Goal: Task Accomplishment & Management: Manage account settings

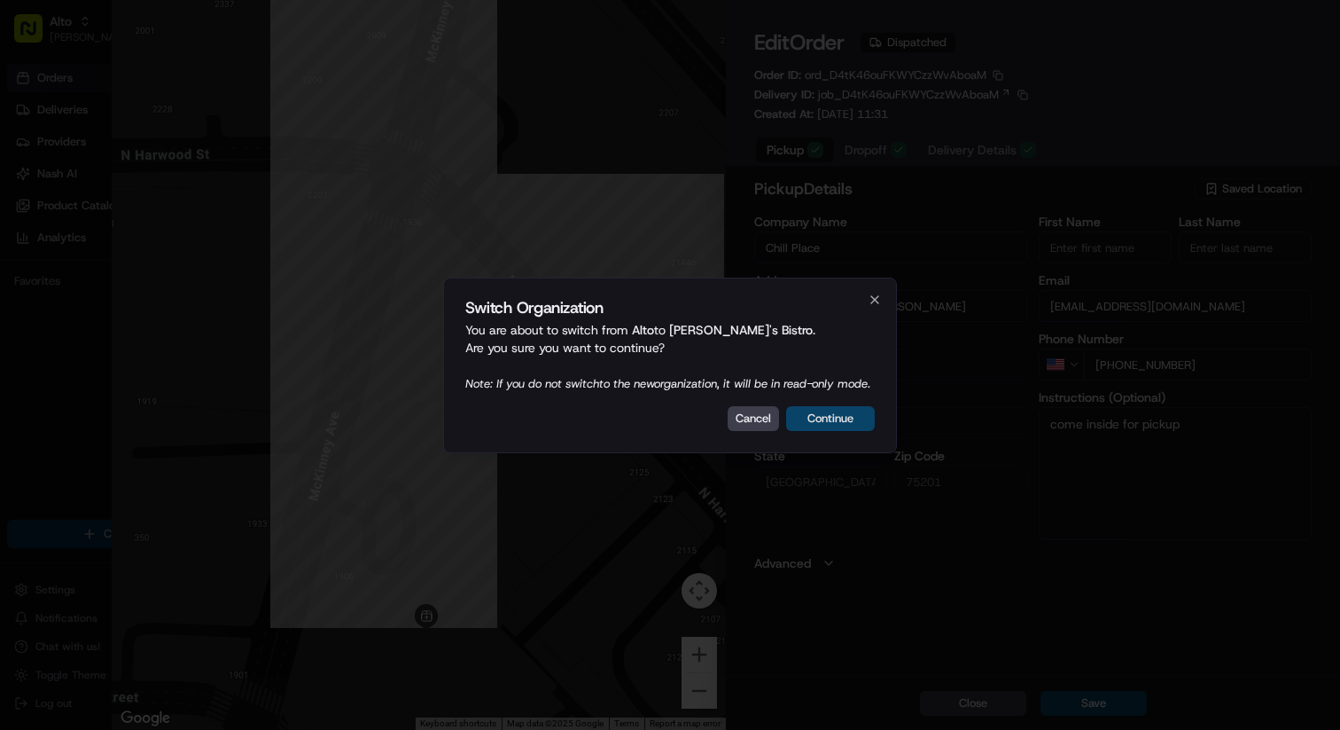
click at [840, 431] on button "Continue" at bounding box center [830, 418] width 89 height 25
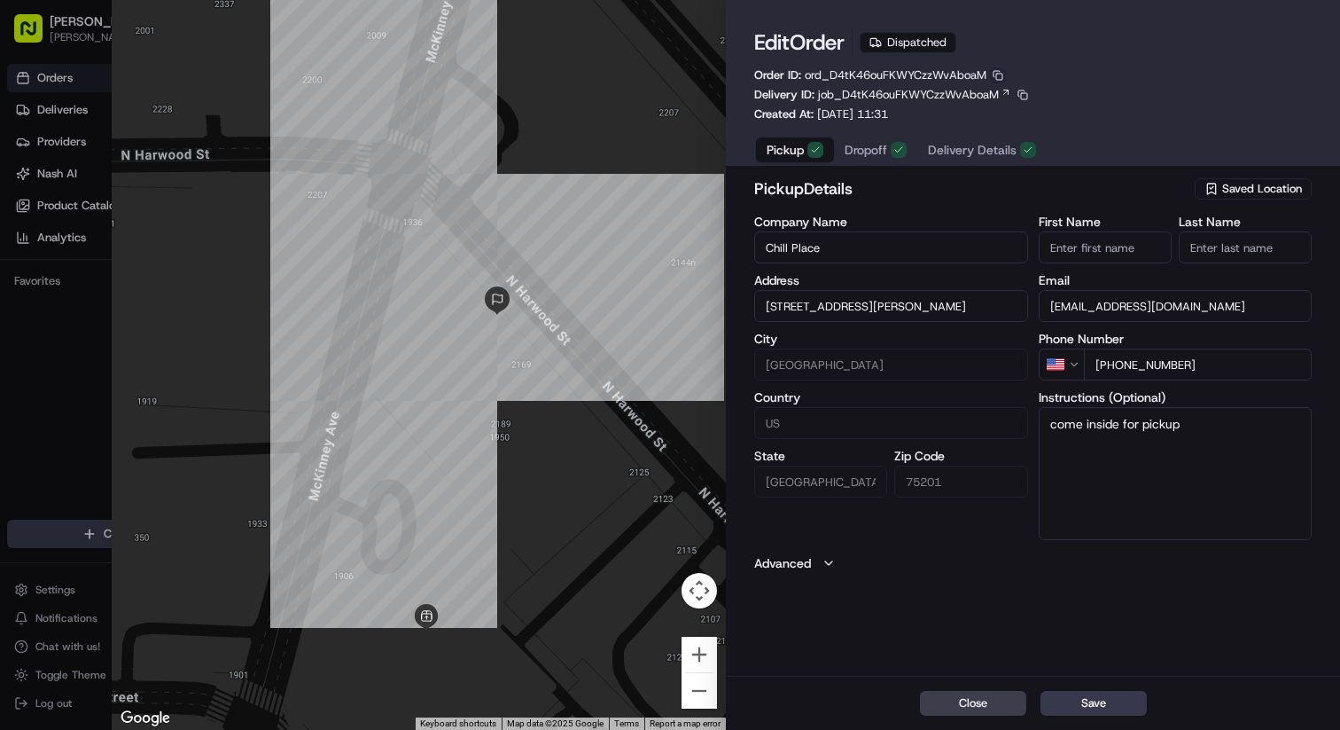
click at [998, 72] on button "button" at bounding box center [998, 75] width 16 height 16
click at [979, 96] on button "Copy ID" at bounding box center [1000, 101] width 161 height 21
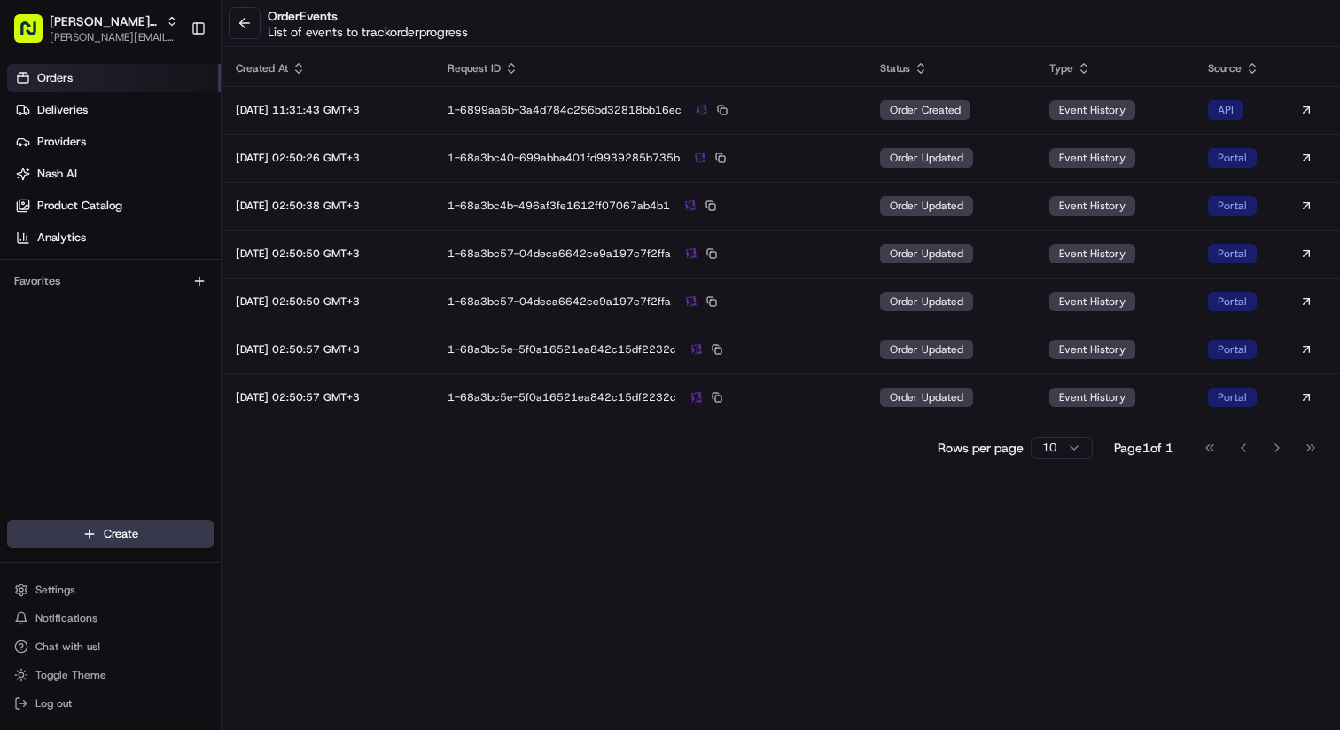
click at [1069, 446] on html "Kisha's Bistro [PERSON_NAME][EMAIL_ADDRESS][DOMAIN_NAME] Toggle Sidebar Orders …" at bounding box center [670, 365] width 1340 height 730
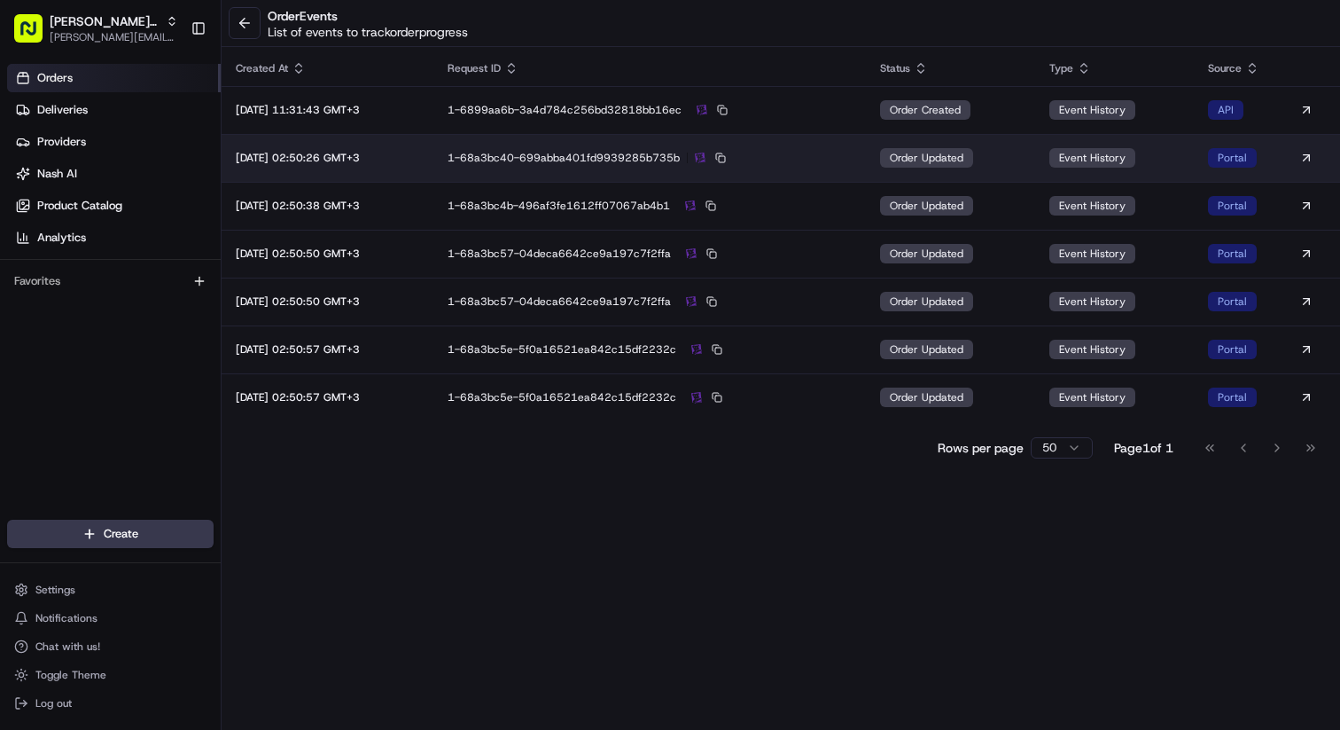
click at [1016, 167] on td "order updated" at bounding box center [950, 158] width 168 height 48
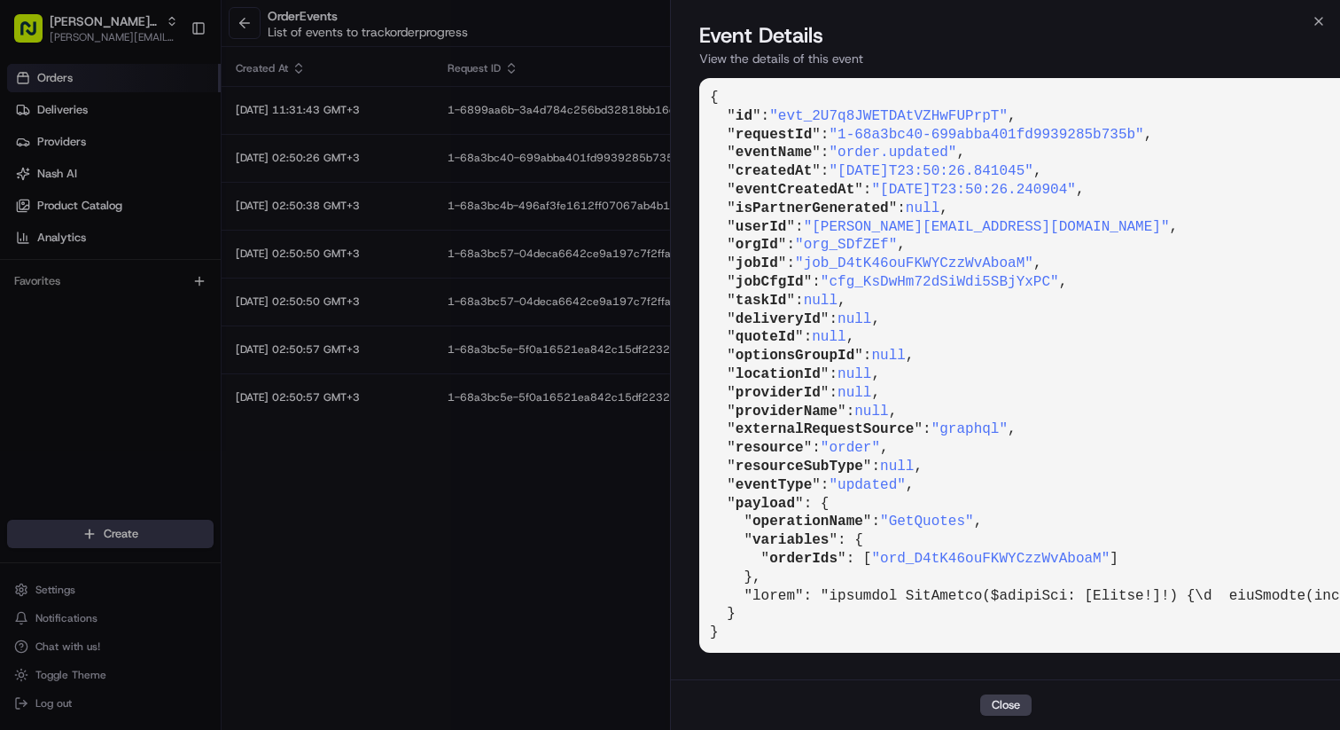
scroll to position [13, 0]
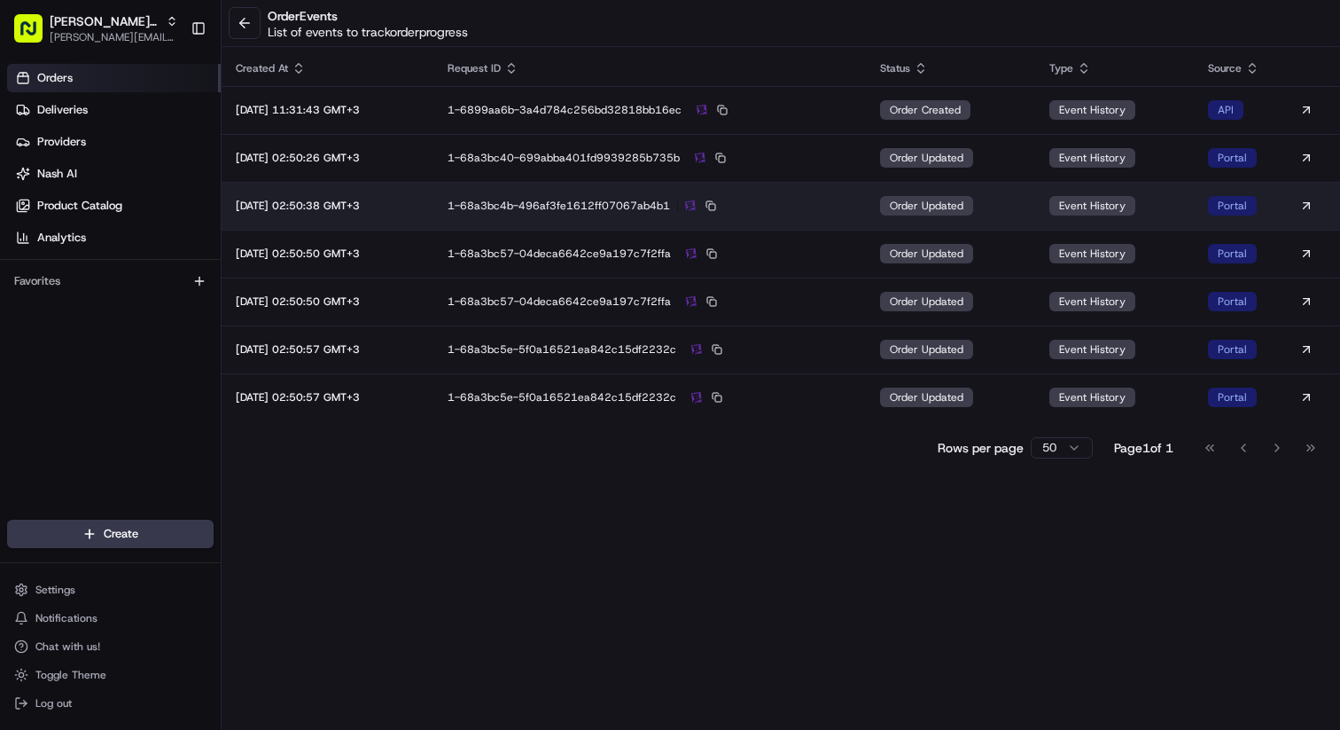
click at [1017, 207] on td "order updated" at bounding box center [950, 206] width 168 height 48
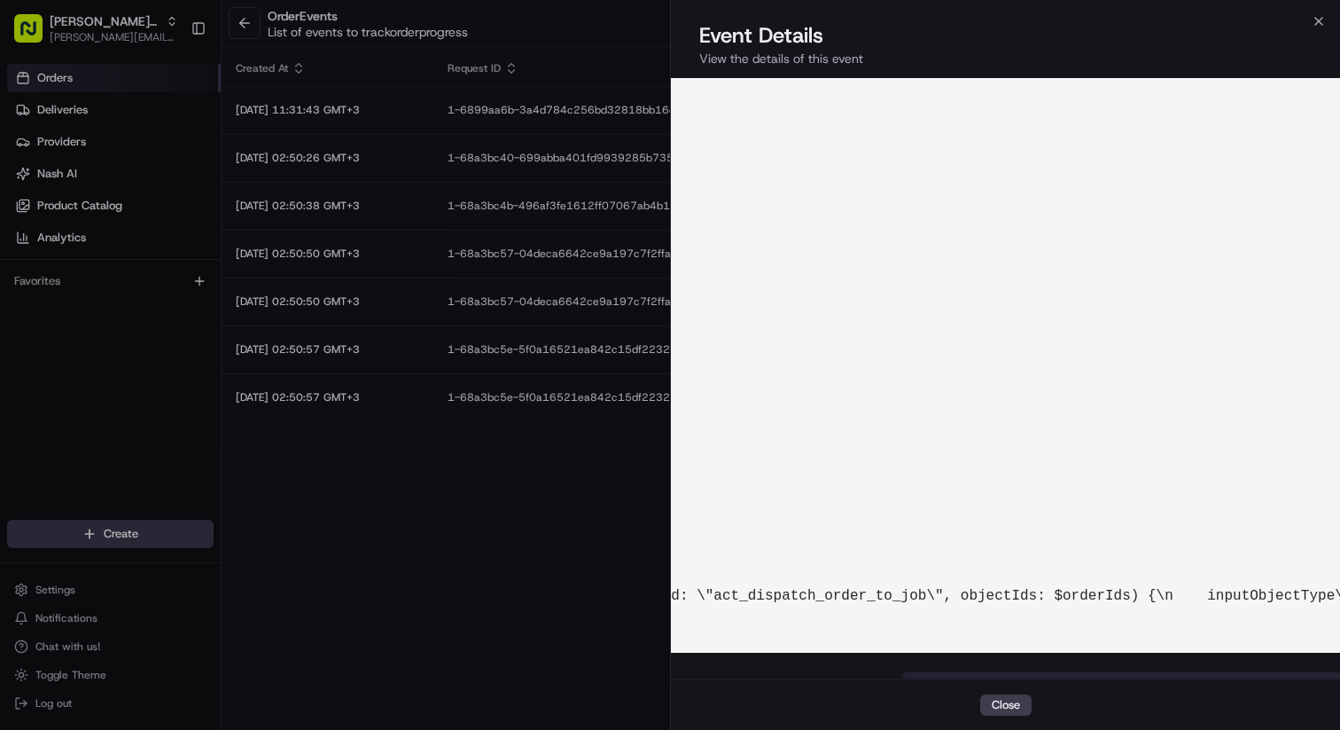
scroll to position [0, 778]
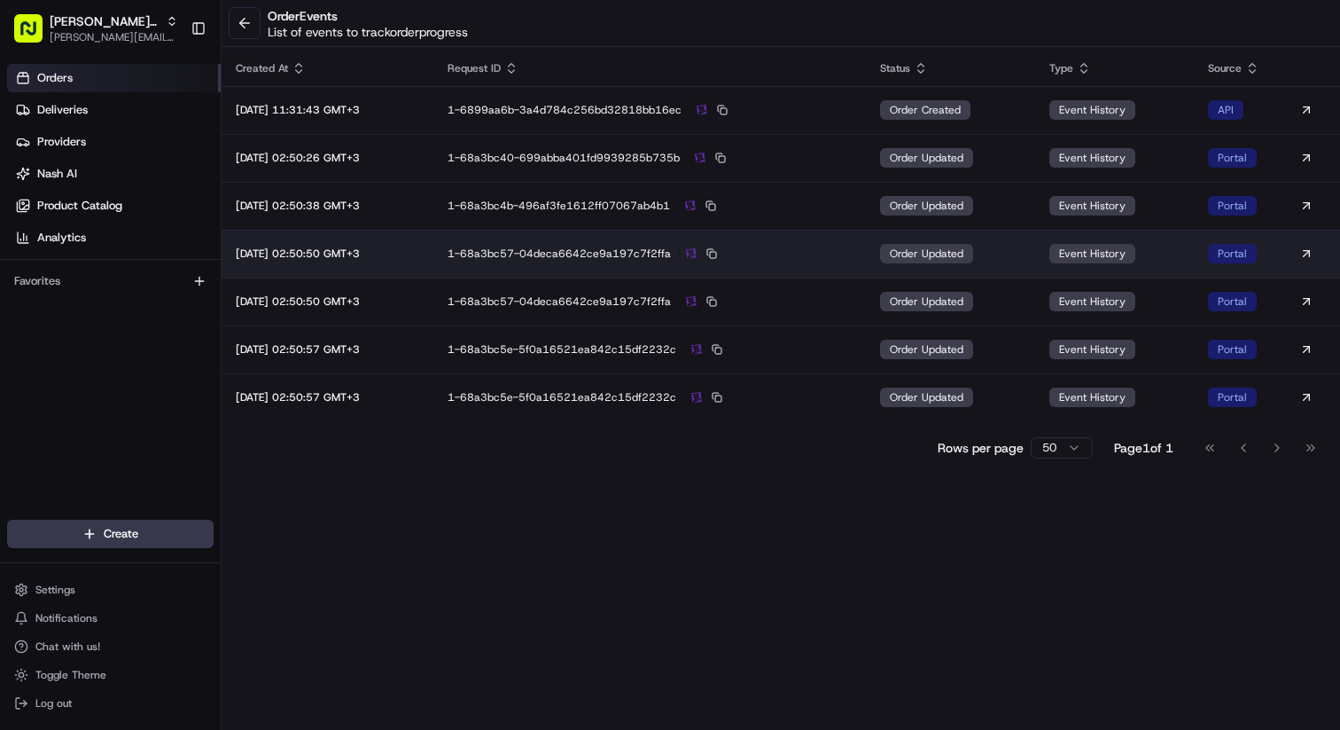
click at [1011, 250] on td "order updated" at bounding box center [950, 254] width 168 height 48
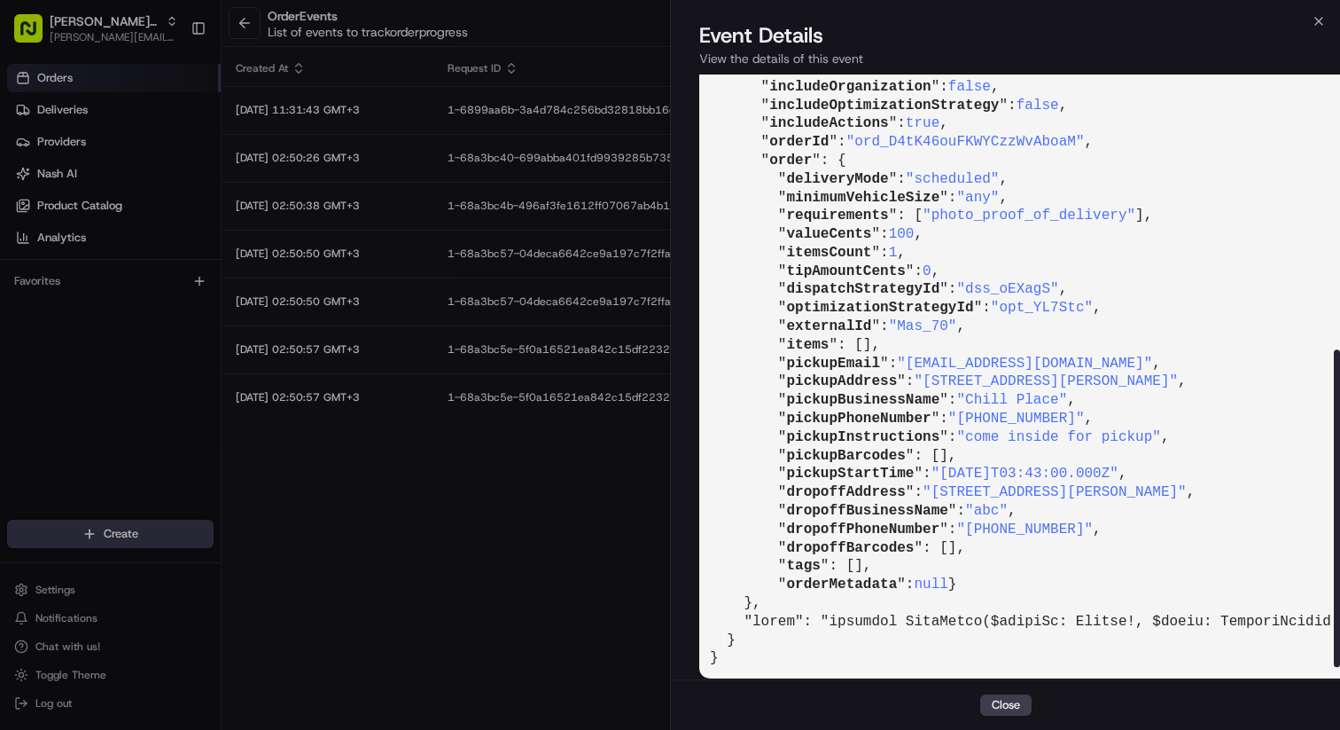
scroll to position [488, 0]
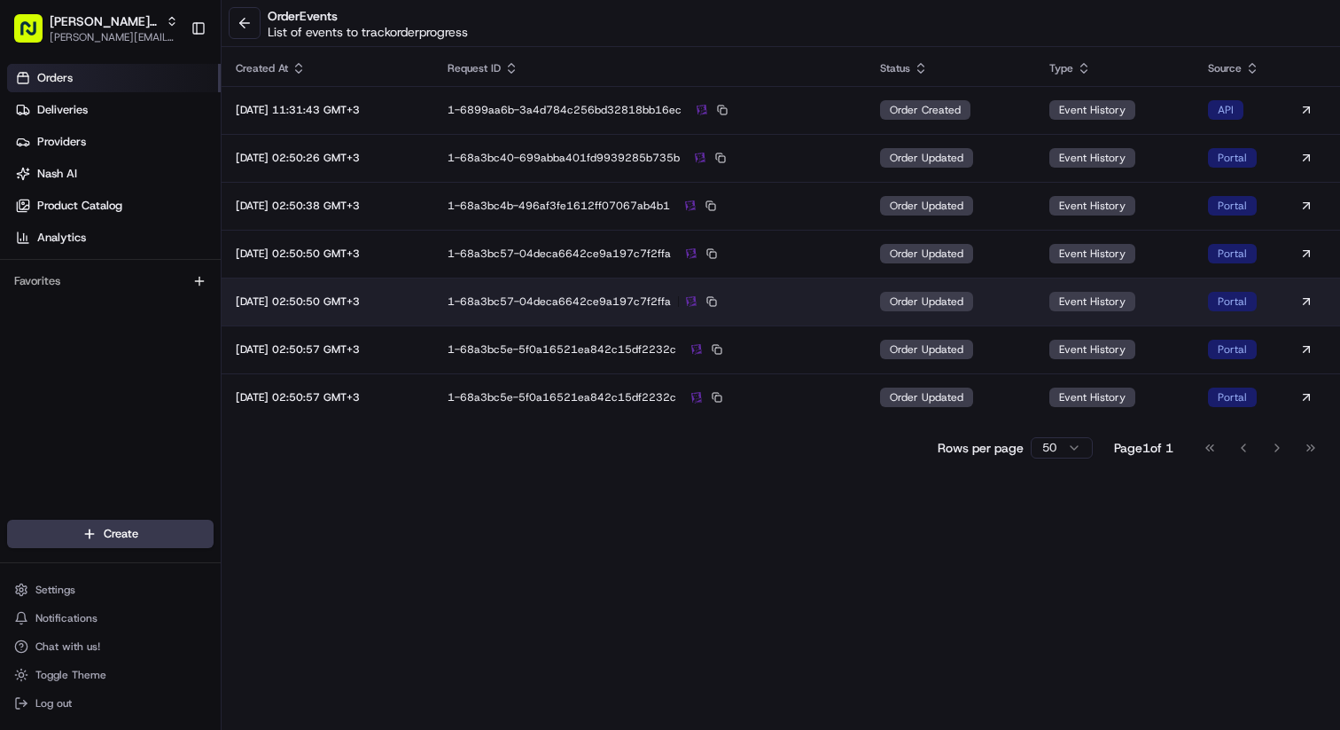
click at [1032, 288] on td "order updated" at bounding box center [950, 301] width 168 height 48
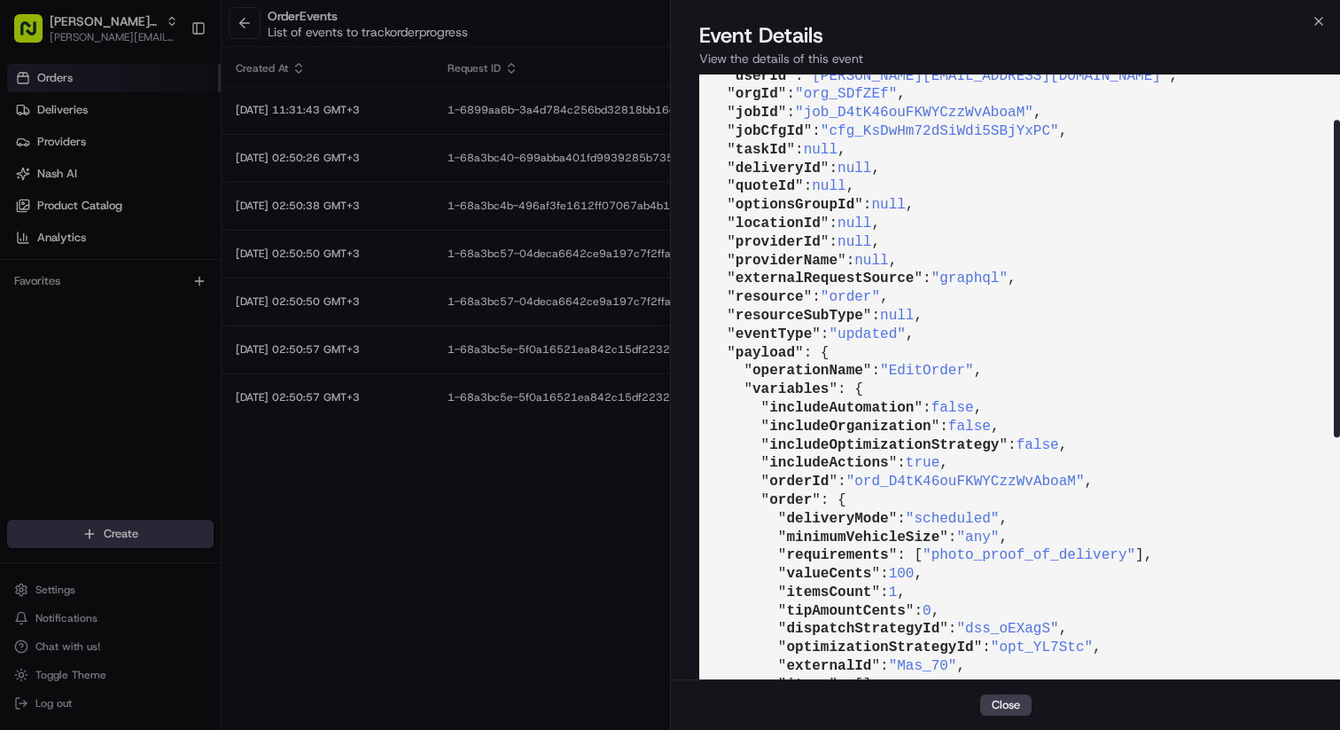
scroll to position [548, 0]
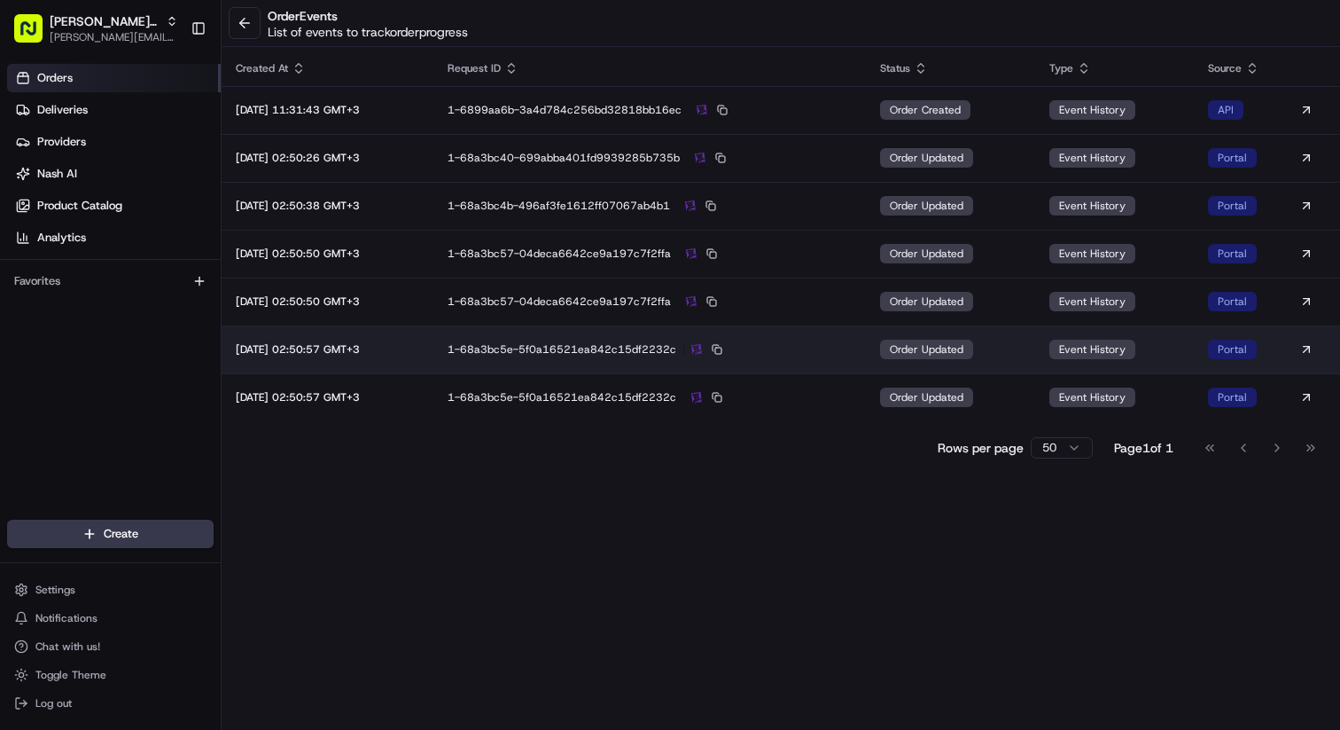
click at [1015, 332] on td "order updated" at bounding box center [950, 349] width 168 height 48
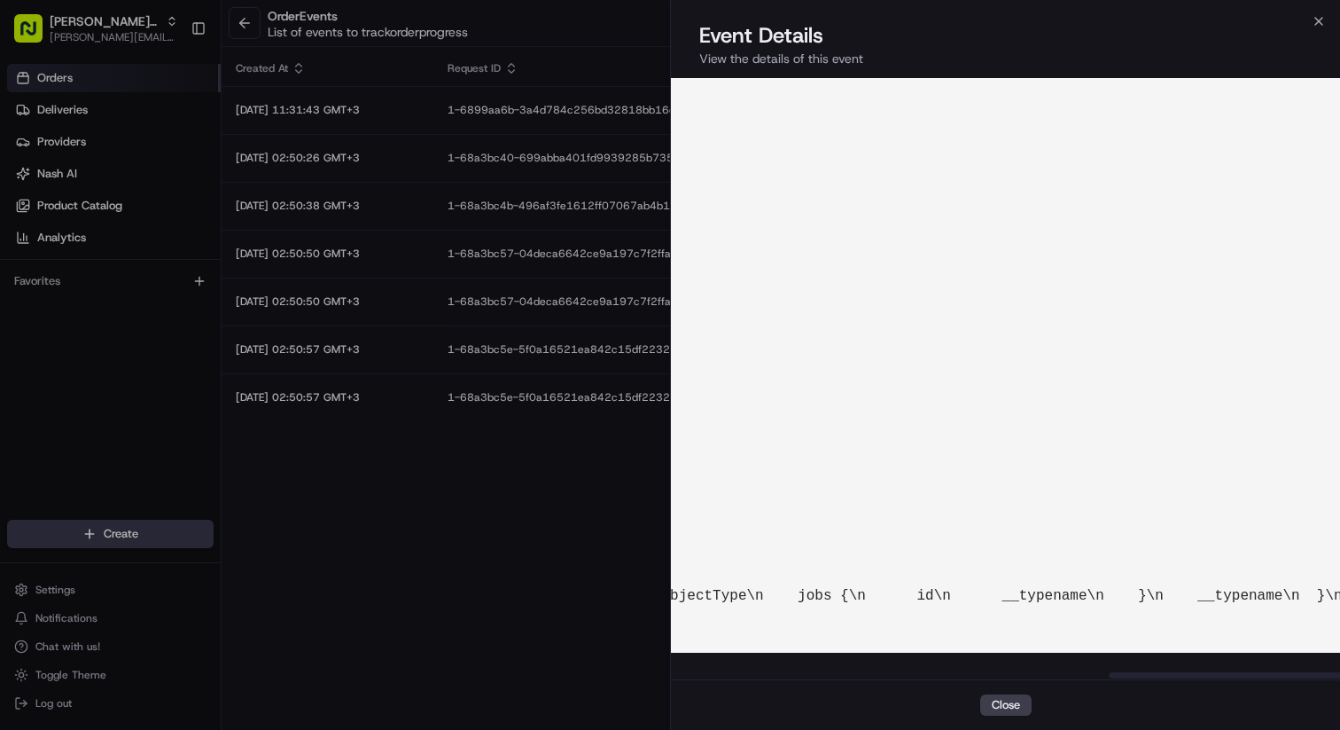
scroll to position [13, 1577]
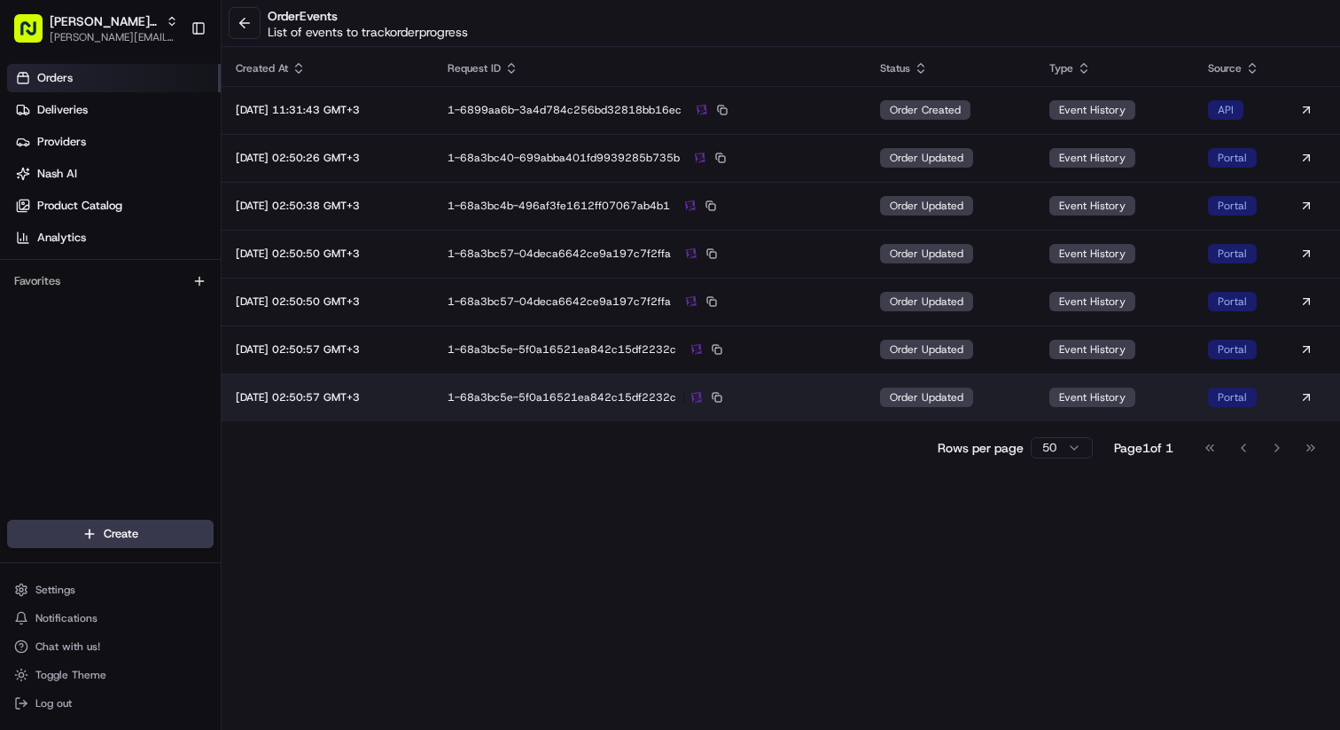
click at [1020, 409] on td "order updated" at bounding box center [950, 397] width 168 height 48
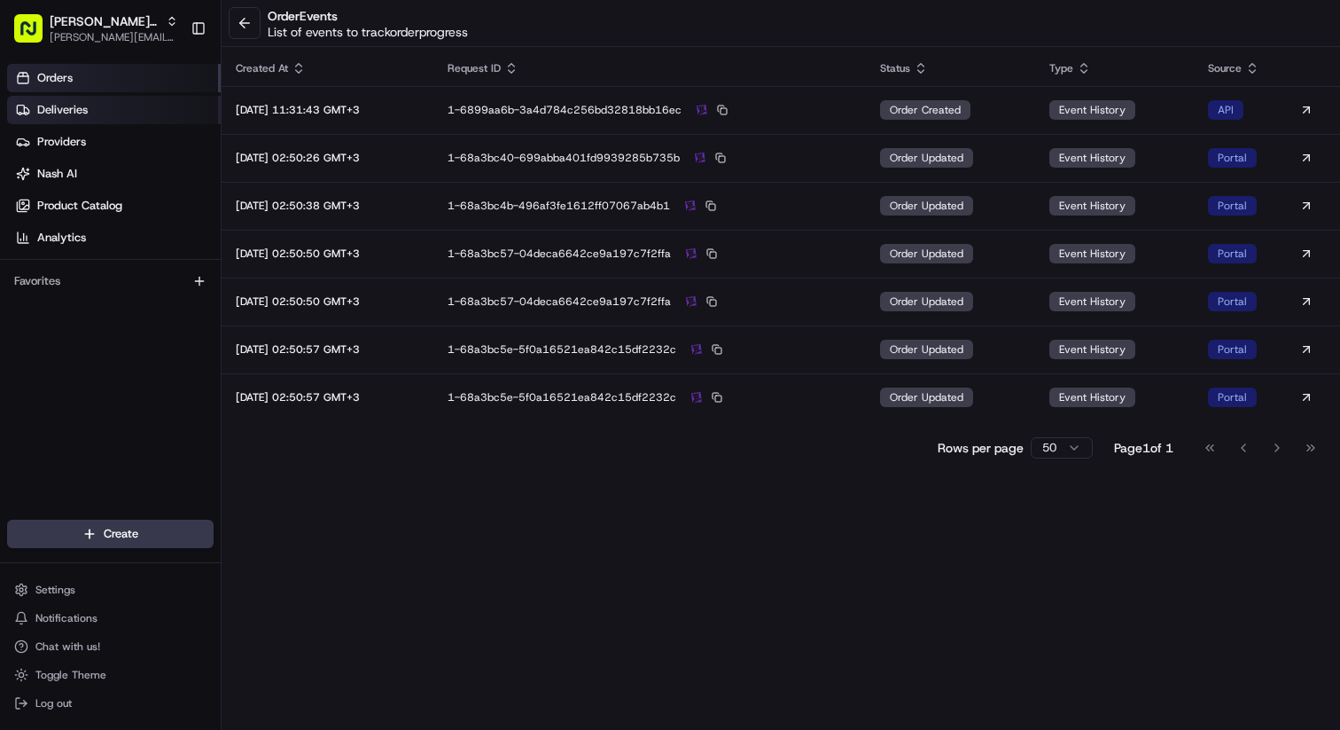
click at [164, 114] on link "Deliveries" at bounding box center [114, 110] width 214 height 28
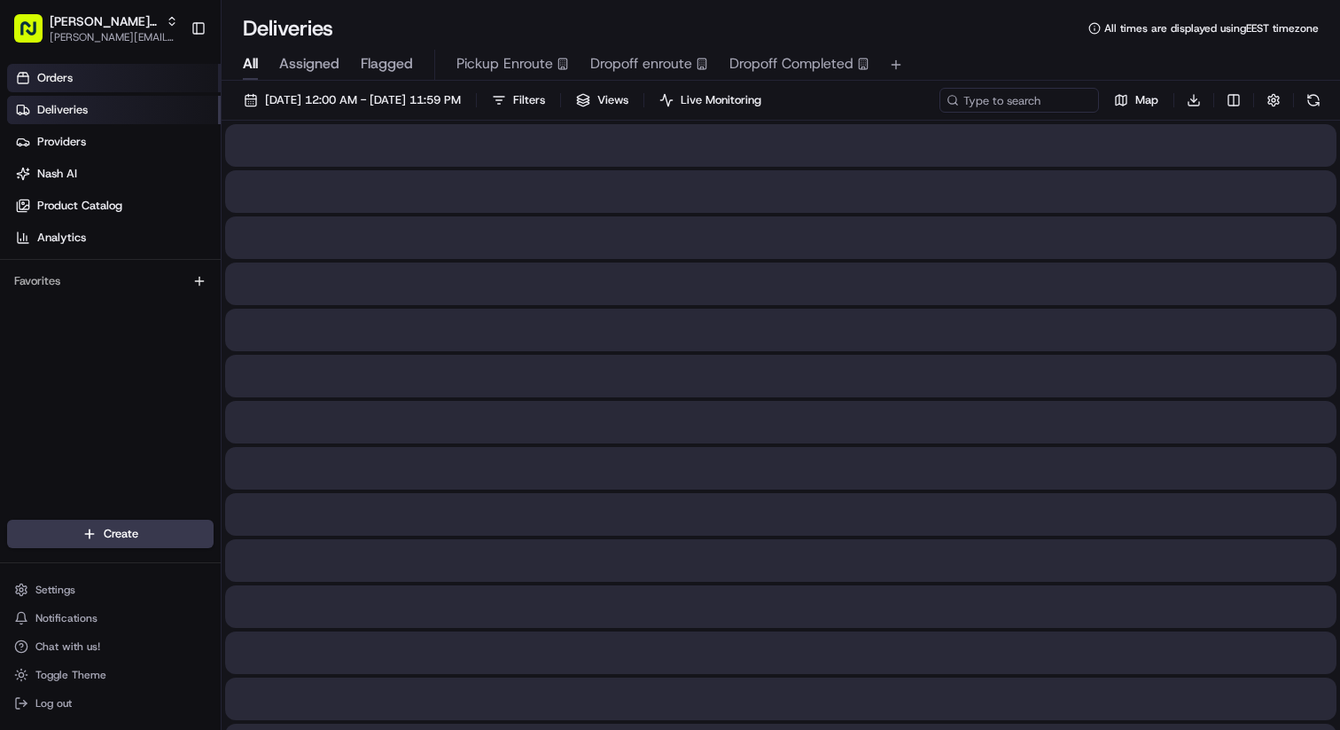
click at [152, 78] on link "Orders" at bounding box center [114, 78] width 214 height 28
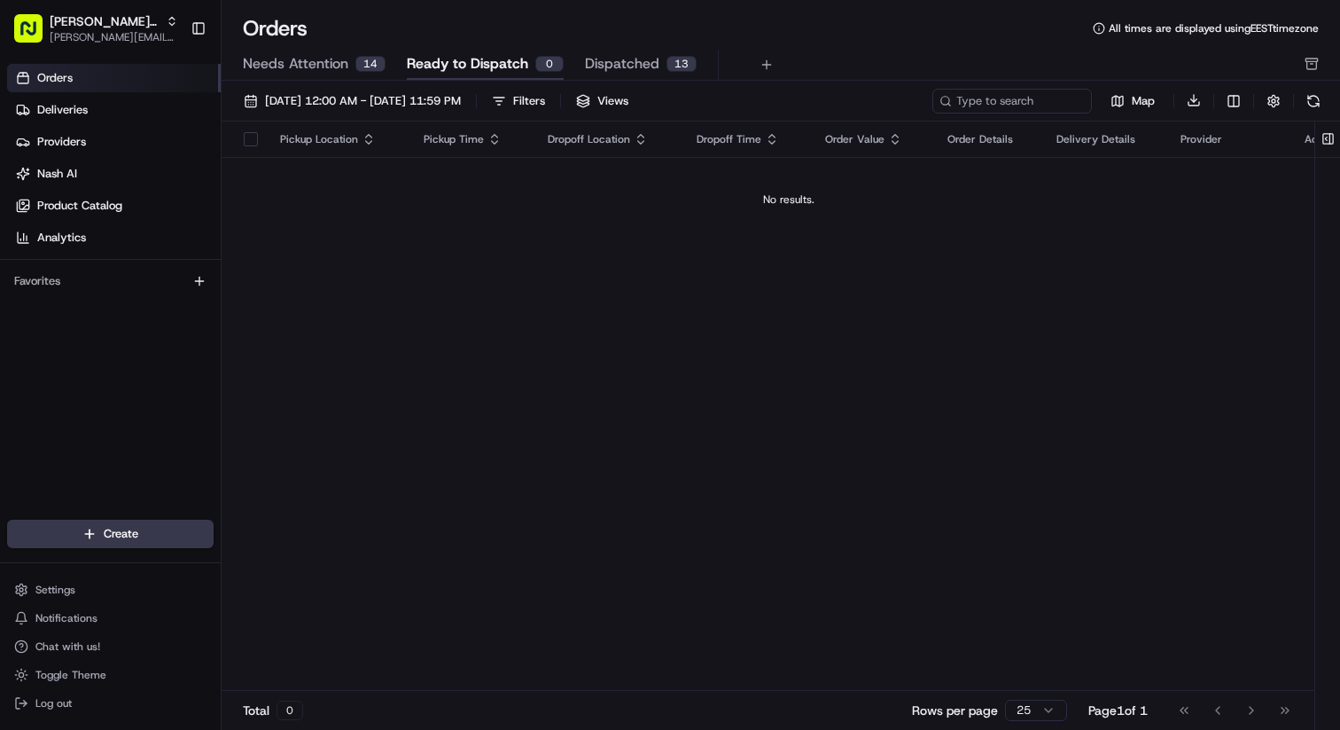
click at [823, 50] on div "Needs Attention 14 Ready to Dispatch 0 Dispatched 13" at bounding box center [768, 65] width 1051 height 30
click at [331, 64] on span "Needs Attention" at bounding box center [295, 63] width 105 height 21
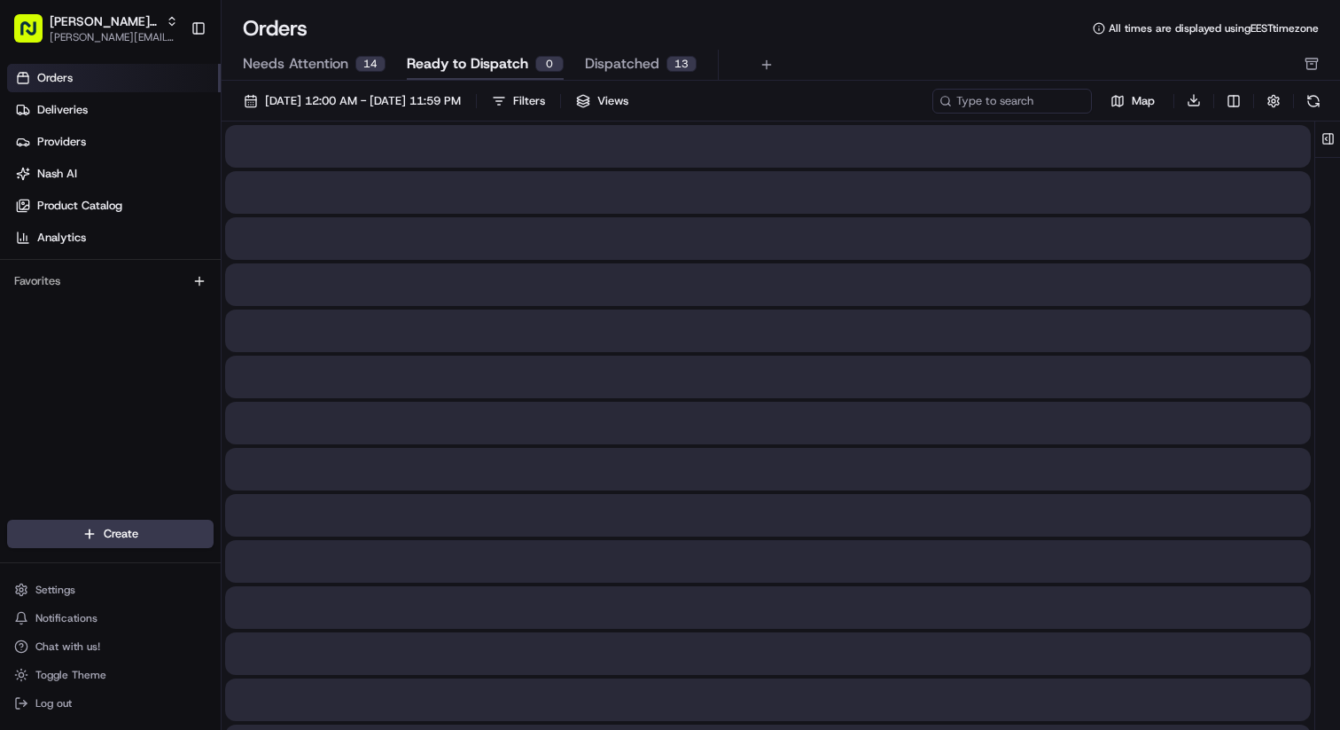
click at [427, 62] on span "Ready to Dispatch" at bounding box center [467, 63] width 121 height 21
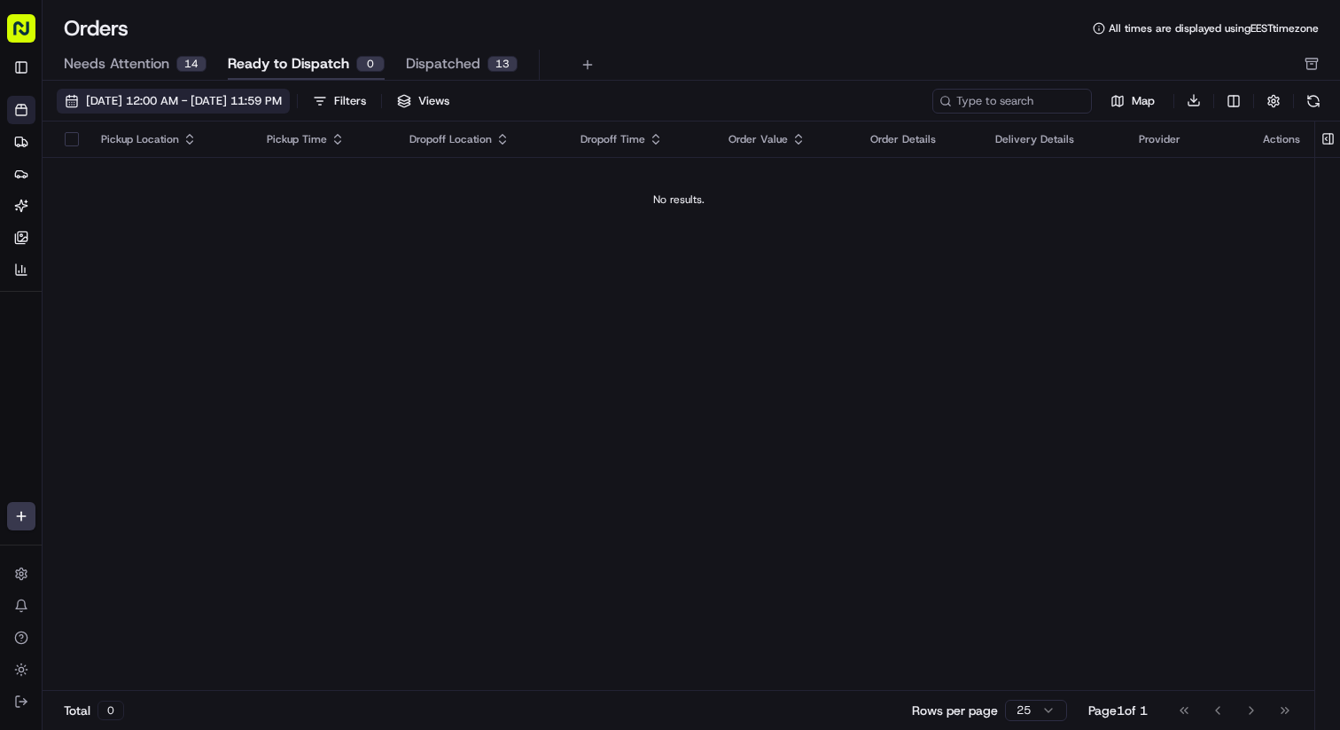
click at [282, 94] on span "08/01/2025 12:00 AM - 08/31/2025 11:59 PM" at bounding box center [184, 101] width 196 height 16
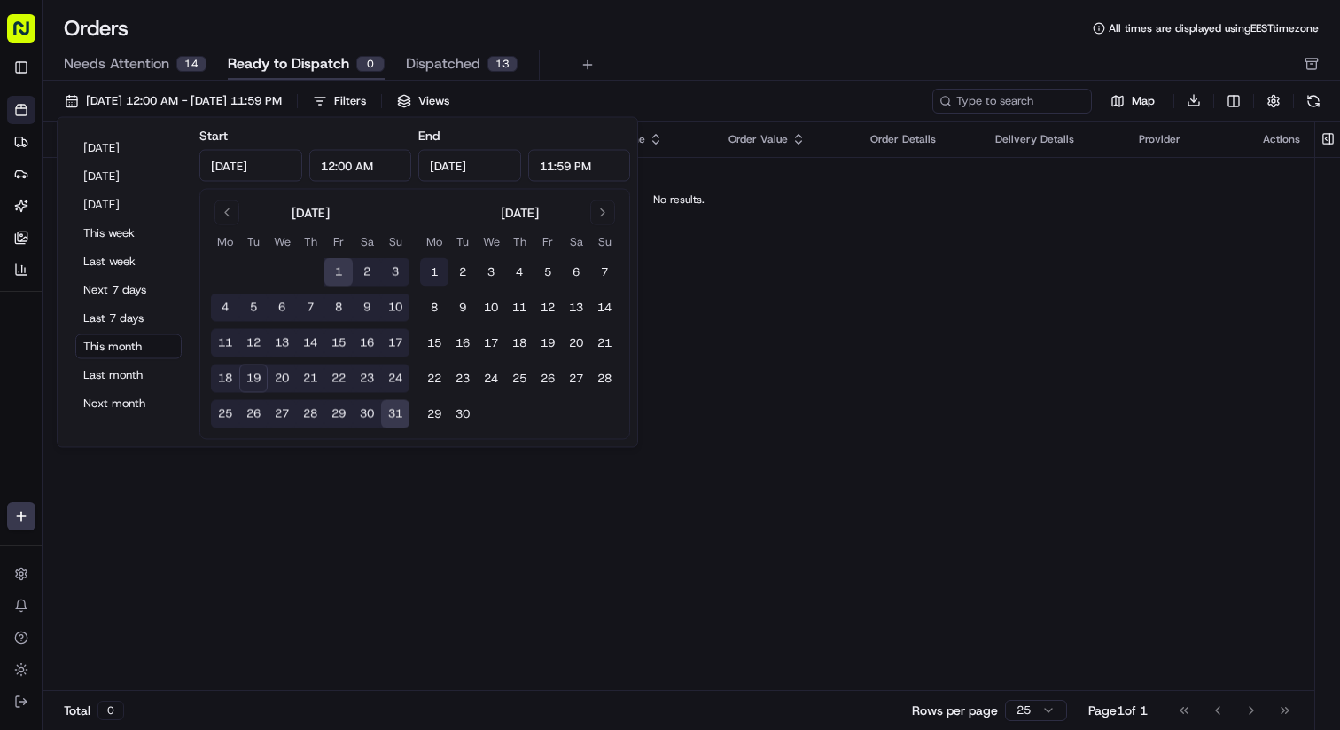
click at [433, 269] on button "1" at bounding box center [434, 272] width 28 height 28
type input "Sep 1, 2025"
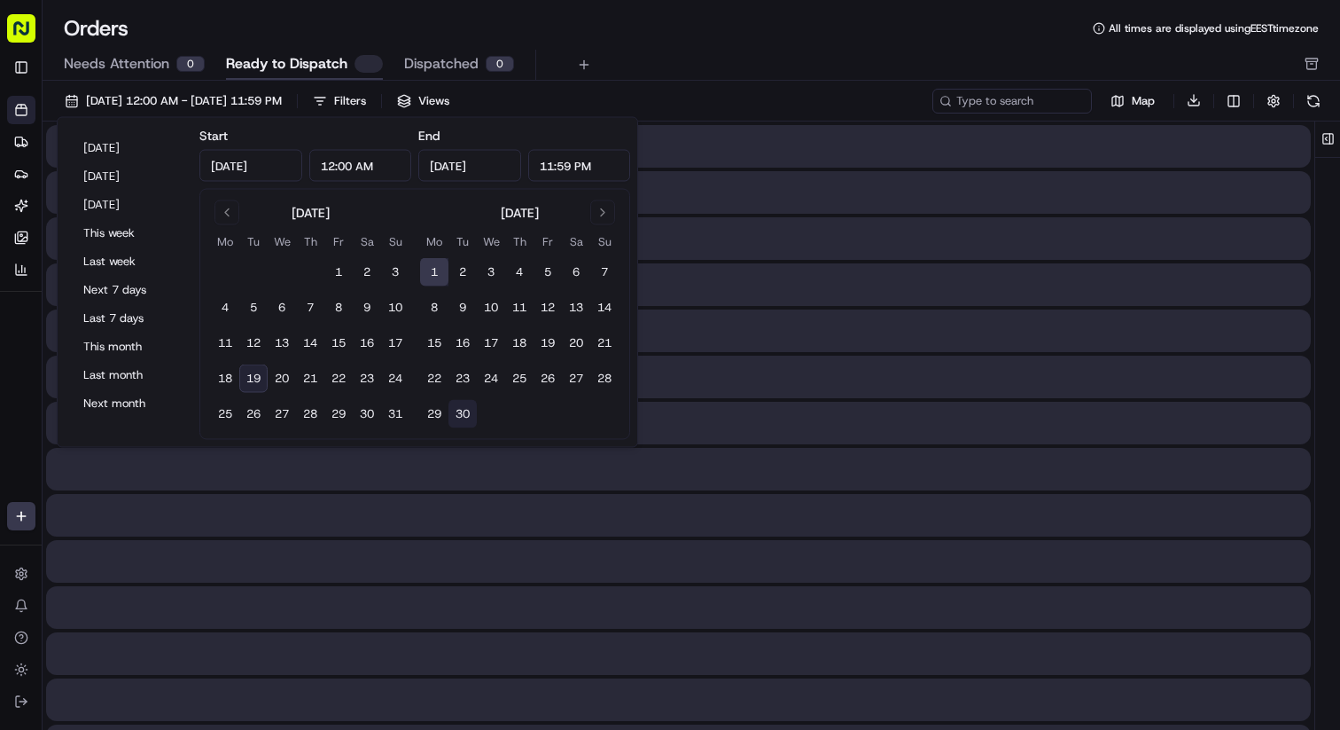
click at [464, 412] on button "30" at bounding box center [463, 414] width 28 height 28
type input "Sep 30, 2025"
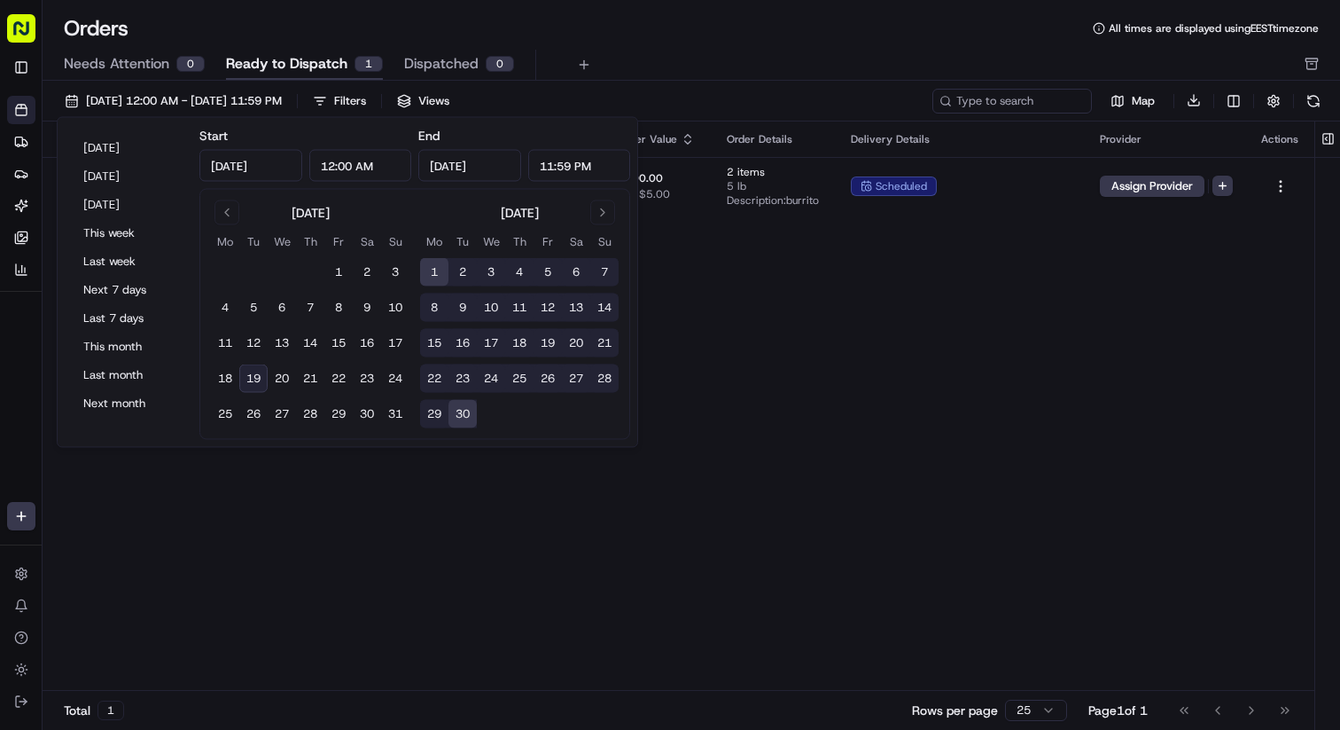
click at [729, 23] on div "Orders All times are displayed using EEST timezone" at bounding box center [692, 28] width 1298 height 28
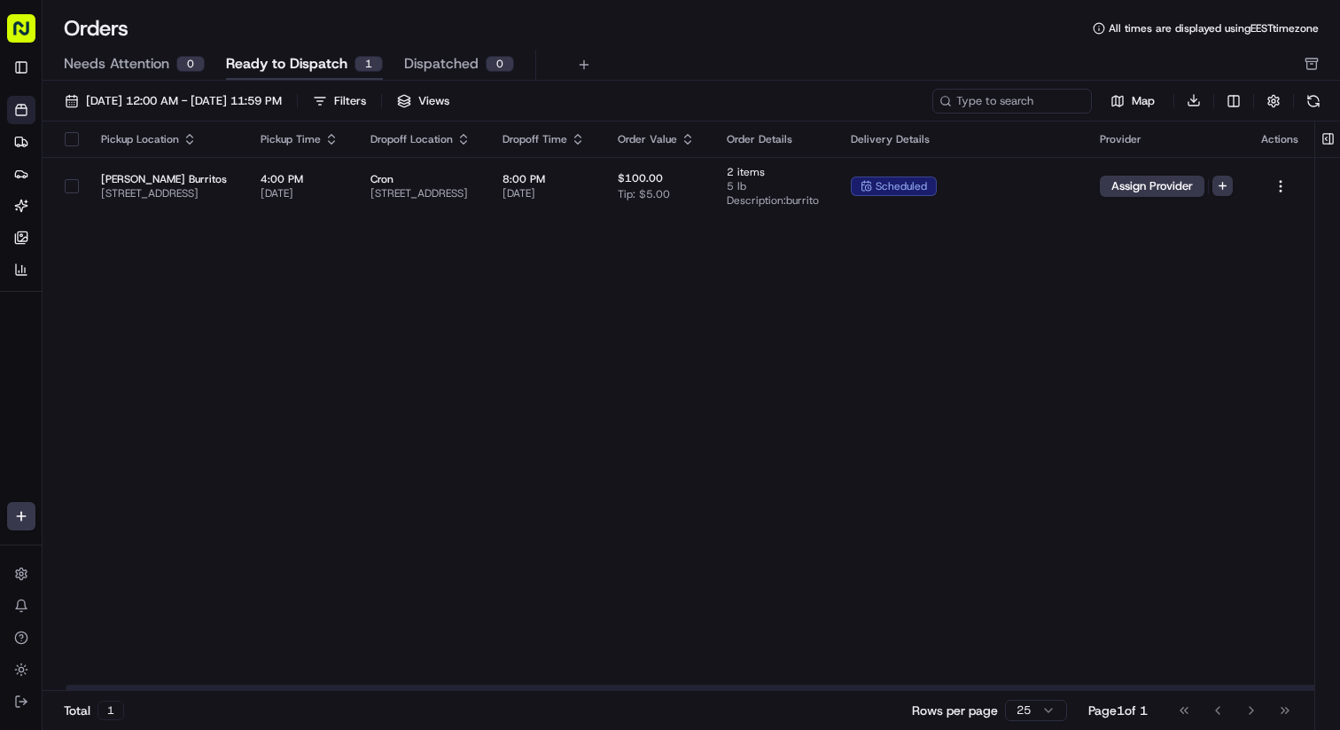
scroll to position [0, 188]
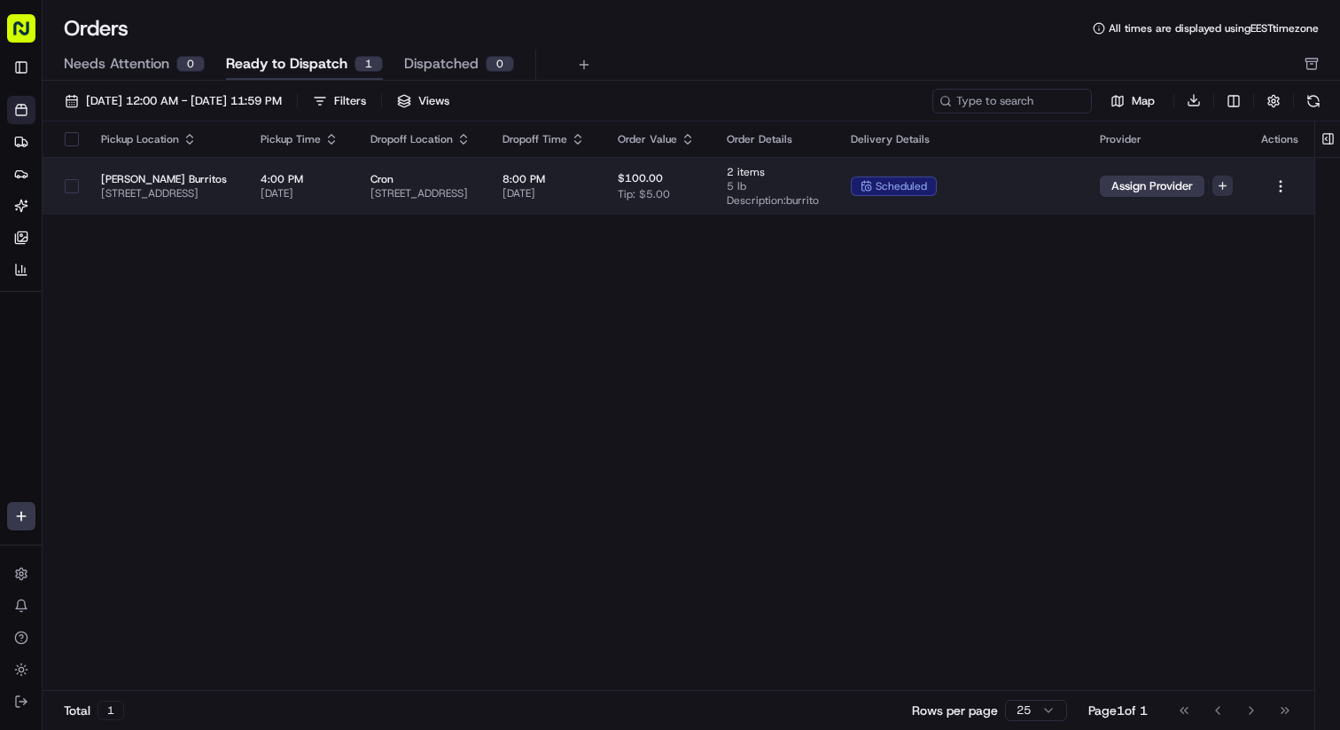
click at [1229, 183] on html "Kisha's Bistro karol@usenash.com Toggle Sidebar Orders Deliveries Providers Nas…" at bounding box center [670, 365] width 1340 height 730
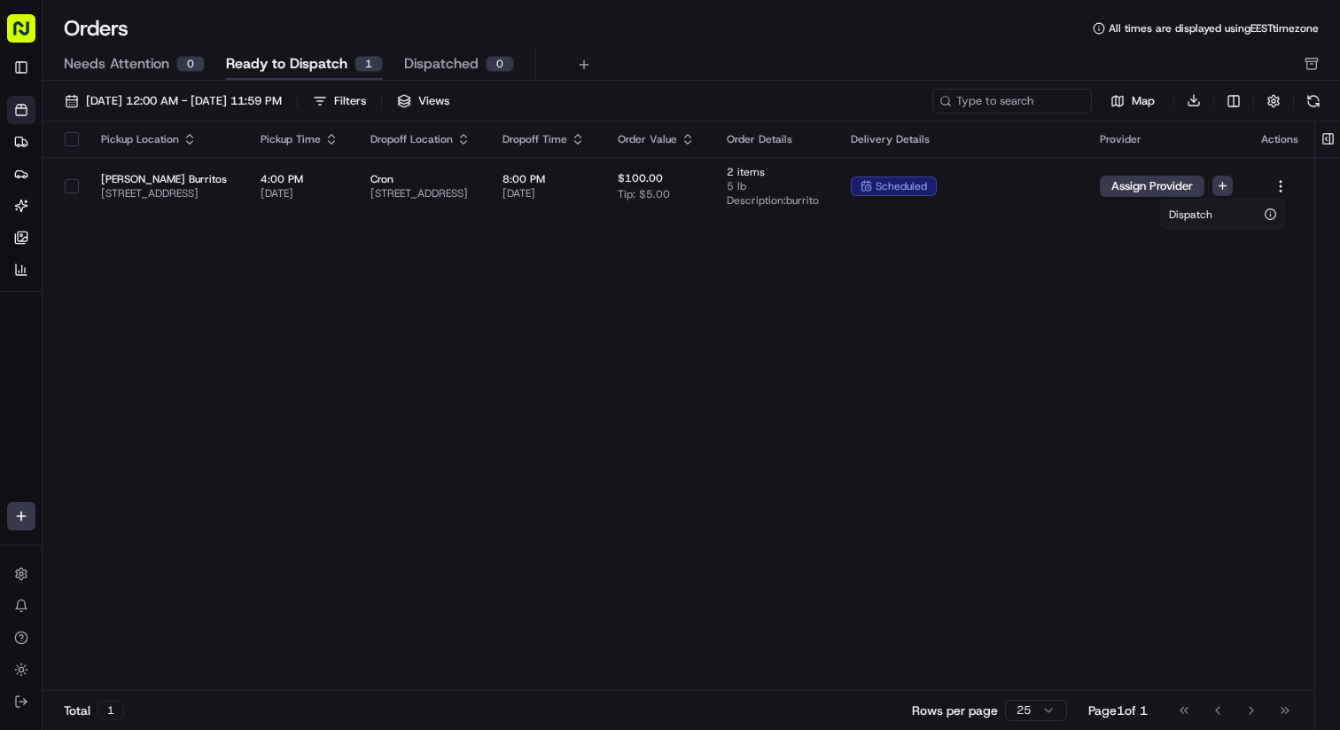
click at [903, 264] on html "Kisha's Bistro karol@usenash.com Toggle Sidebar Orders Deliveries Providers Nas…" at bounding box center [670, 365] width 1340 height 730
click at [282, 107] on span "09/01/2025 12:00 AM - 09/30/2025 11:59 PM" at bounding box center [184, 101] width 196 height 16
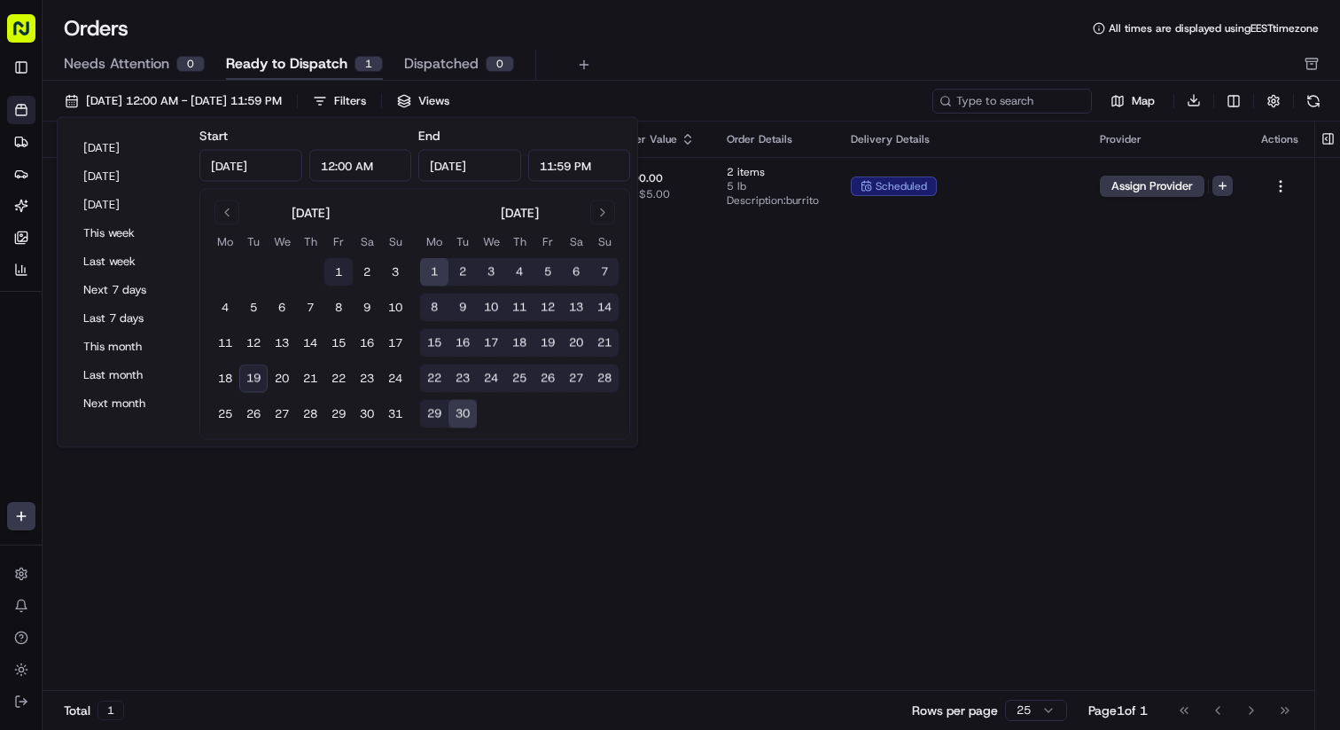
click at [339, 271] on button "1" at bounding box center [338, 272] width 28 height 28
type input "Aug 1, 2025"
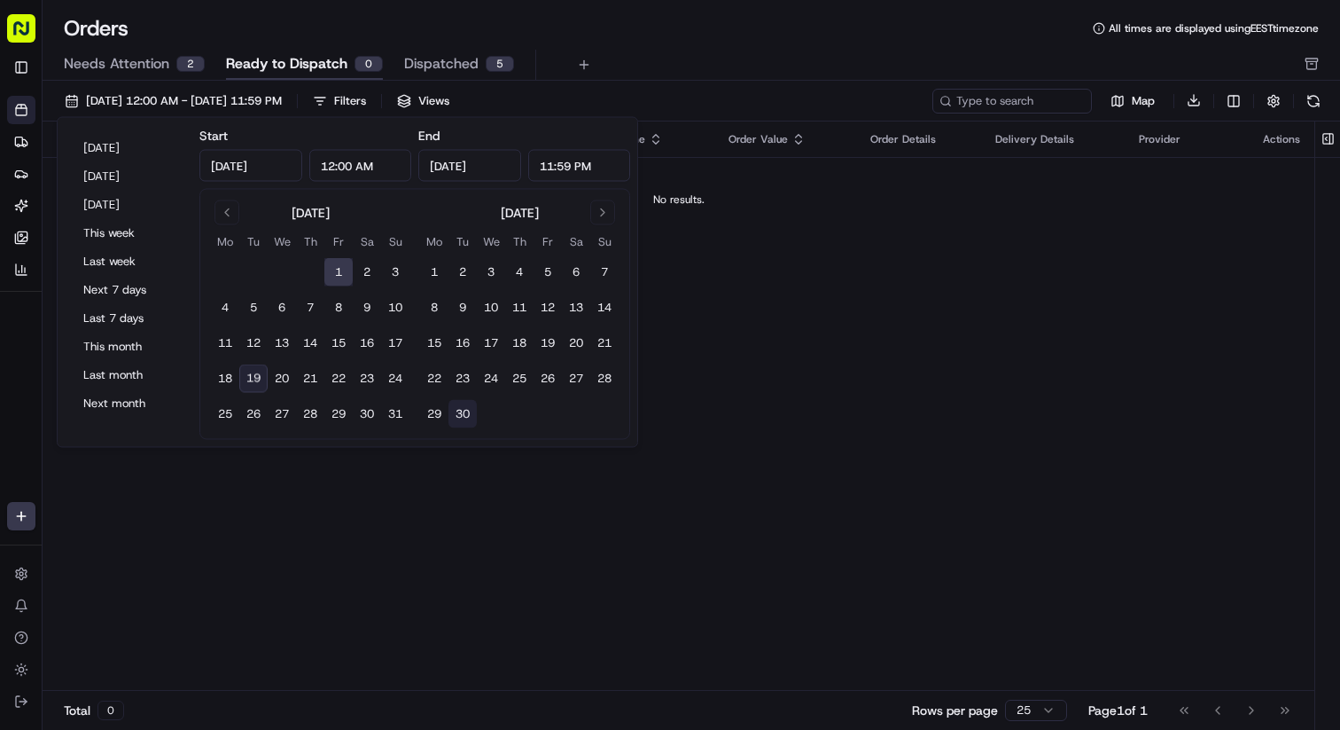
click at [458, 410] on button "30" at bounding box center [463, 414] width 28 height 28
type input "Sep 30, 2025"
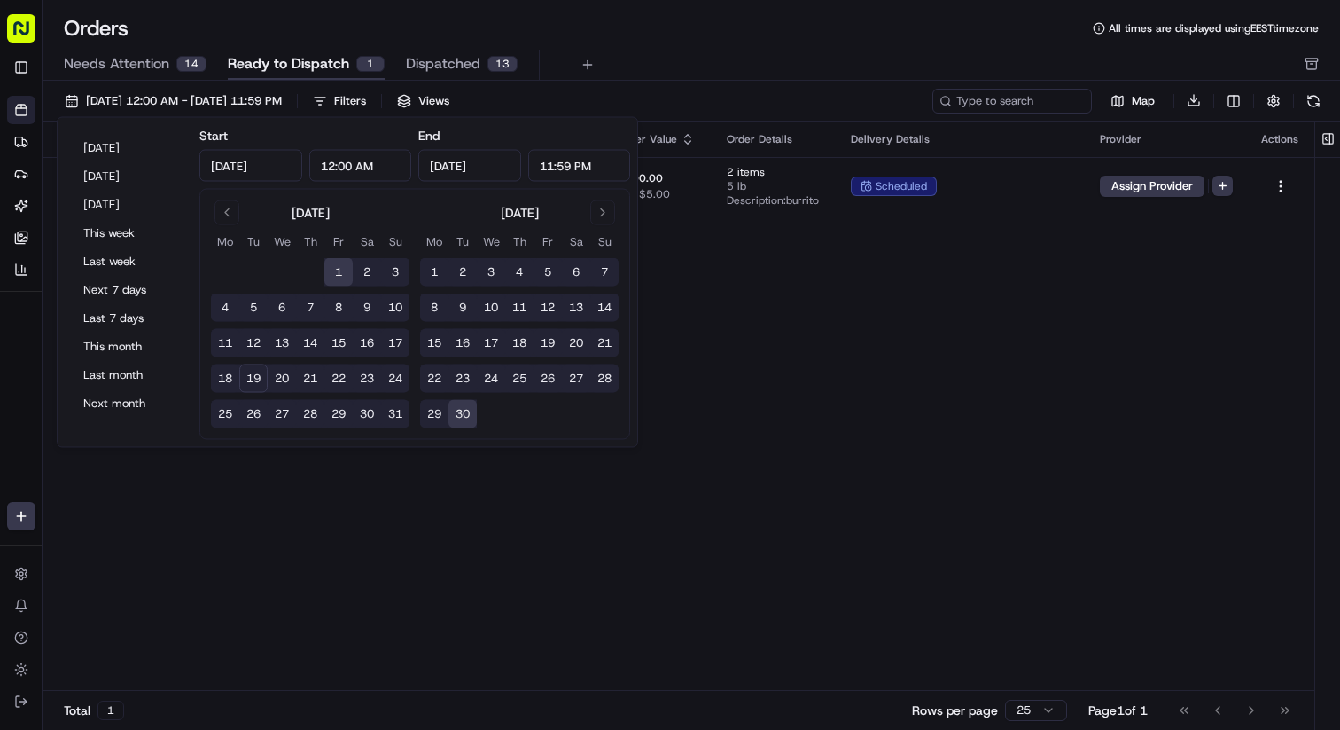
click at [753, 34] on div "Orders All times are displayed using EEST timezone" at bounding box center [692, 28] width 1298 height 28
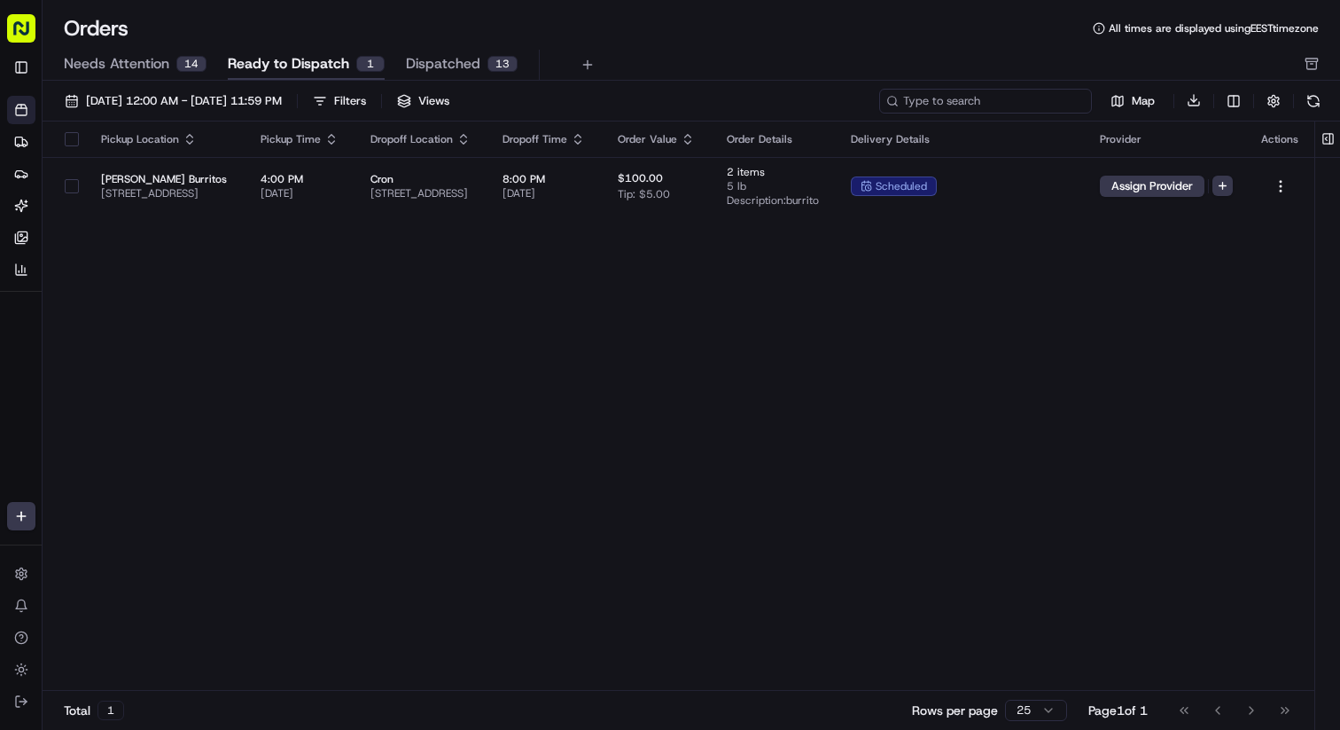
click at [986, 101] on input at bounding box center [985, 101] width 213 height 25
paste input "ord_D4tK46ouFKWYCzzWvAboaM"
type input "ord_D4tK46ouFKWYCzzWvAboaM"
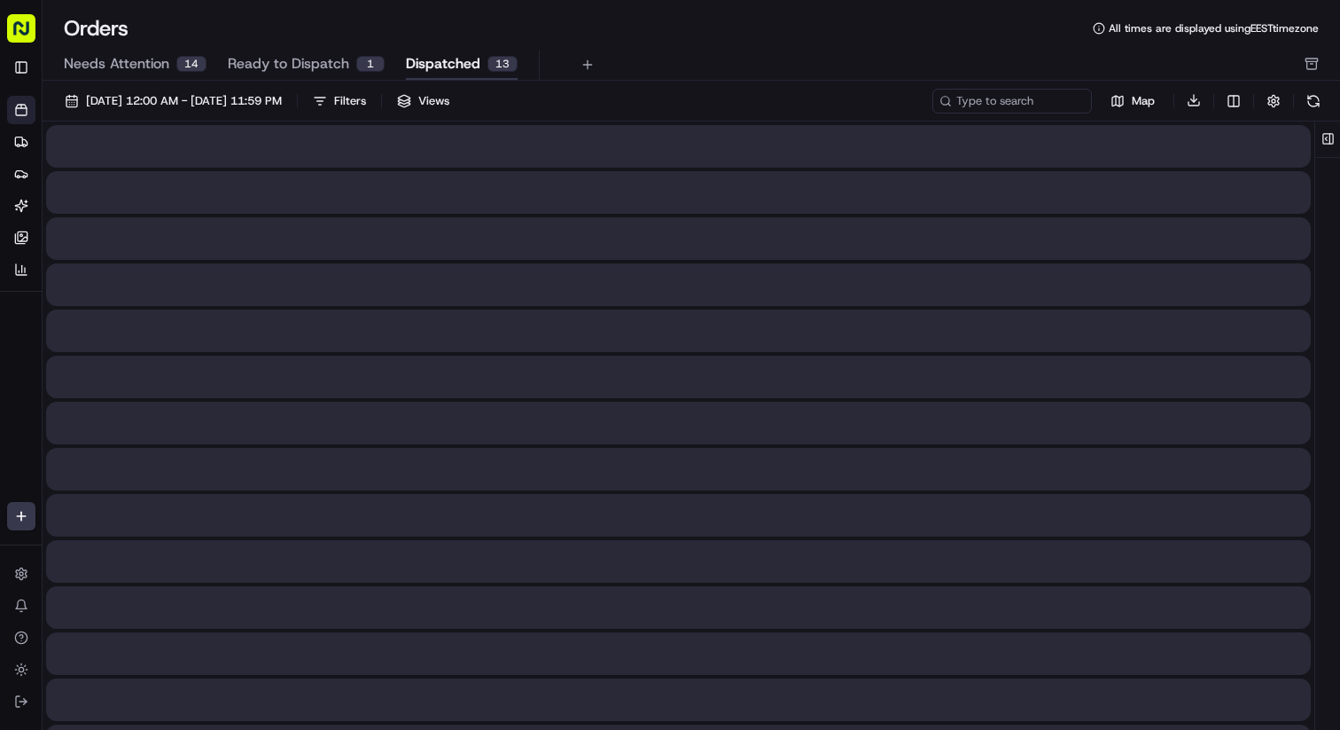
click at [449, 66] on span "Dispatched" at bounding box center [443, 63] width 74 height 21
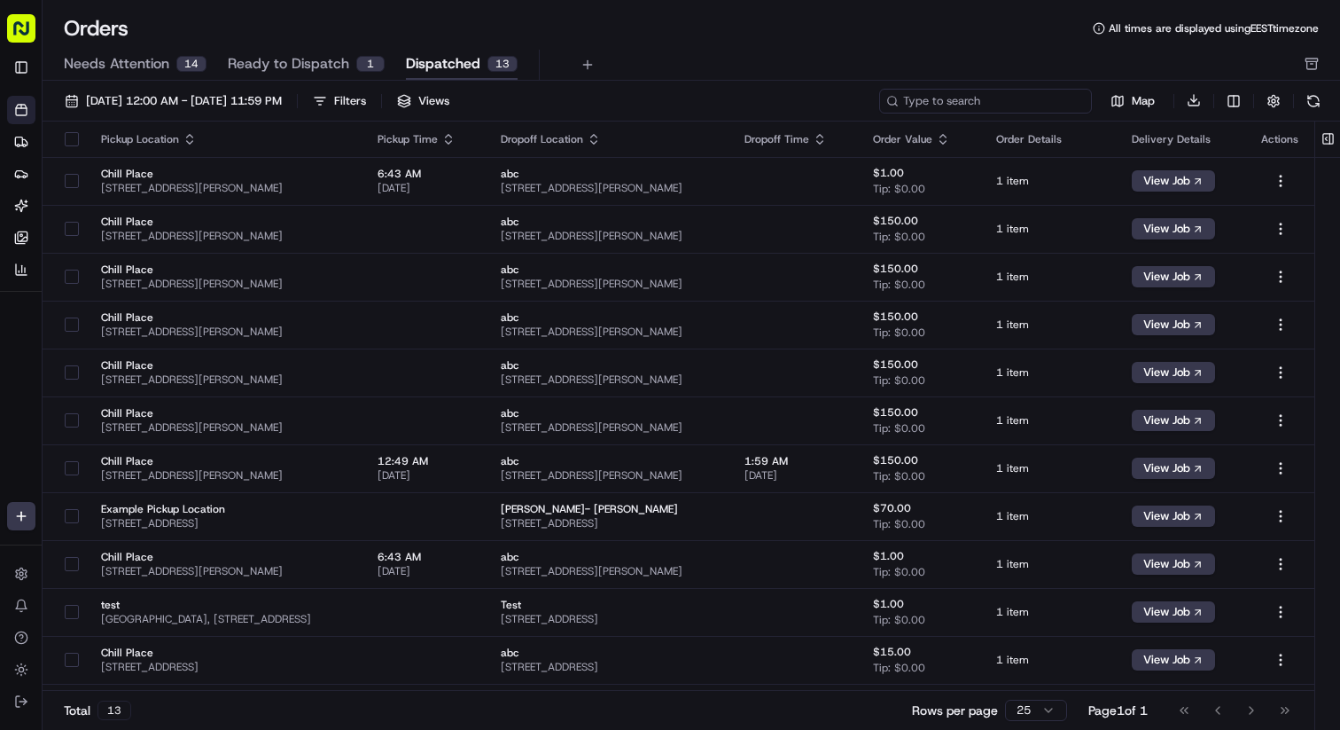
click at [1003, 102] on input at bounding box center [985, 101] width 213 height 25
paste input "ord_D4tK46ouFKWYCzzWvAboaM"
type input "ord_D4tK46ouFKWYCzzWvAboaM"
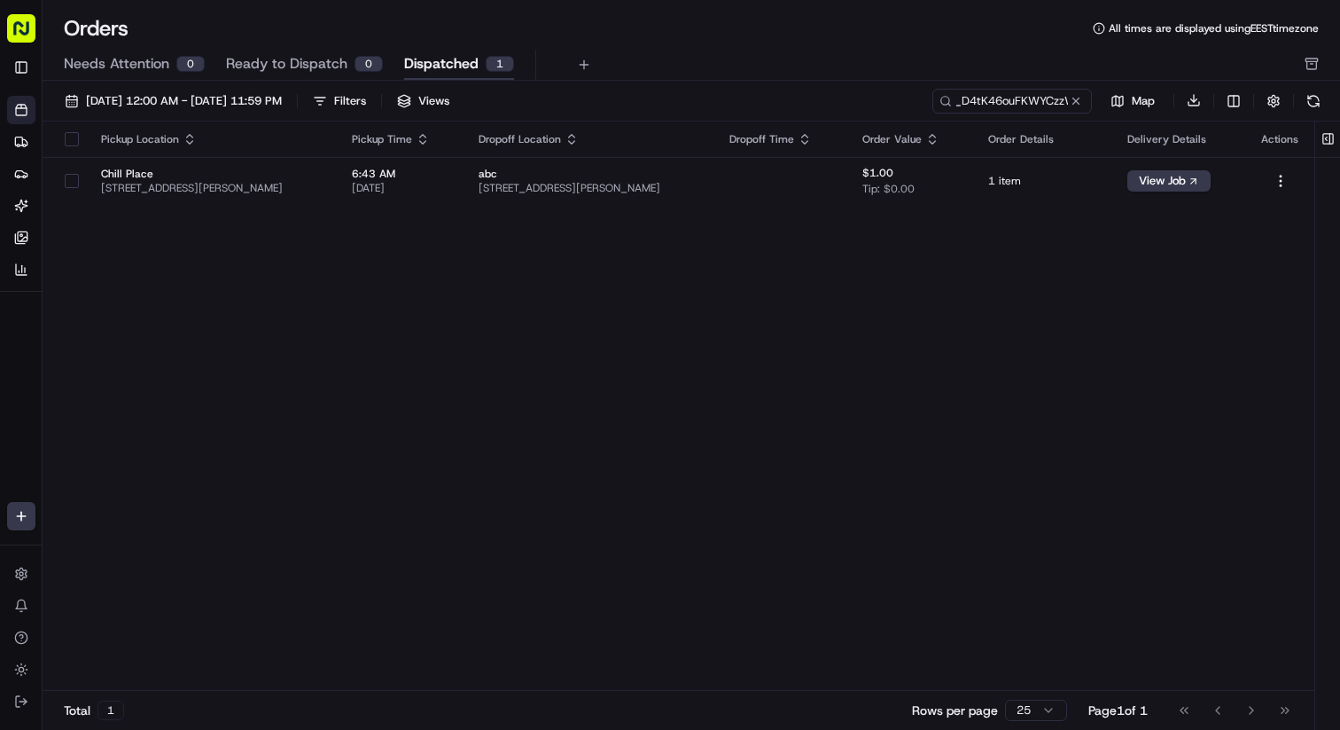
click at [819, 51] on div "Needs Attention 0 Ready to Dispatch 0 Dispatched 1" at bounding box center [679, 65] width 1230 height 30
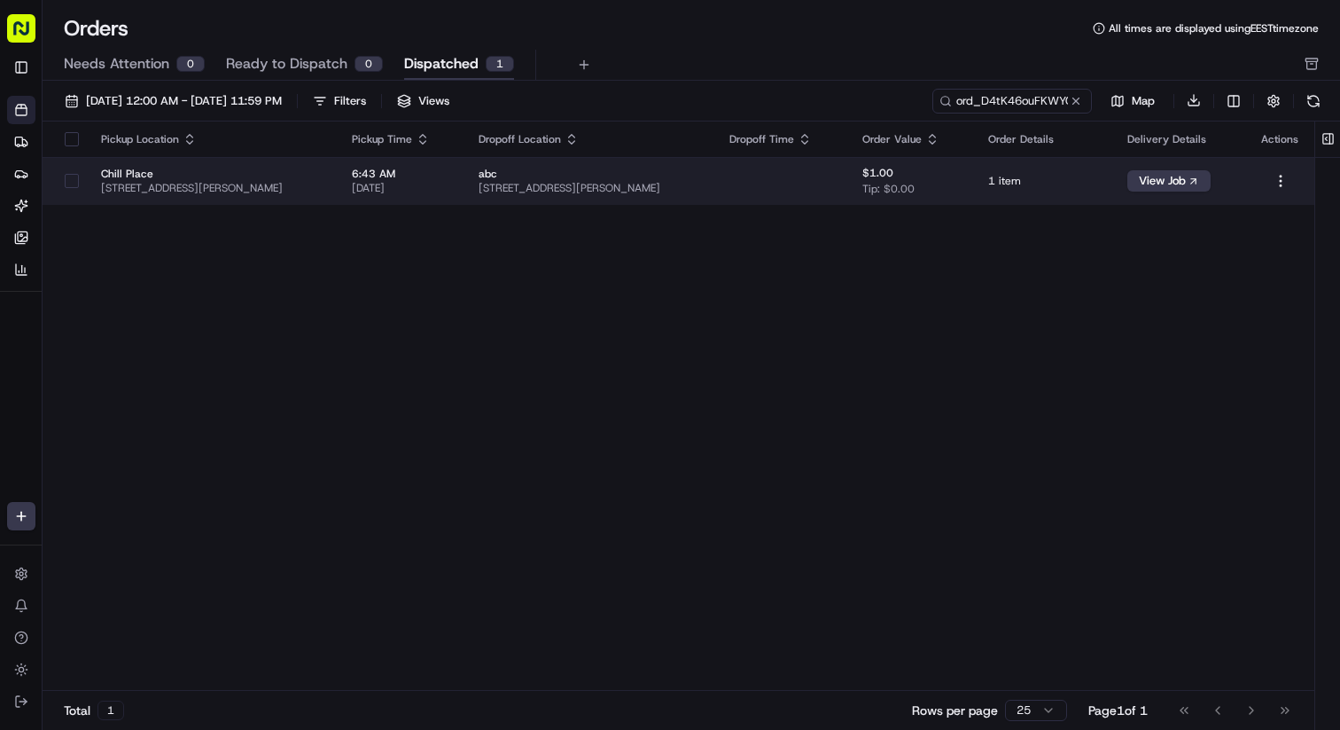
click at [788, 185] on td at bounding box center [781, 181] width 132 height 48
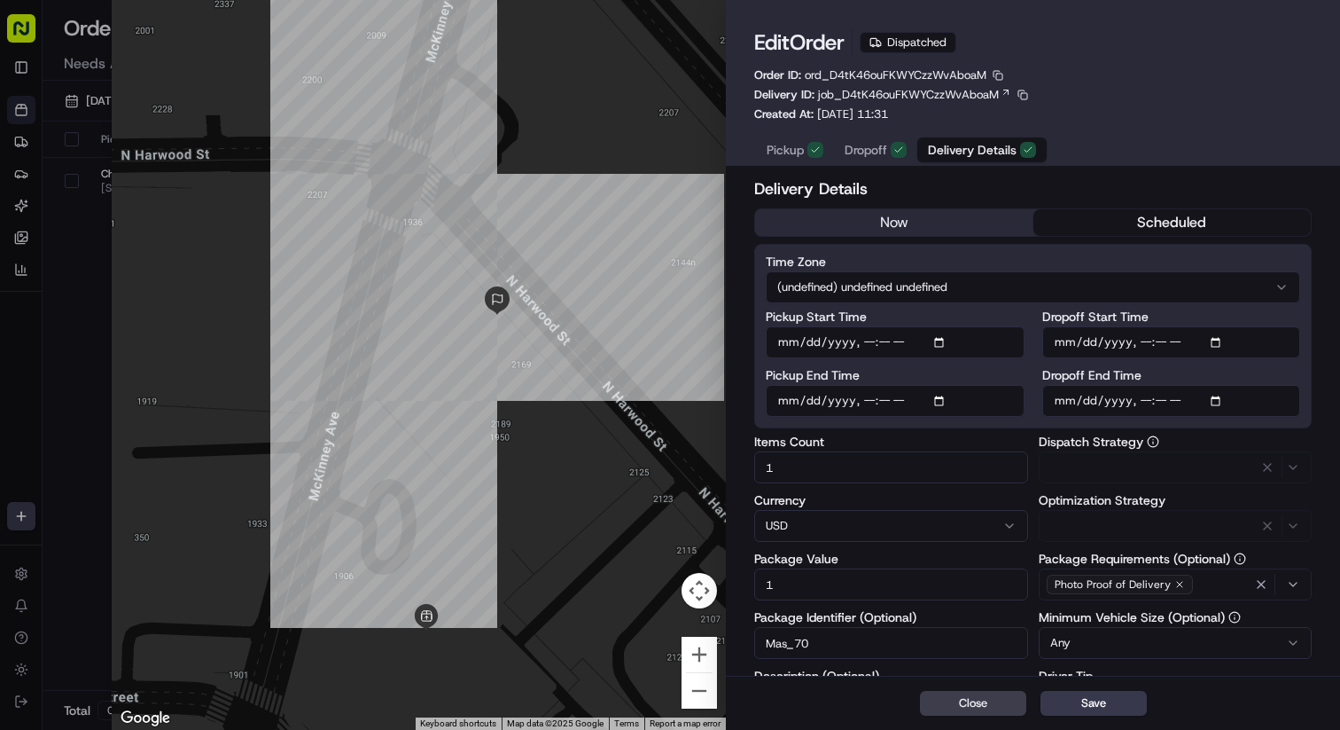
click at [966, 157] on span "Delivery Details" at bounding box center [972, 150] width 89 height 18
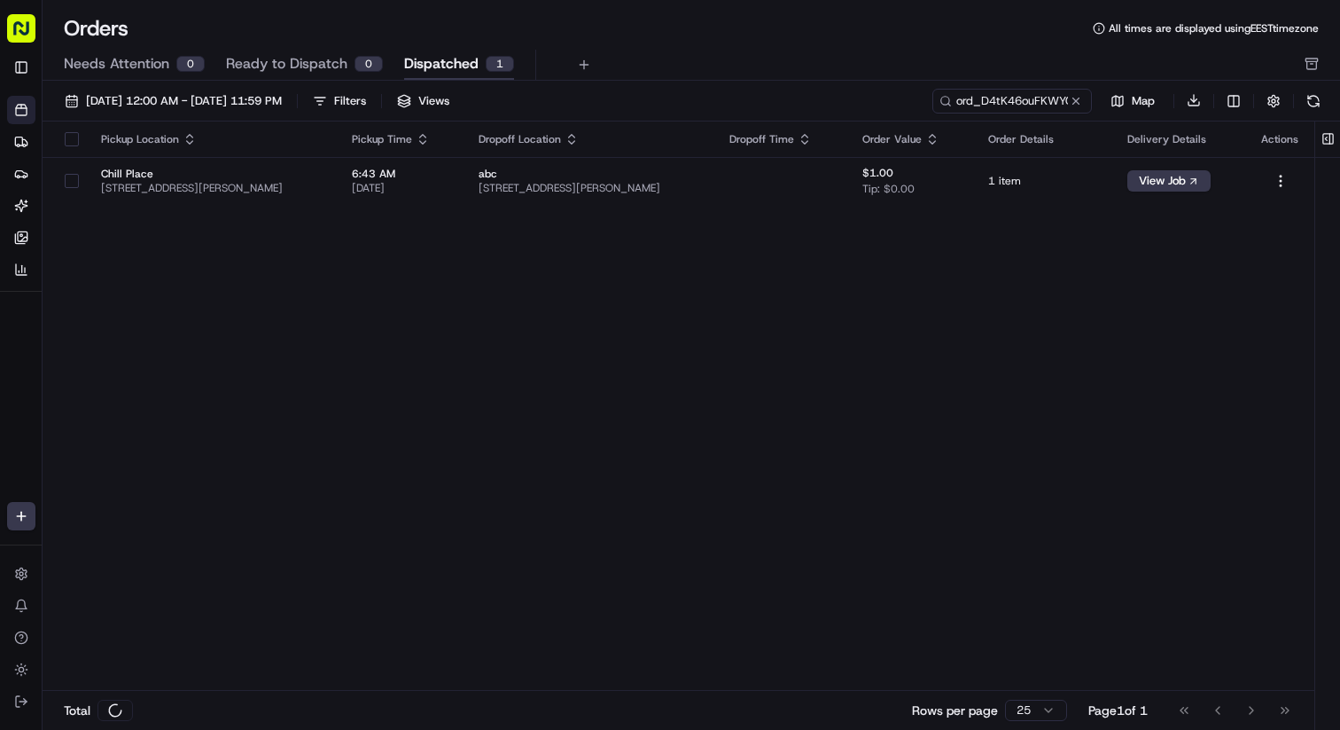
click at [693, 369] on div "Pickup Location Pickup Time Dropoff Location Dropoff Time Order Value Order Det…" at bounding box center [679, 406] width 1272 height 570
click at [1076, 102] on button at bounding box center [1076, 101] width 18 height 18
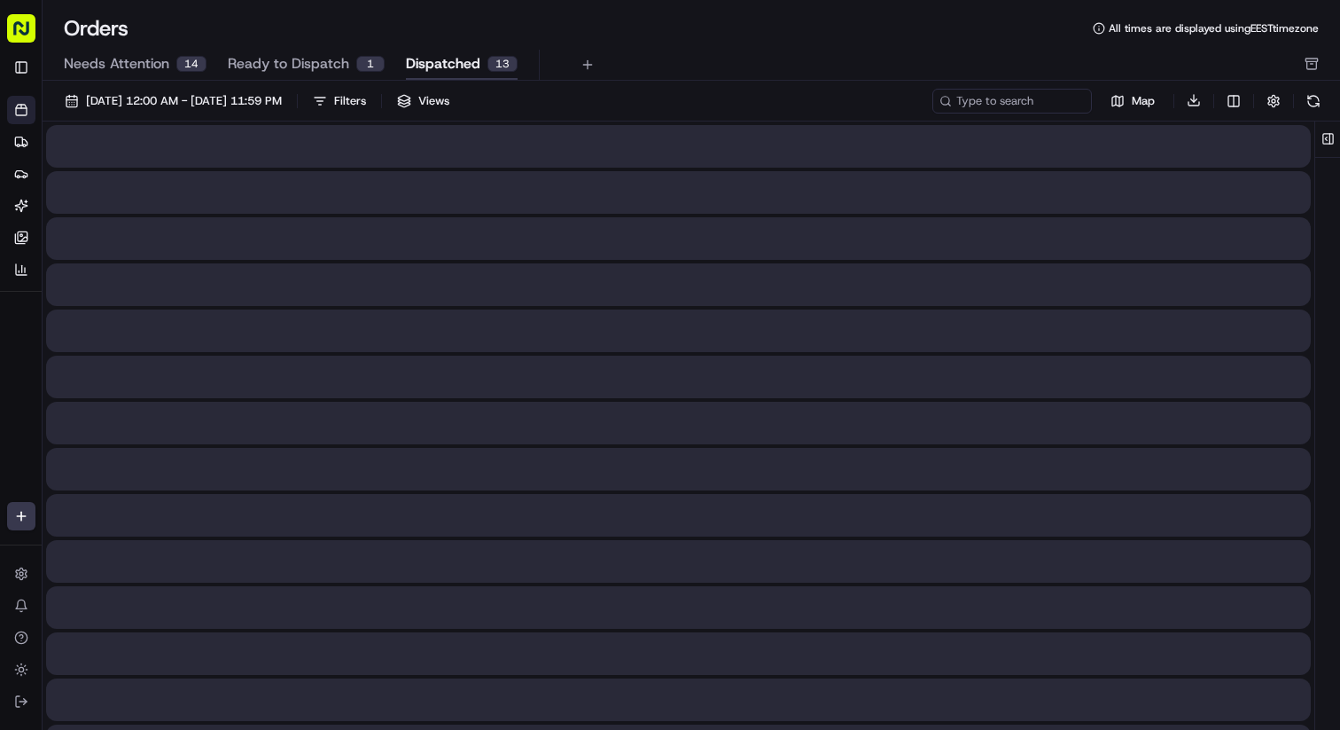
click at [338, 68] on span "Ready to Dispatch" at bounding box center [288, 63] width 121 height 21
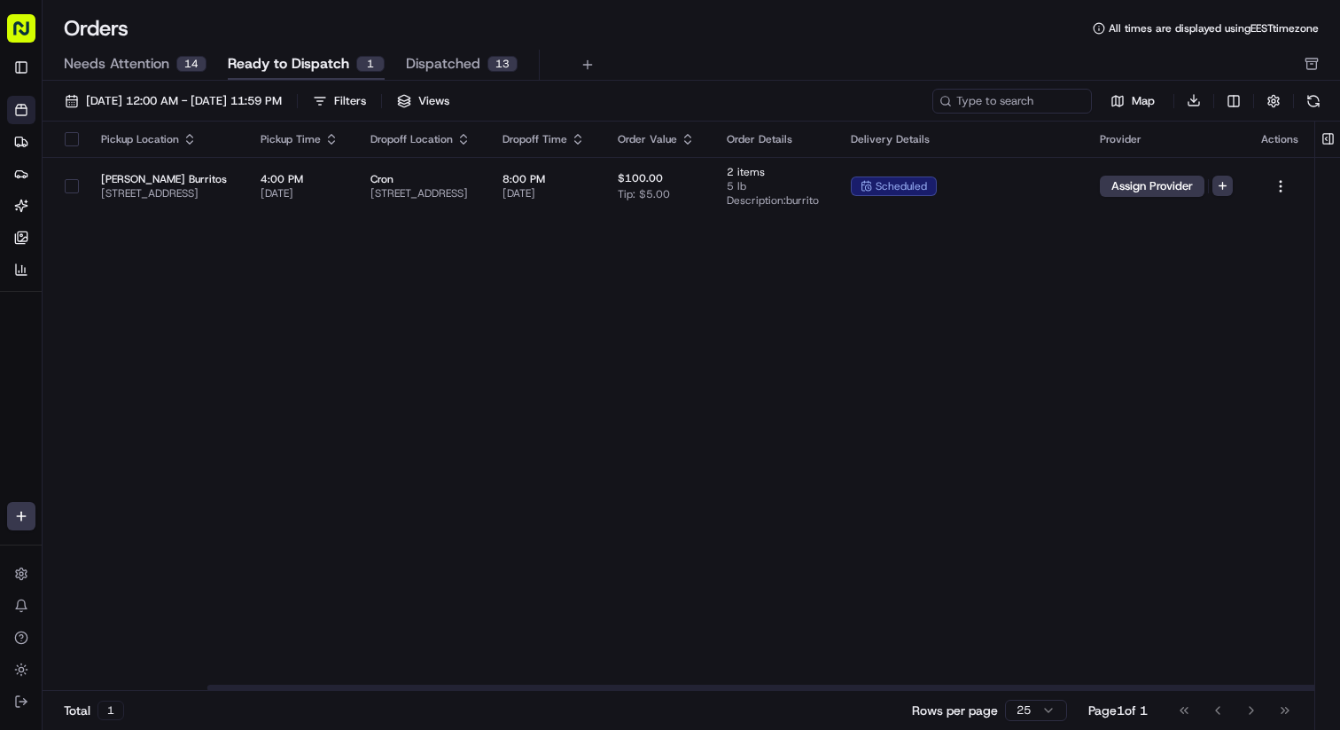
scroll to position [0, 188]
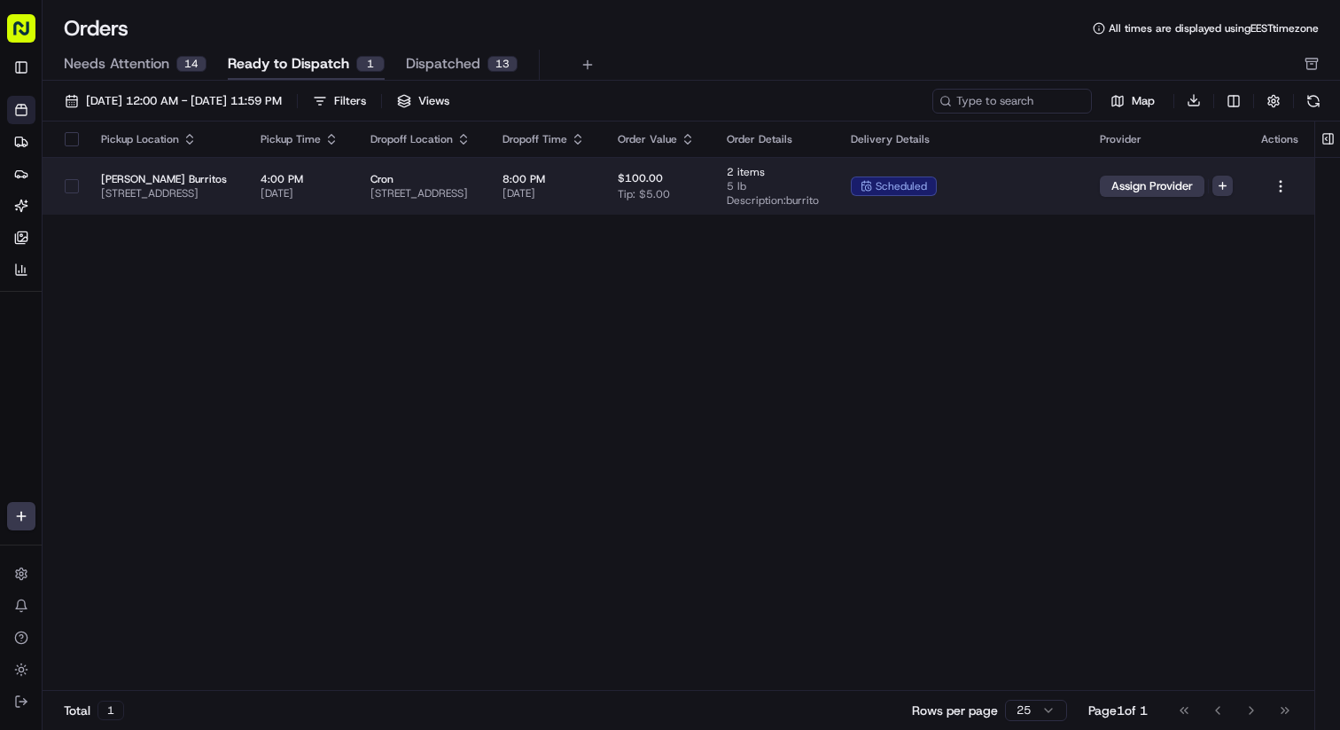
click at [997, 210] on td "scheduled" at bounding box center [961, 186] width 249 height 58
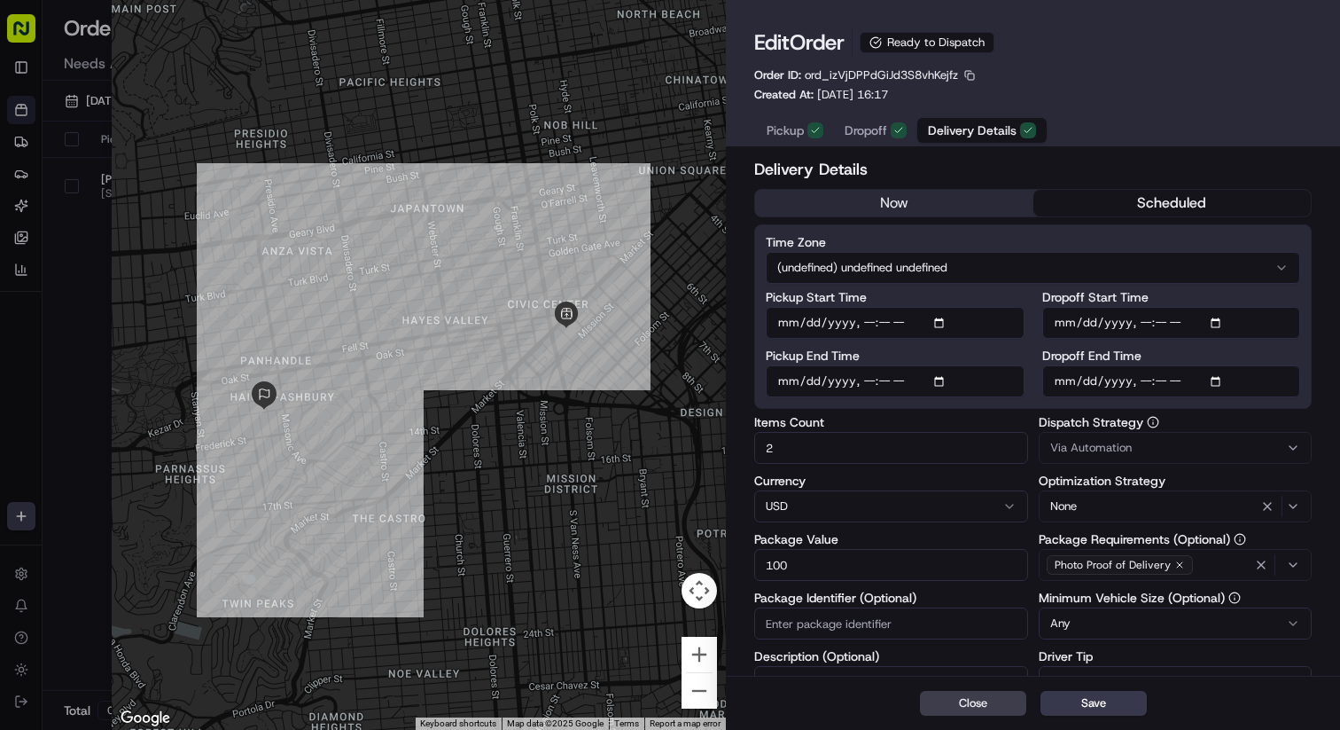
click at [953, 77] on span "ord_izVjDPPdGiJd3S8vhKejfz" at bounding box center [881, 74] width 153 height 15
click at [969, 78] on button "button" at bounding box center [970, 75] width 16 height 16
click at [1058, 73] on div "Edit Order Ready to Dispatch Order ID: ord_izVjDPPdGiJd3S8vhKejfz Created At: 0…" at bounding box center [1033, 65] width 558 height 74
type input "1"
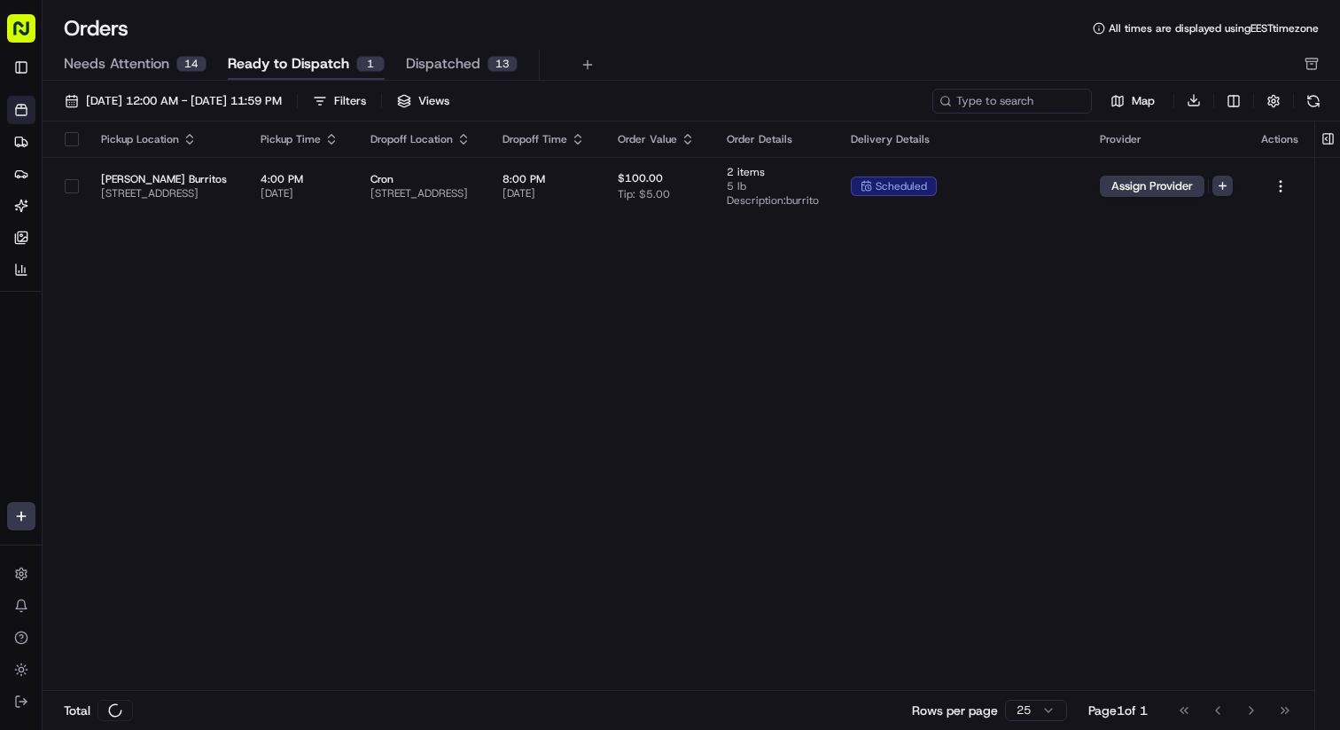
click at [465, 60] on span "Dispatched" at bounding box center [443, 63] width 74 height 21
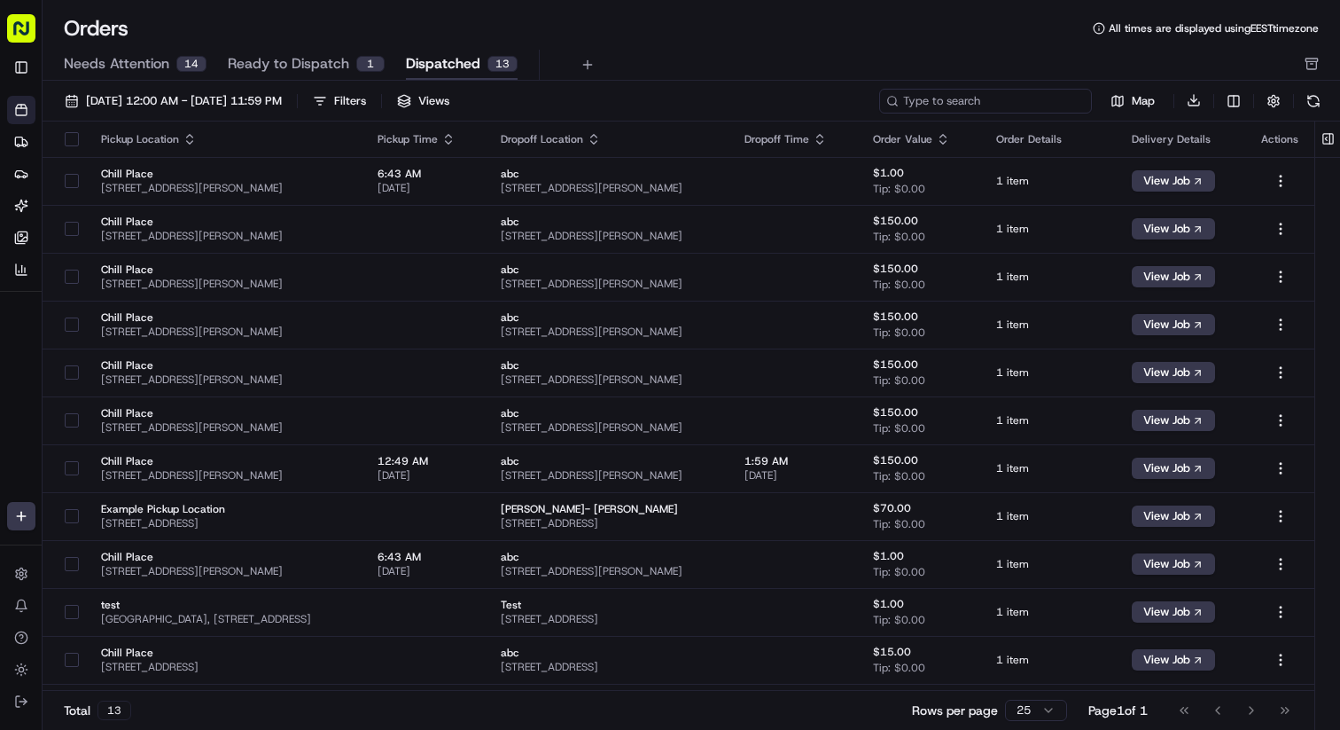
click at [982, 105] on input at bounding box center [985, 101] width 213 height 25
paste input "ord_D4tK46ouFKWYCzzWvAboaM"
type input "ord_D4tK46ouFKWYCzzWvAboaM"
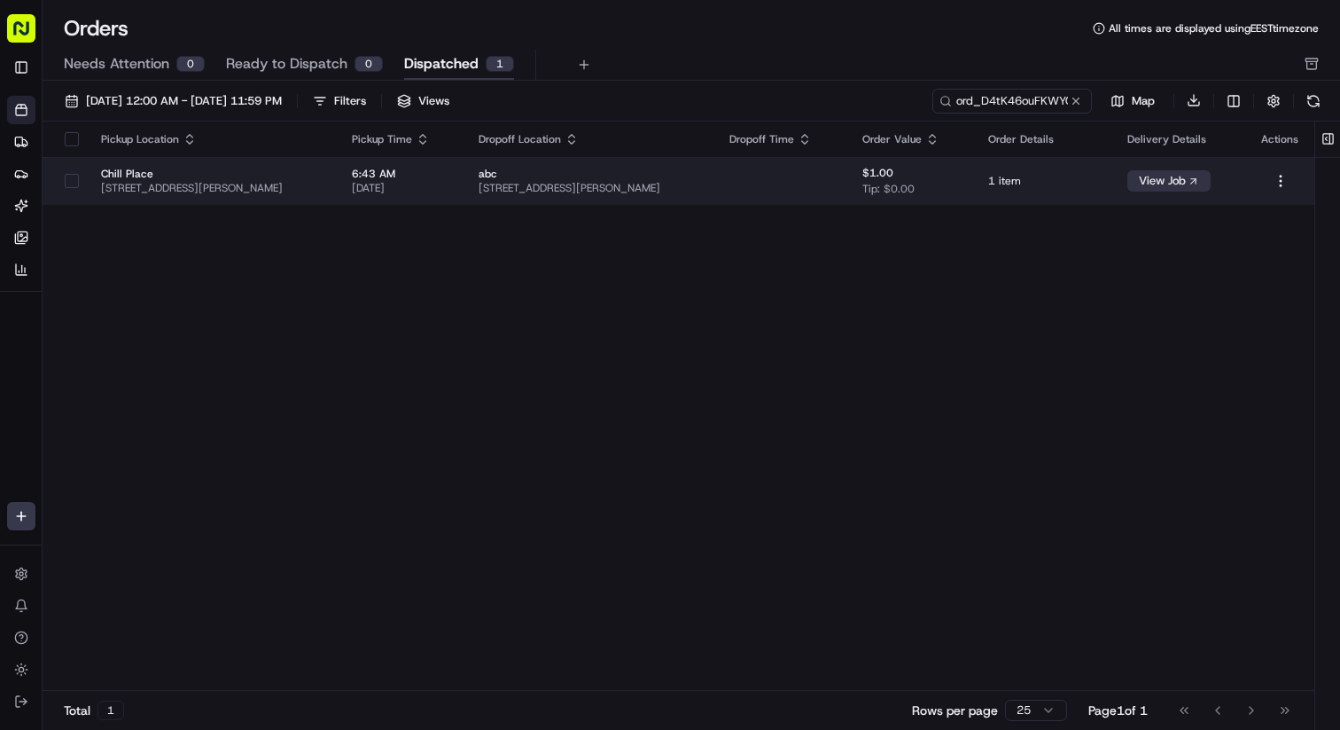
click at [1144, 181] on button "View Job" at bounding box center [1169, 180] width 83 height 21
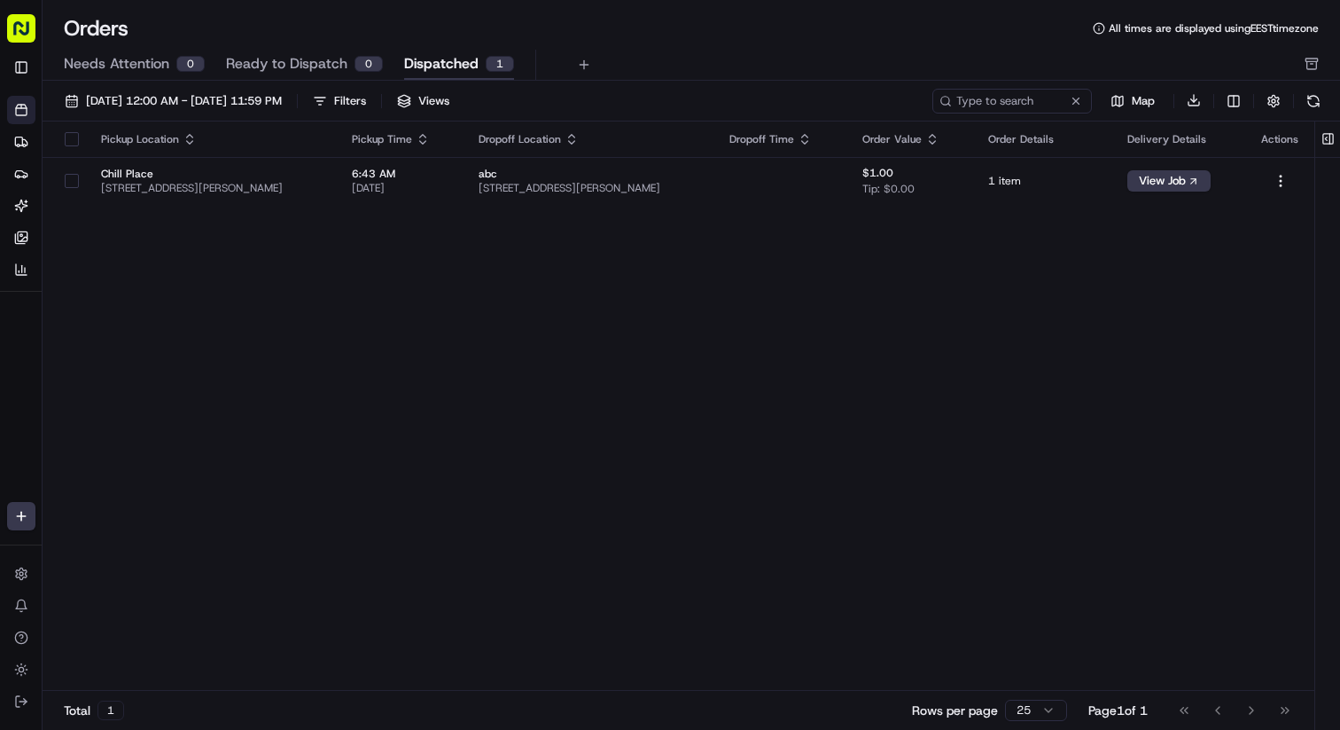
click at [347, 66] on button "Ready to Dispatch 0" at bounding box center [304, 65] width 157 height 30
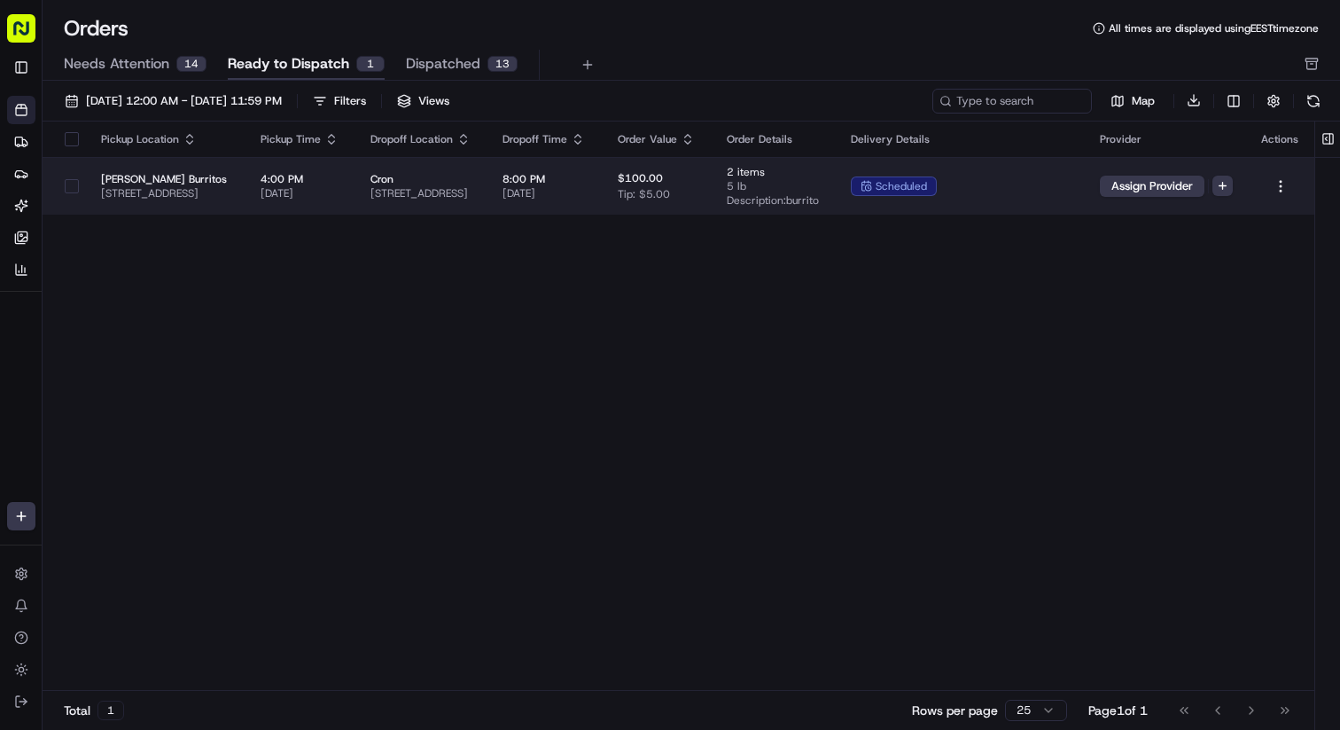
scroll to position [0, 188]
click at [1221, 191] on html "Kisha's Bistro karol@usenash.com Toggle Sidebar Orders Deliveries Providers Nas…" at bounding box center [670, 365] width 1340 height 730
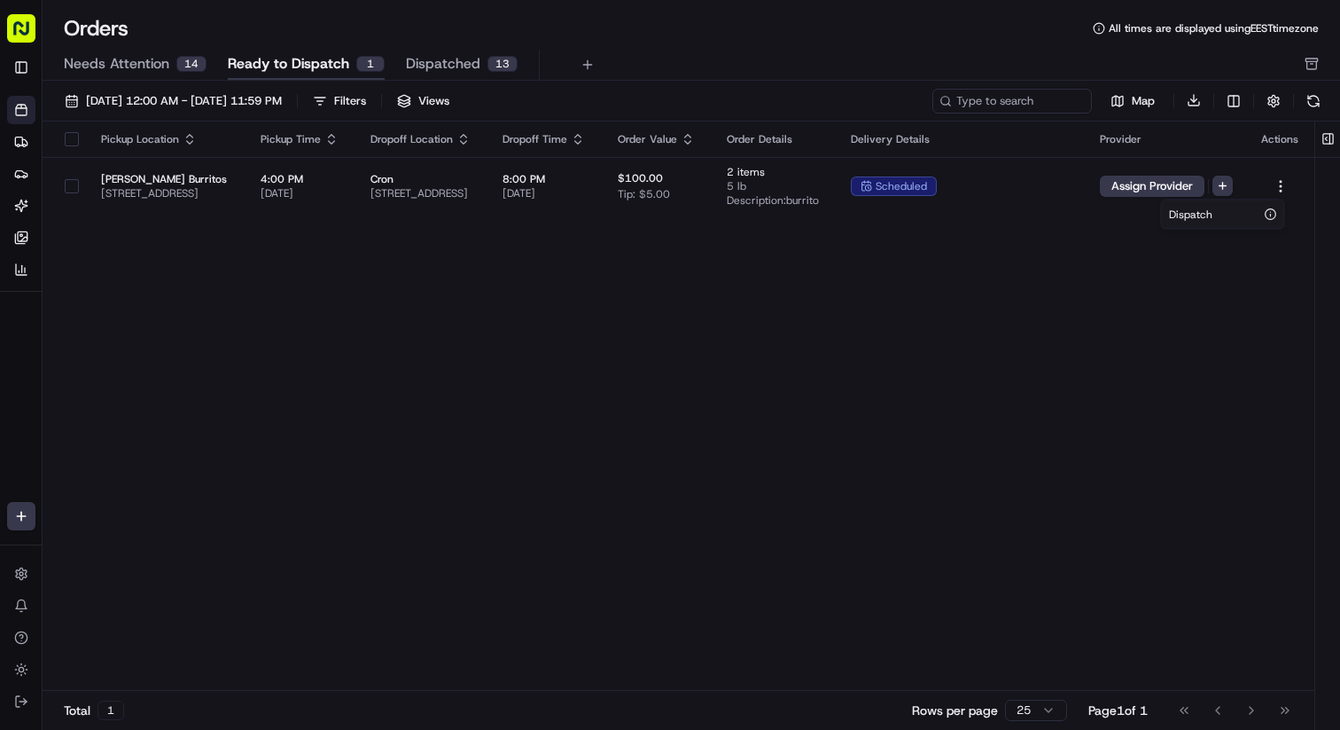
click at [1217, 282] on html "Kisha's Bistro karol@usenash.com Toggle Sidebar Orders Deliveries Providers Nas…" at bounding box center [670, 365] width 1340 height 730
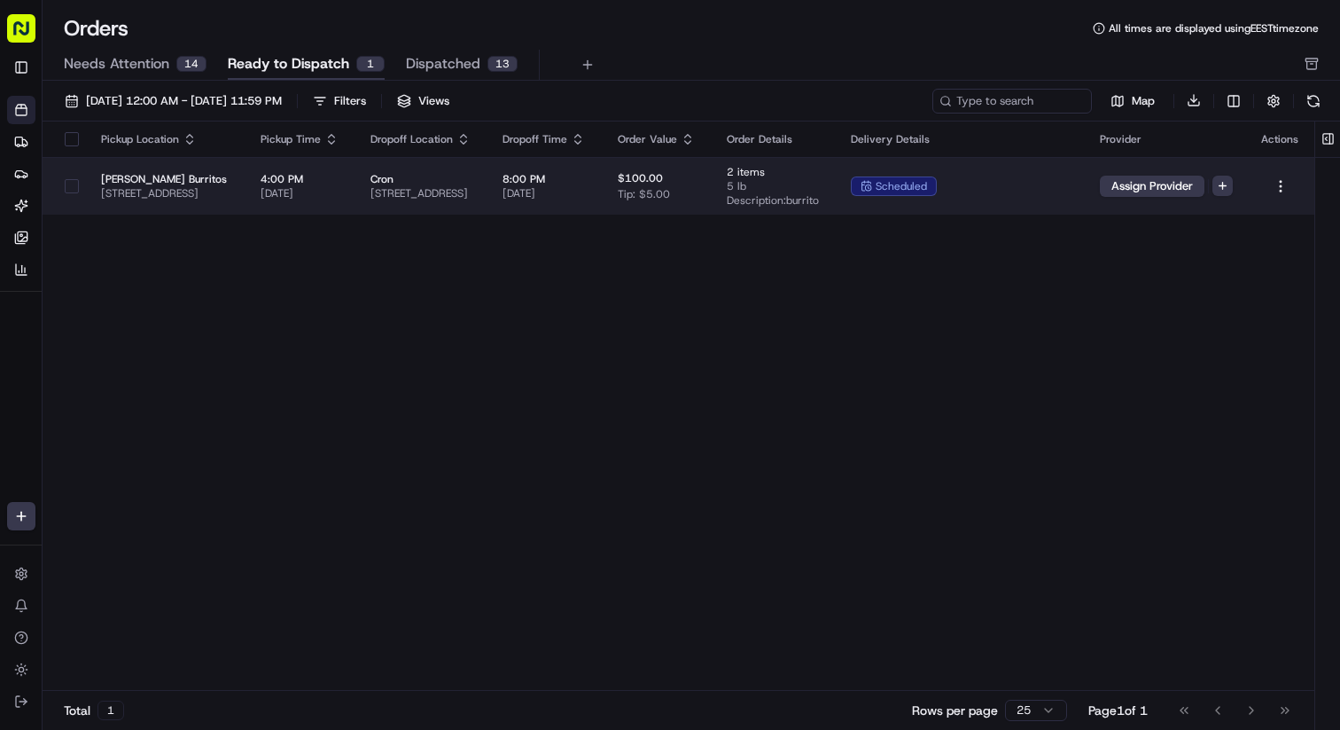
click at [1003, 203] on td "scheduled" at bounding box center [961, 186] width 249 height 58
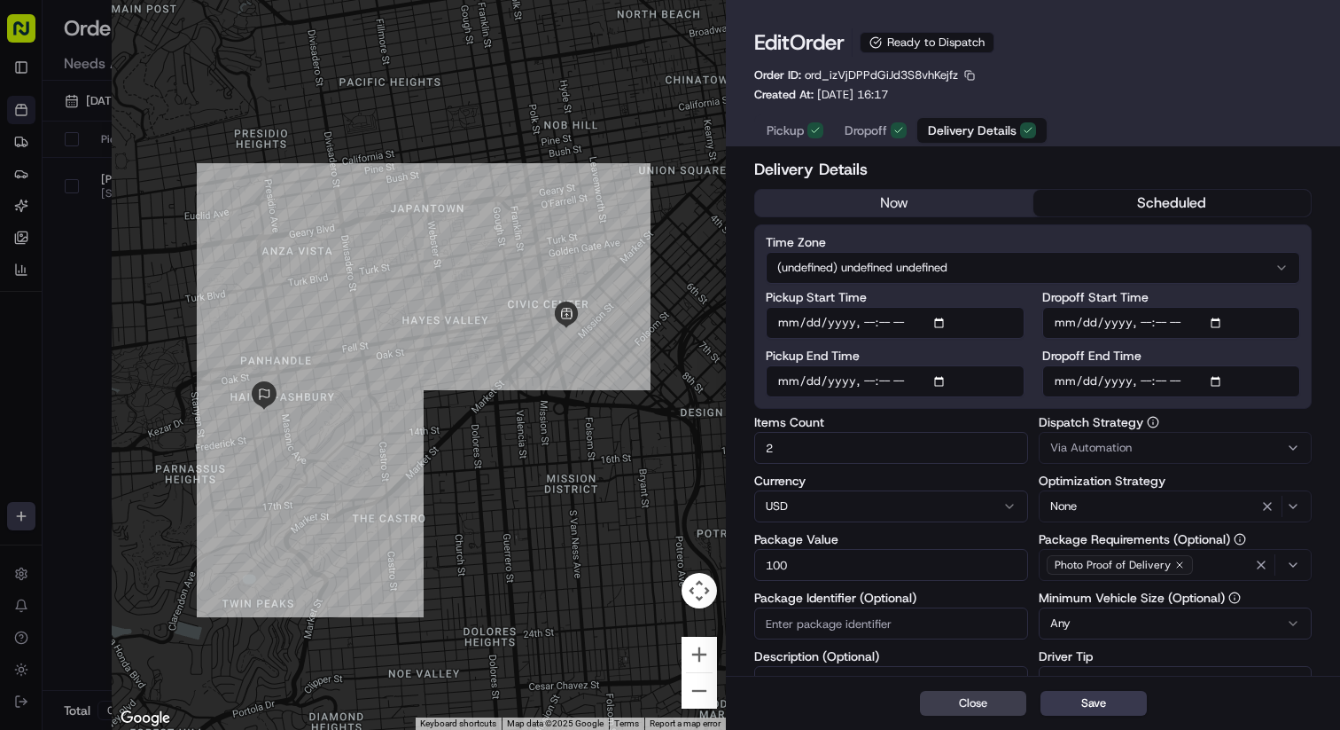
click at [1076, 449] on span "Via Automation" at bounding box center [1091, 448] width 82 height 16
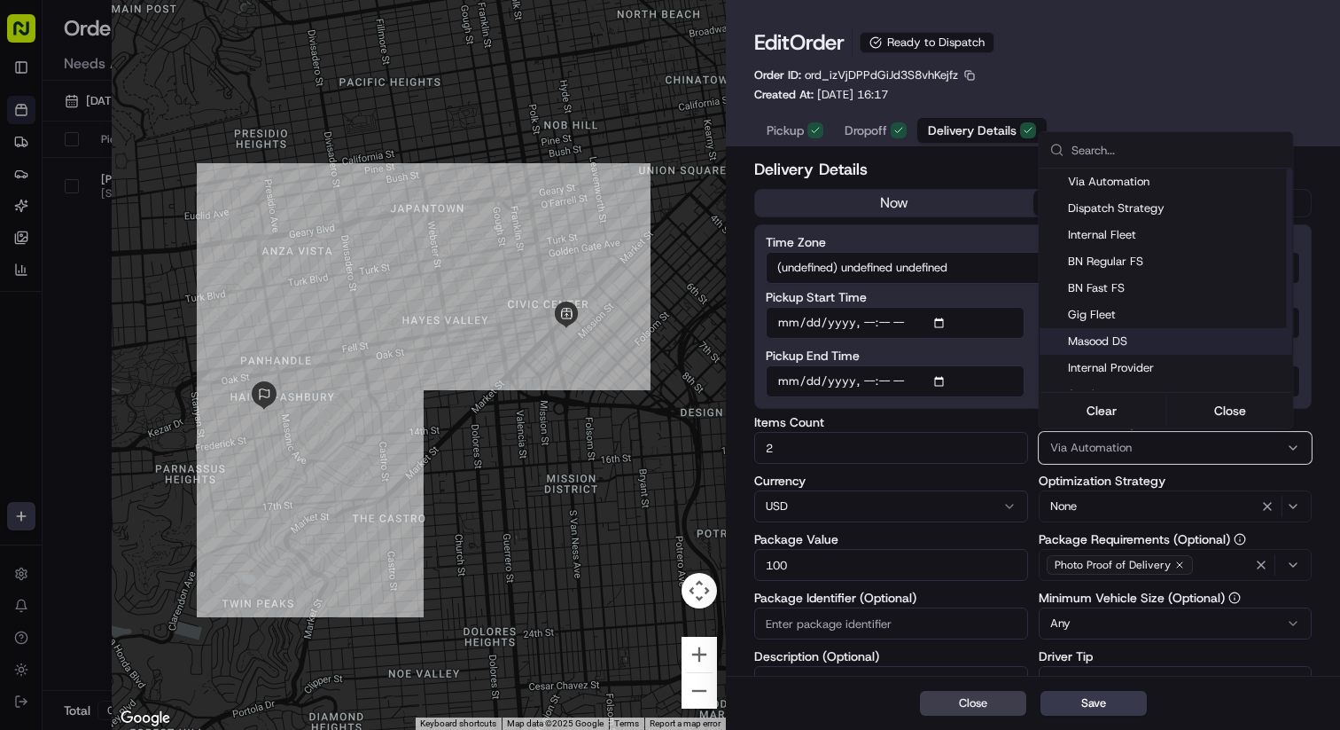
click at [1112, 331] on div "Masood DS" at bounding box center [1167, 341] width 254 height 27
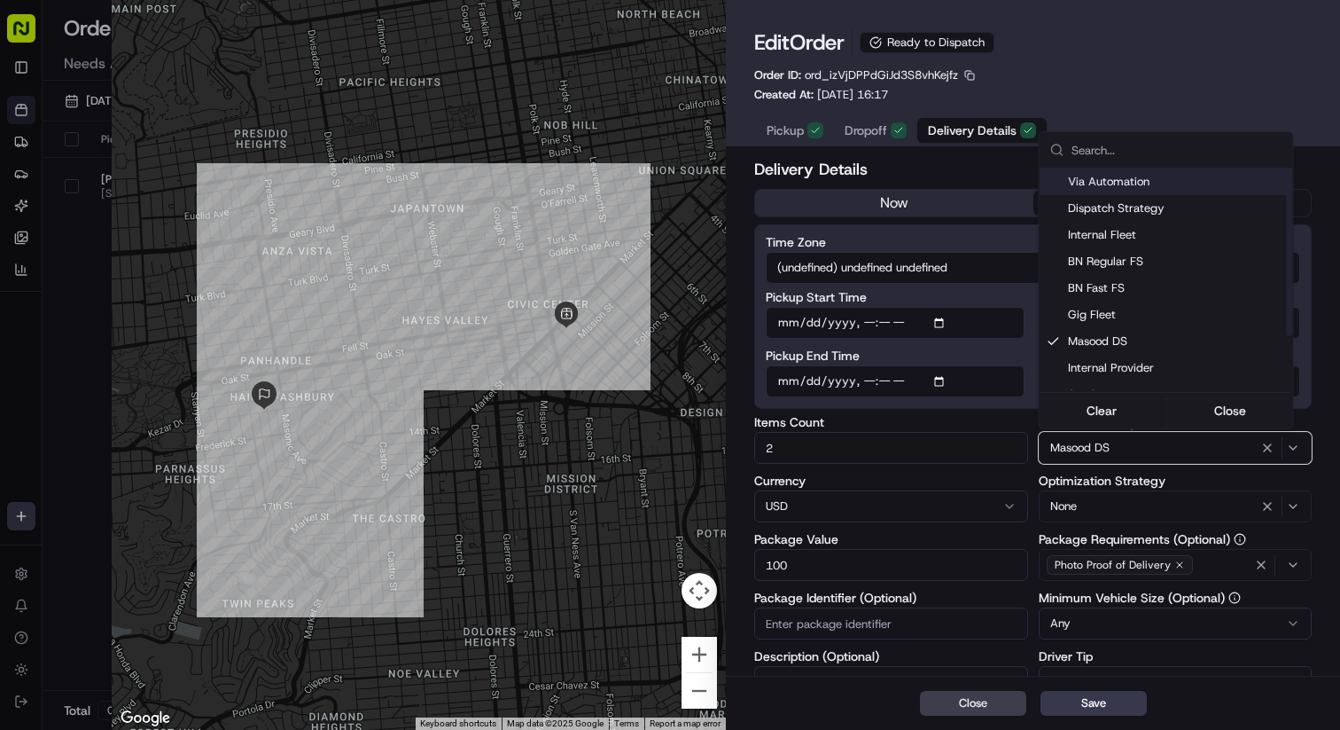
click at [1123, 74] on div at bounding box center [670, 365] width 1340 height 730
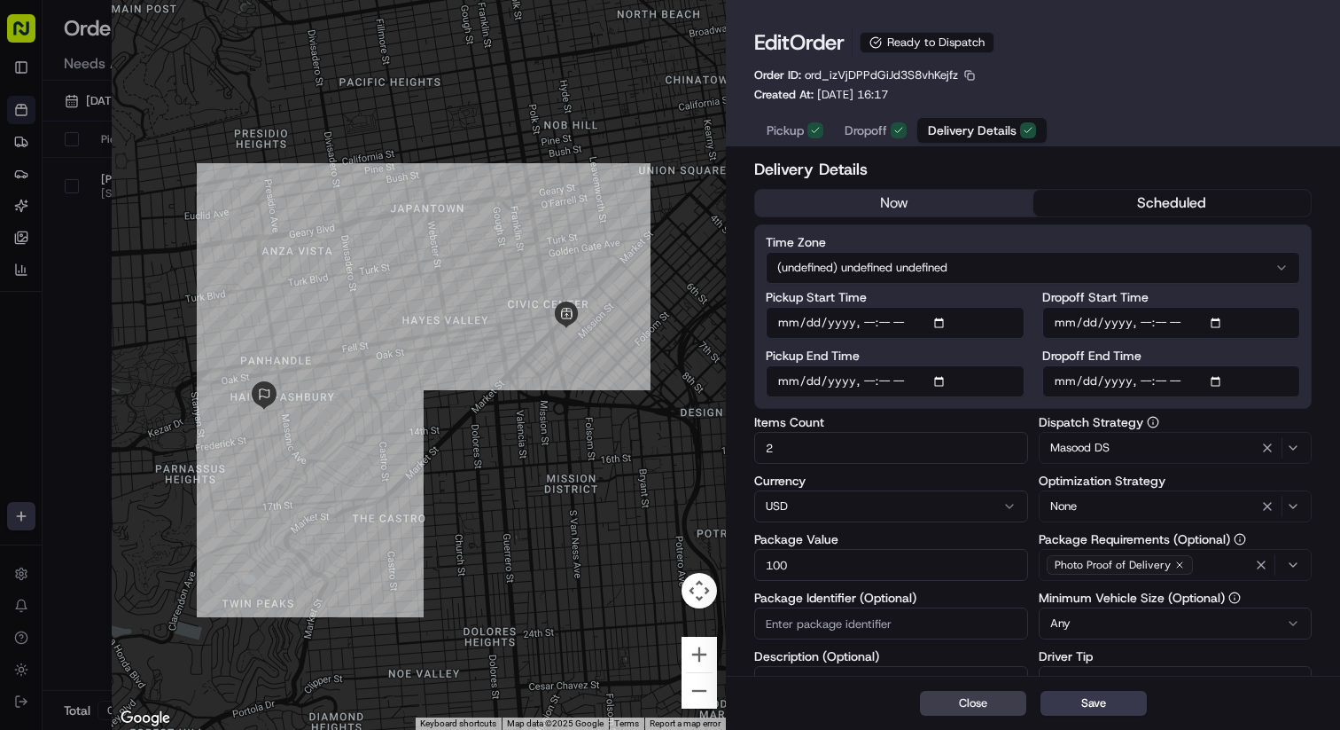
click at [1080, 720] on div "Close Save" at bounding box center [1033, 702] width 614 height 54
click at [1080, 711] on button "Save" at bounding box center [1094, 703] width 106 height 25
type input "1"
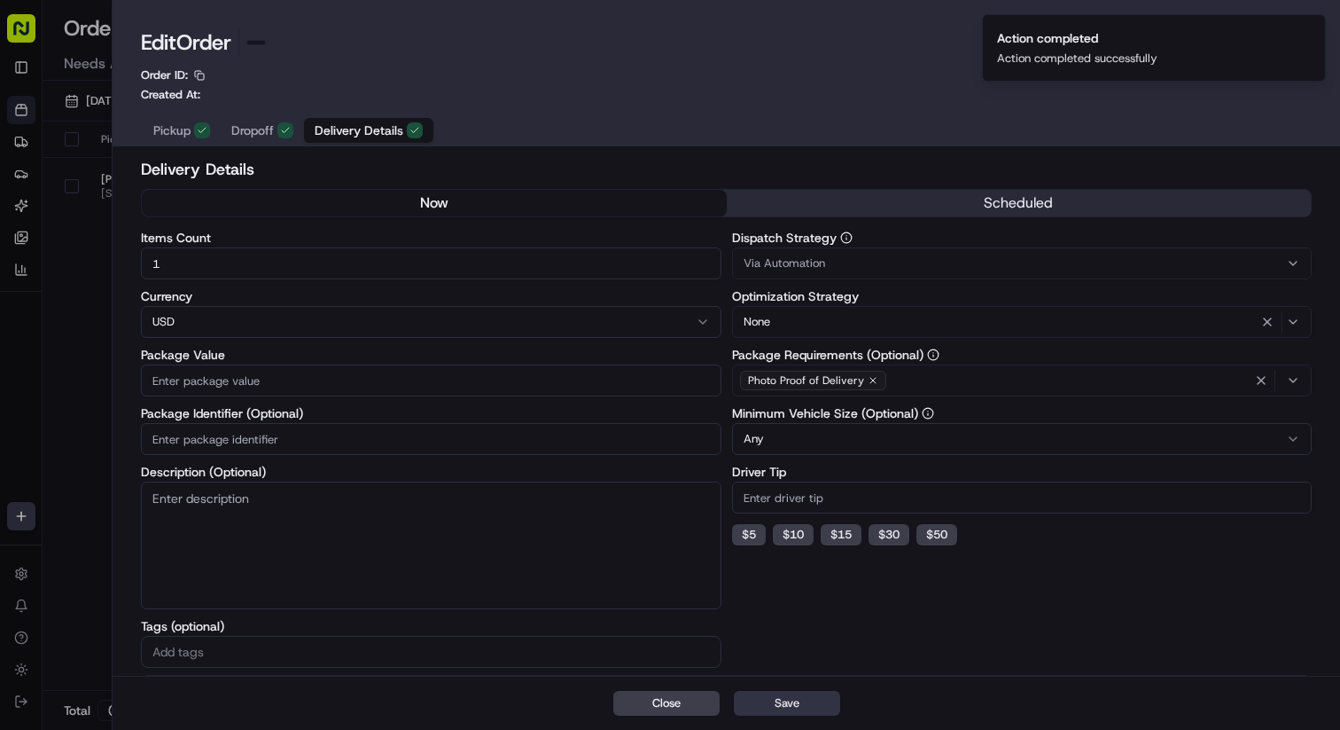
scroll to position [0, 152]
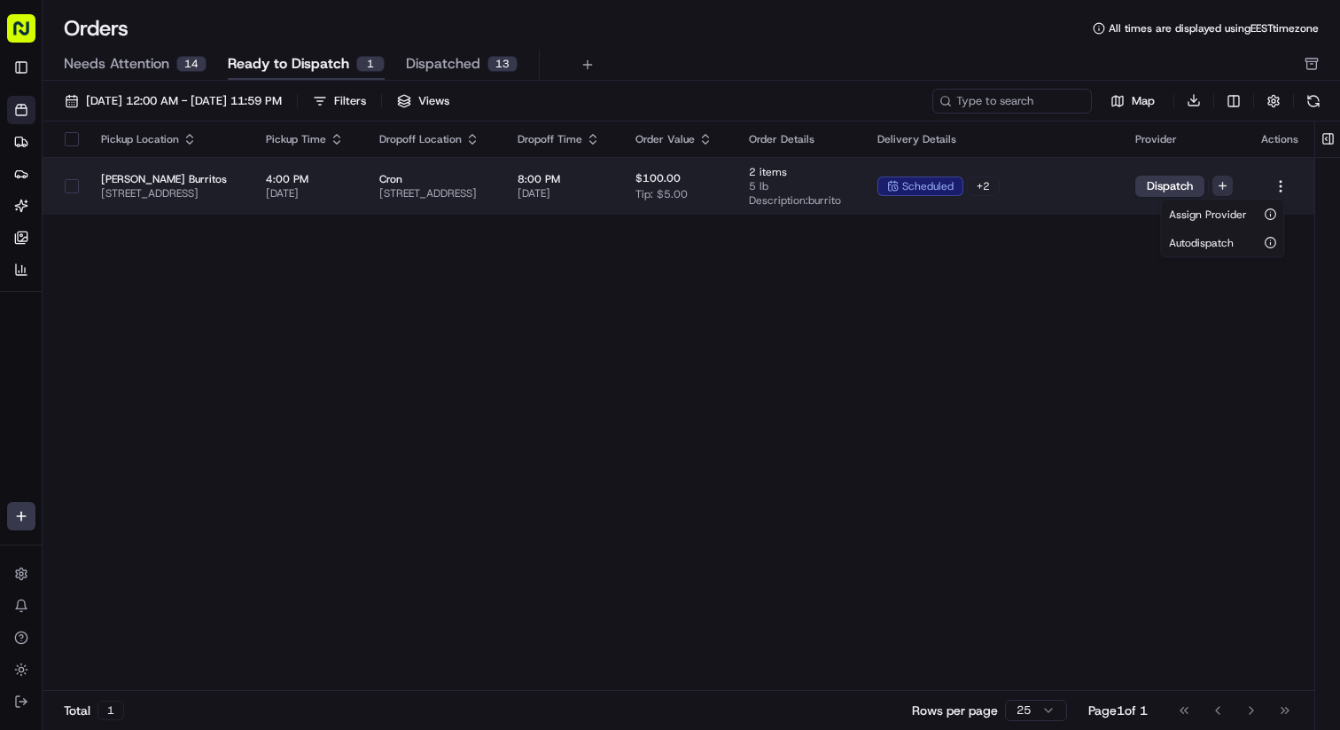
click at [1225, 190] on html "Kisha's Bistro karol@usenash.com Toggle Sidebar Orders Deliveries Providers Nas…" at bounding box center [670, 365] width 1340 height 730
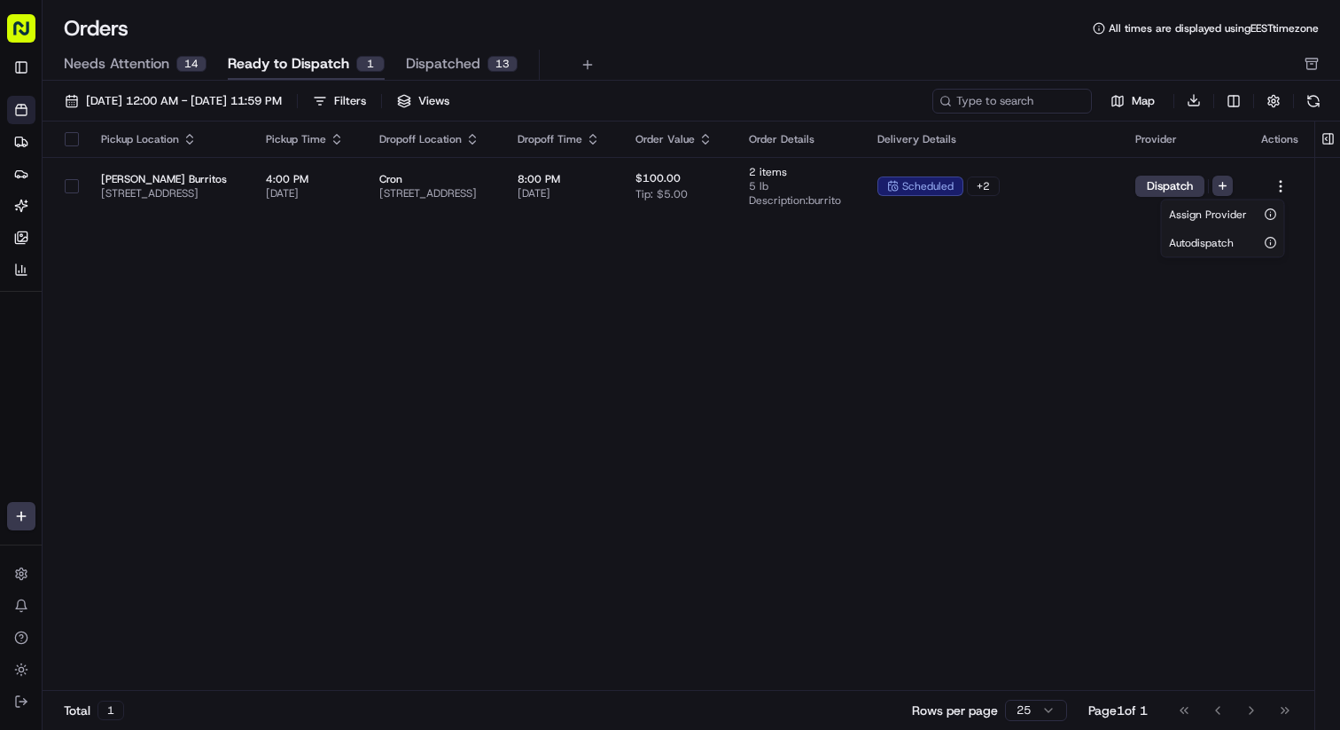
click at [946, 379] on html "Kisha's Bistro karol@usenash.com Toggle Sidebar Orders Deliveries Providers Nas…" at bounding box center [670, 365] width 1340 height 730
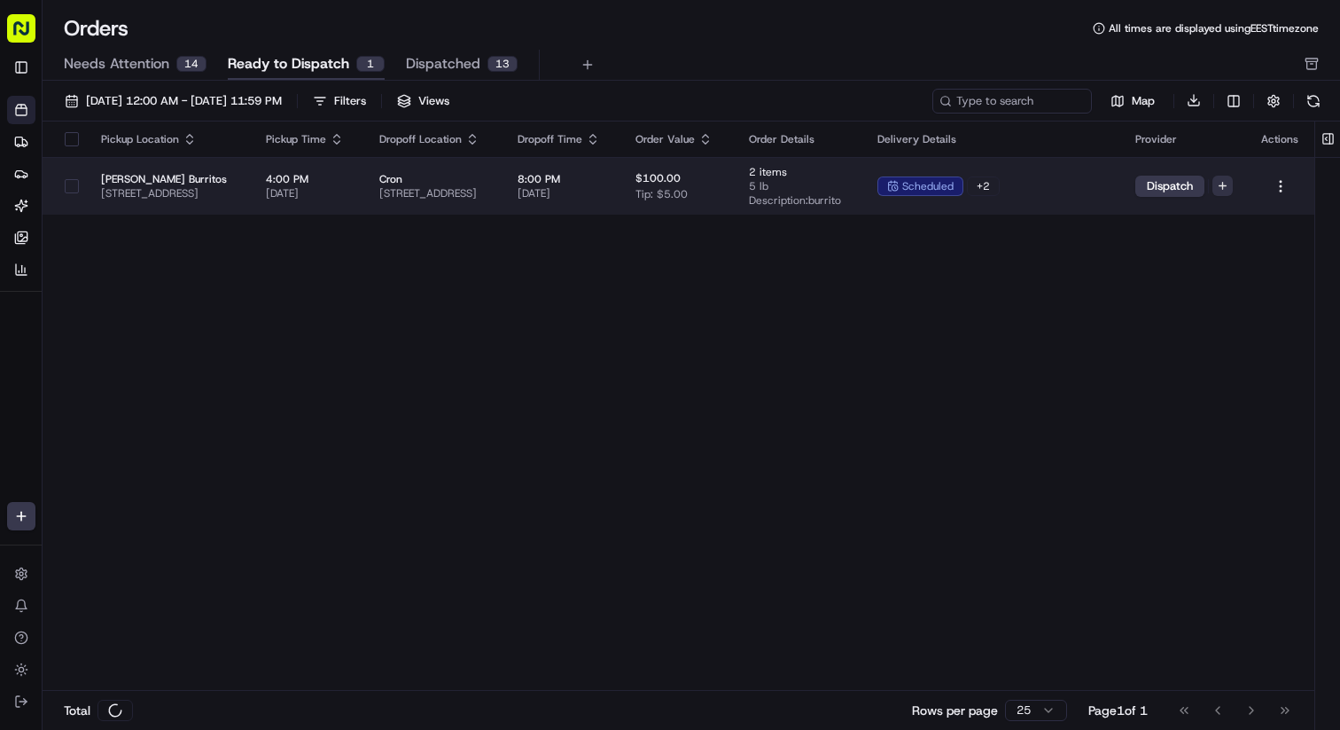
click at [1220, 186] on html "Kisha's Bistro karol@usenash.com Toggle Sidebar Orders Deliveries Providers Nas…" at bounding box center [670, 365] width 1340 height 730
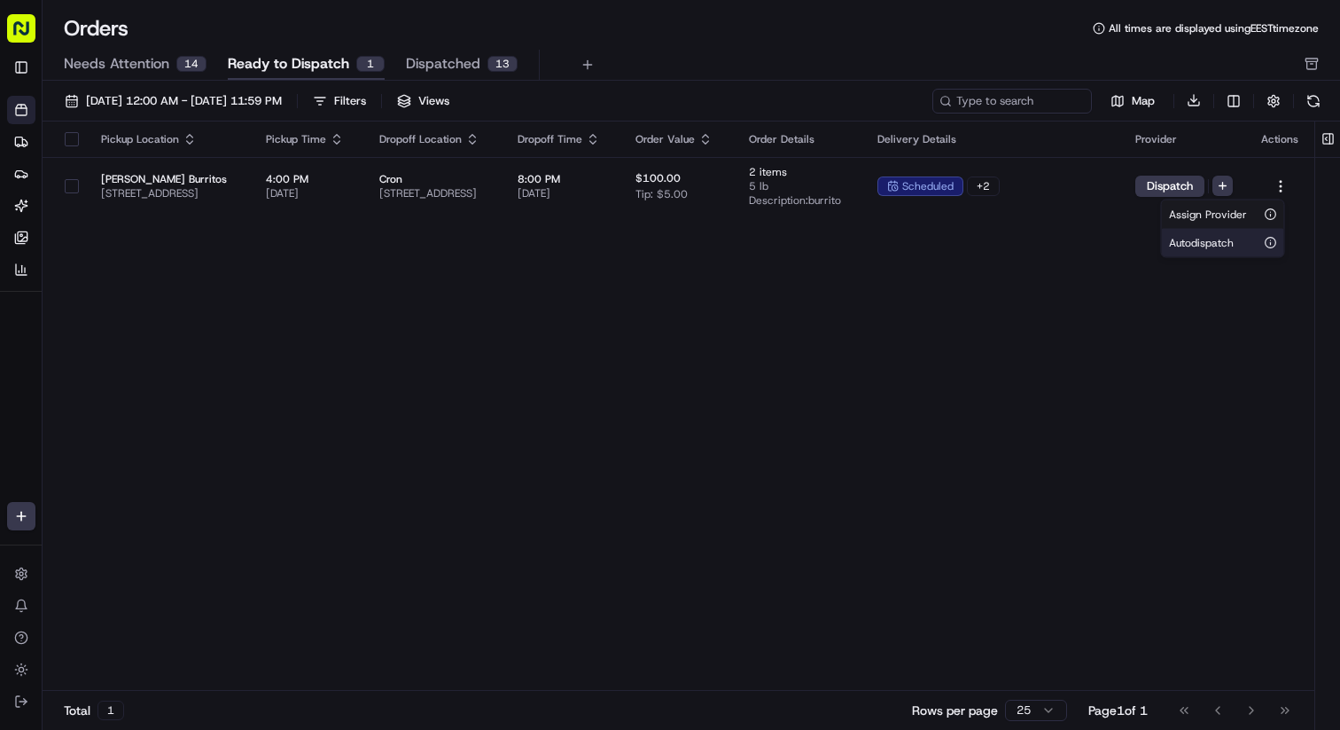
click at [1221, 246] on span "Autodispatch" at bounding box center [1201, 243] width 65 height 14
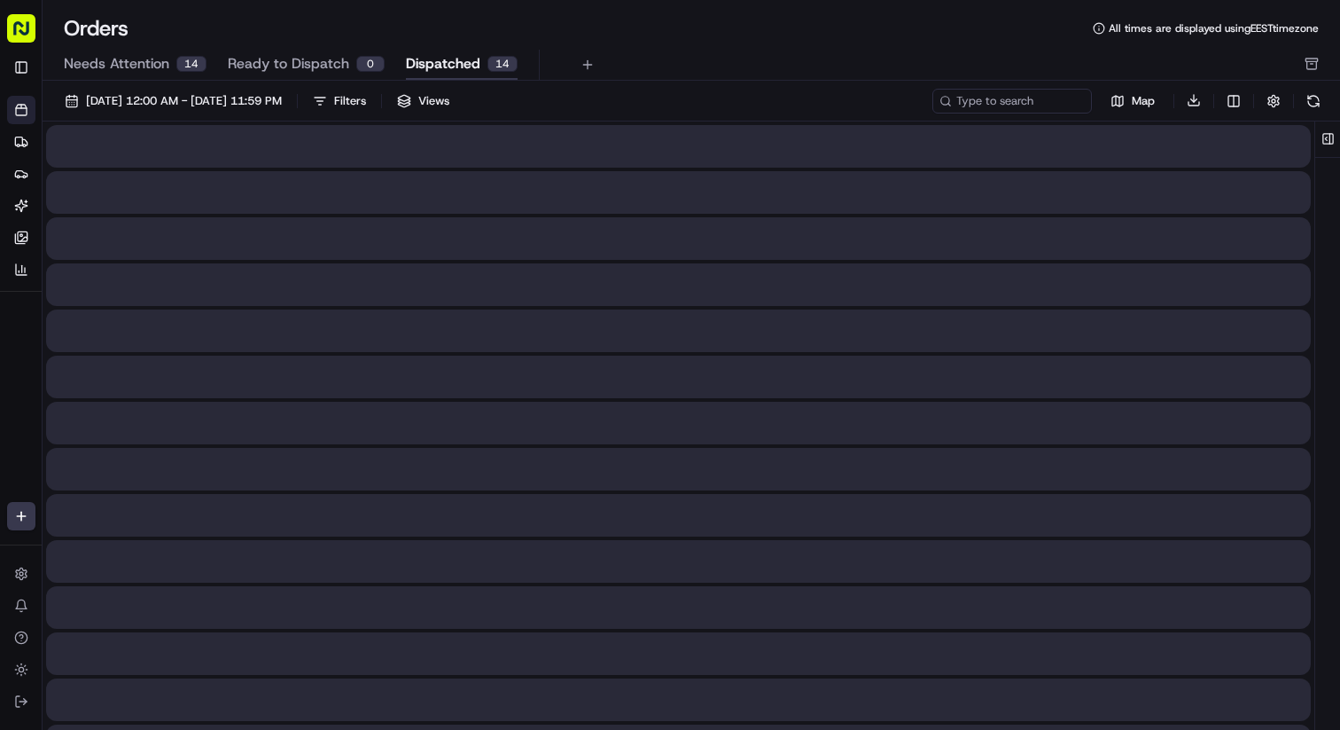
click at [464, 63] on span "Dispatched" at bounding box center [443, 63] width 74 height 21
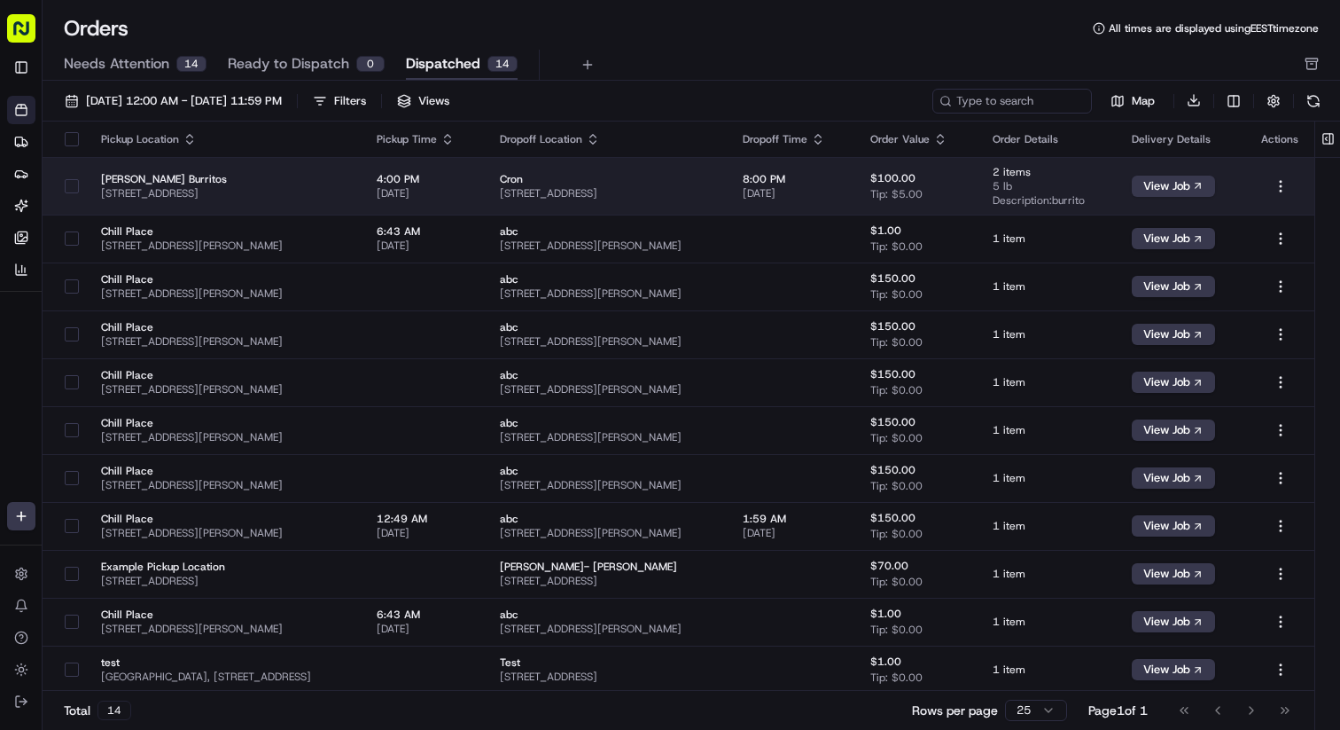
click at [916, 181] on span "$100.00" at bounding box center [892, 178] width 45 height 14
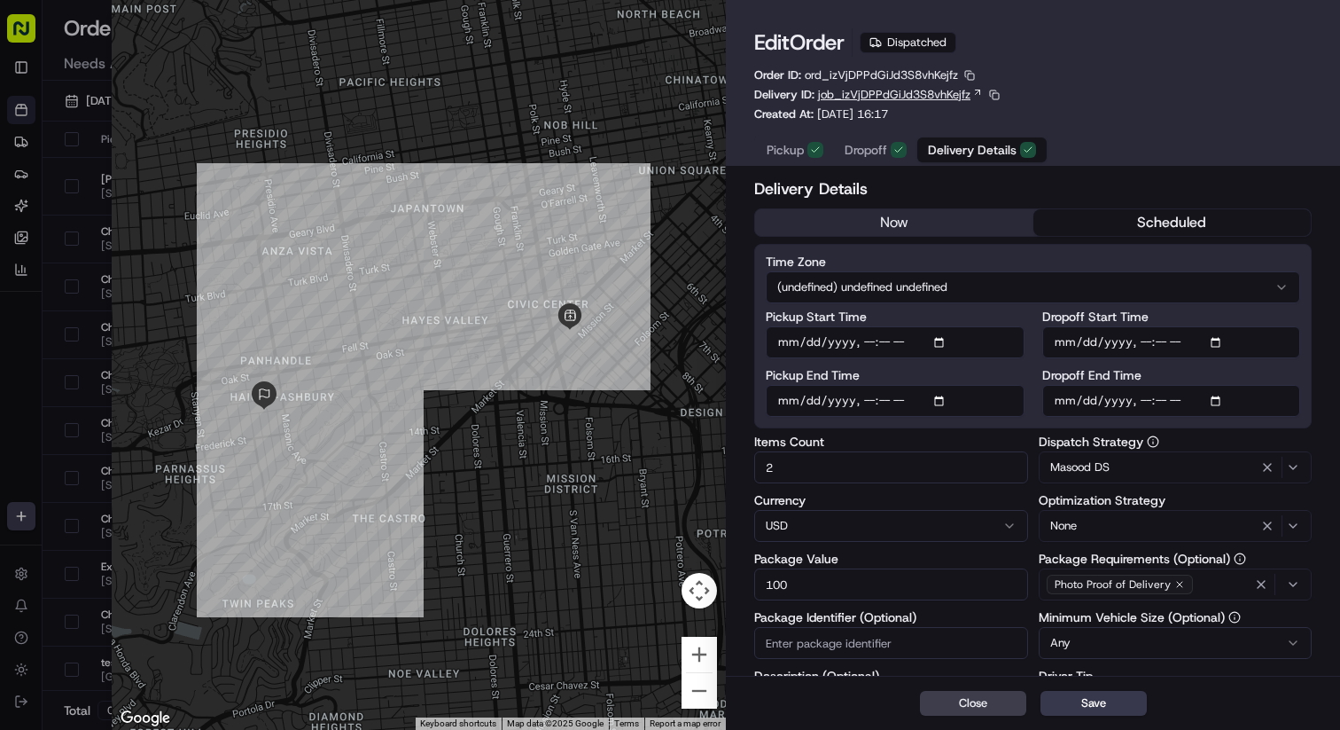
click at [974, 100] on link "job_izVjDPPdGiJd3S8vhKejfz" at bounding box center [900, 95] width 165 height 16
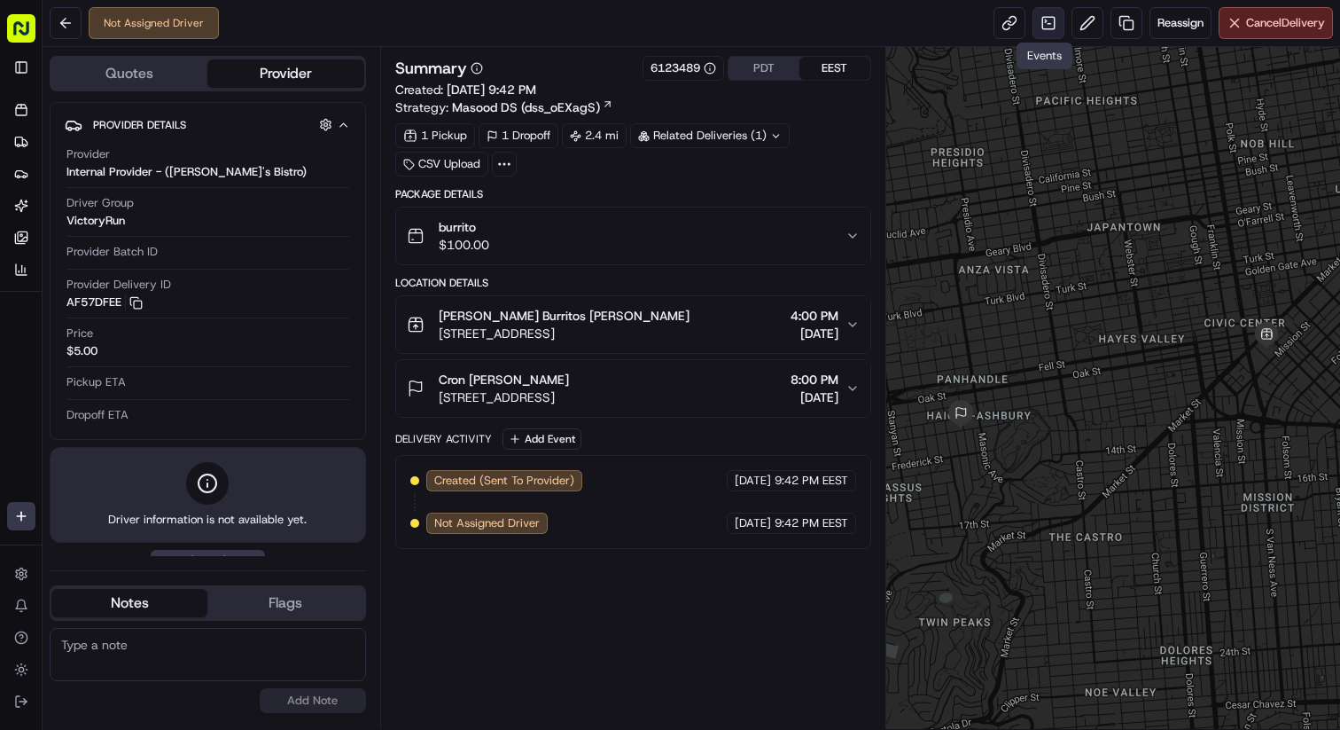
click at [1050, 24] on link at bounding box center [1049, 23] width 32 height 32
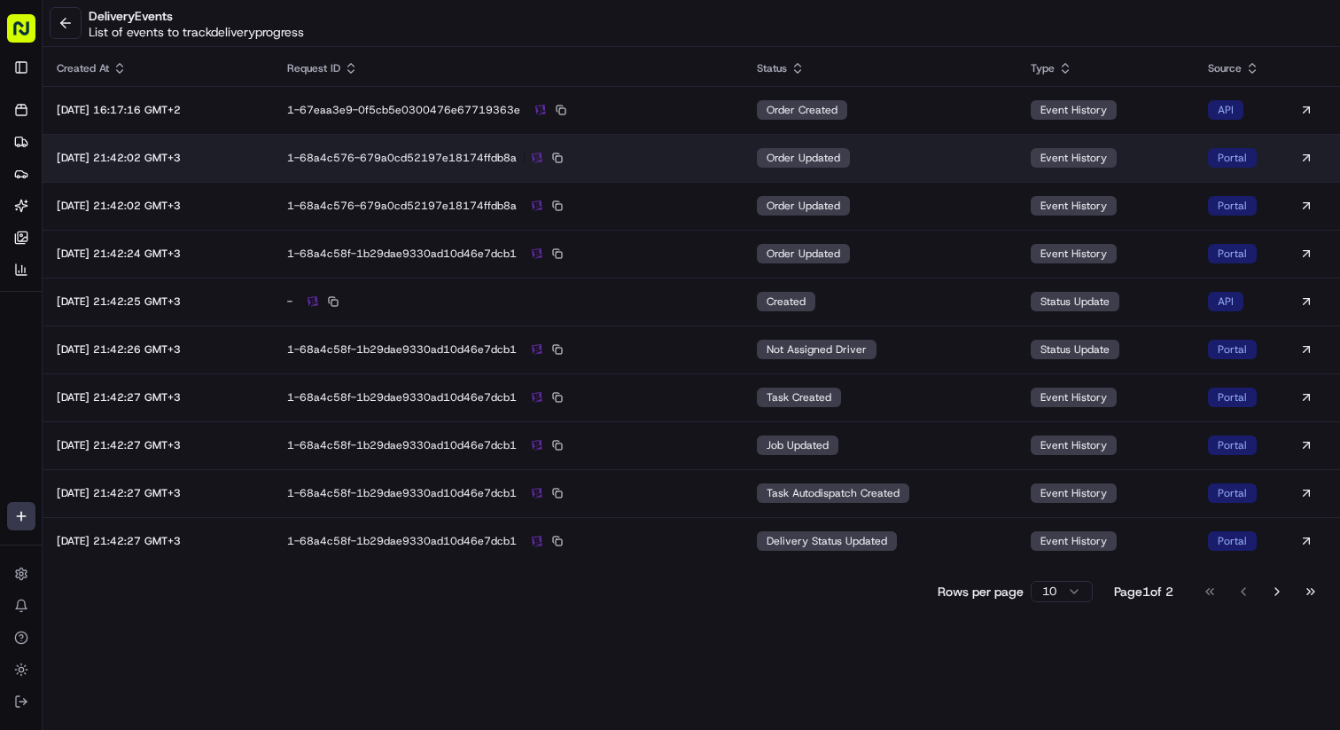
click at [939, 150] on td "order updated" at bounding box center [880, 158] width 274 height 48
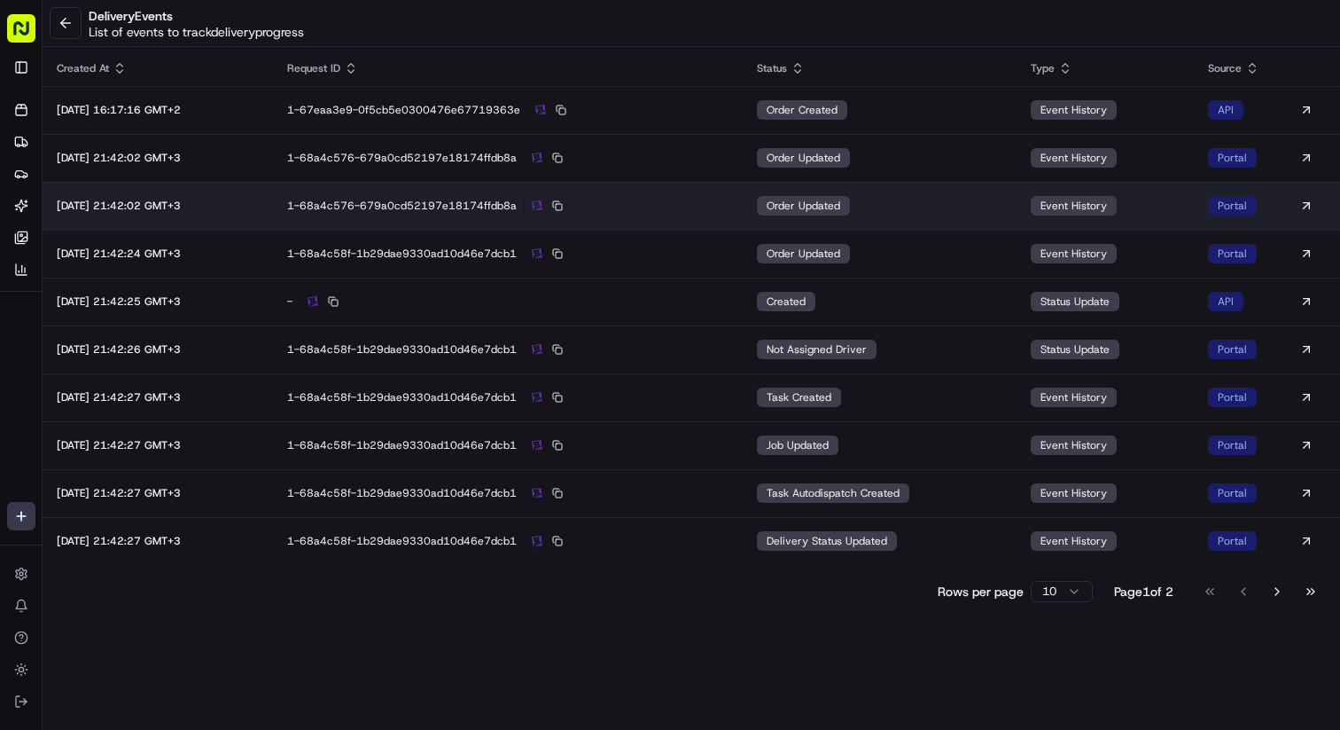
click at [948, 211] on td "order updated" at bounding box center [880, 206] width 274 height 48
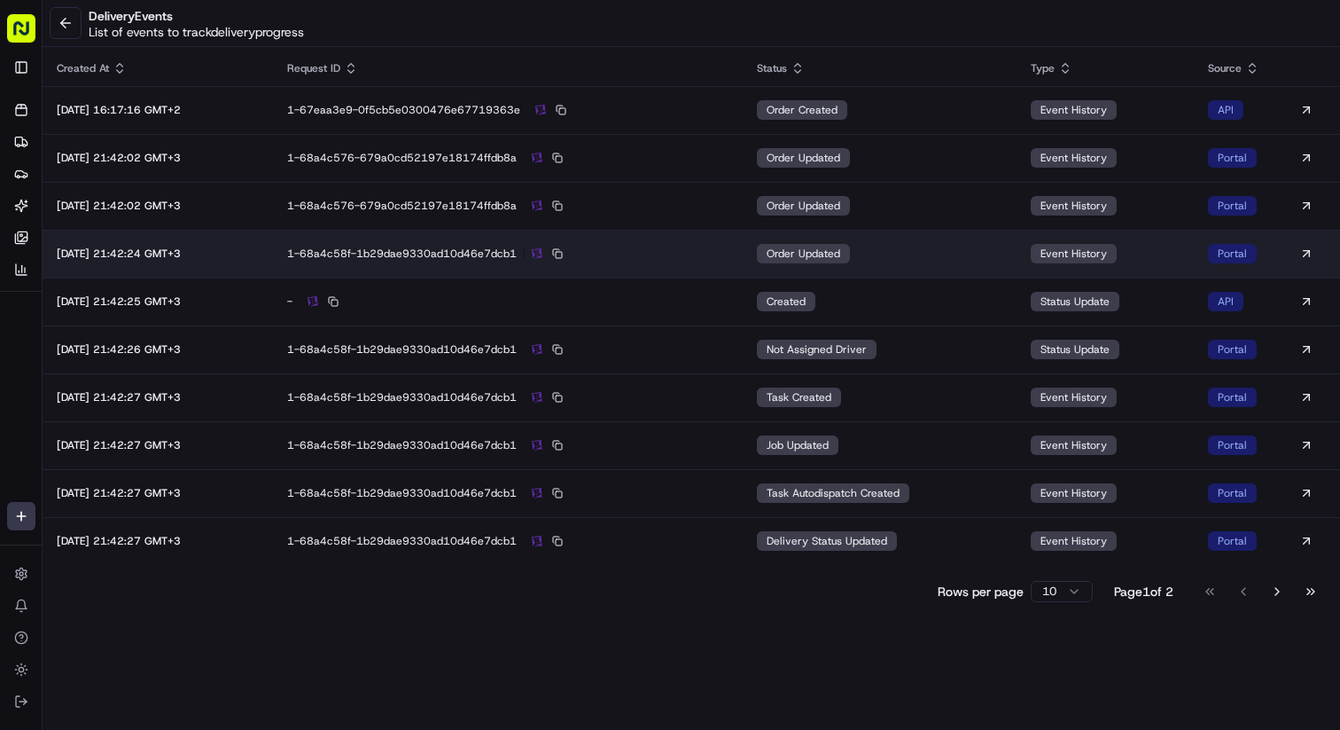
click at [967, 252] on td "order updated" at bounding box center [880, 254] width 274 height 48
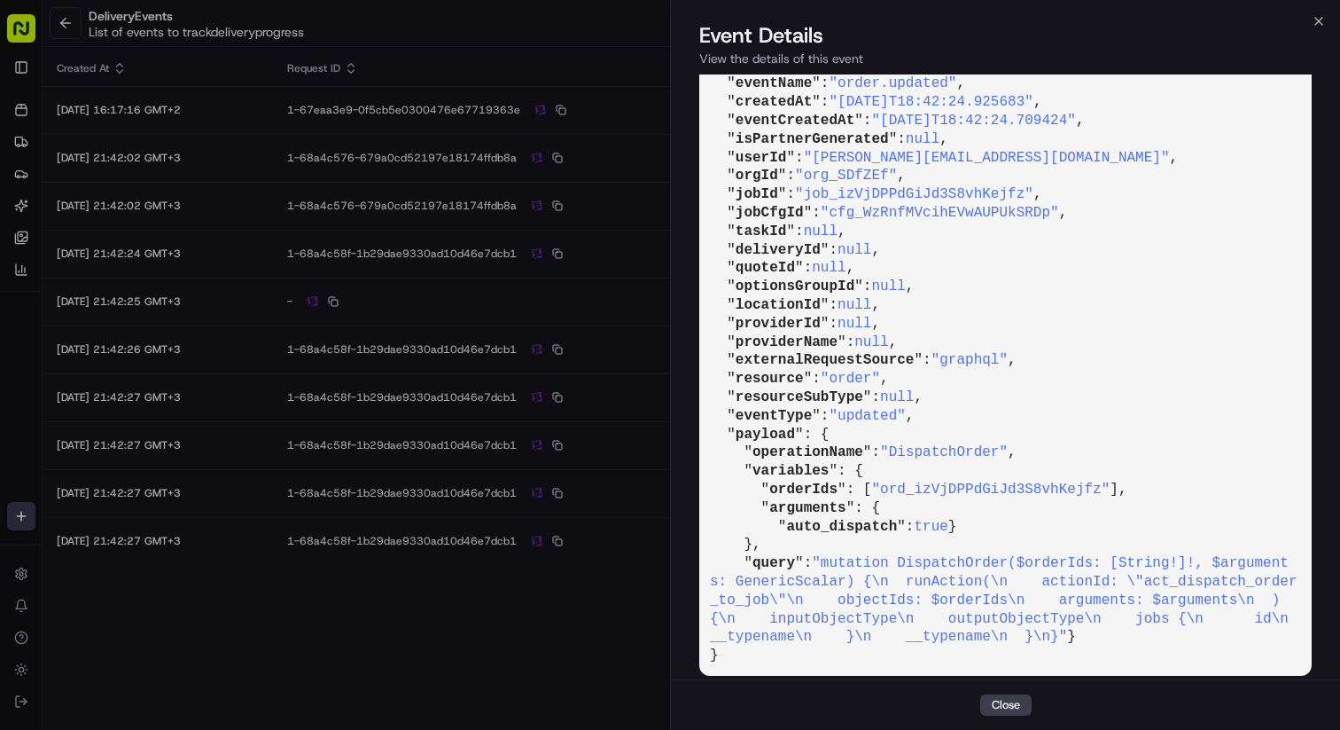
scroll to position [143, 0]
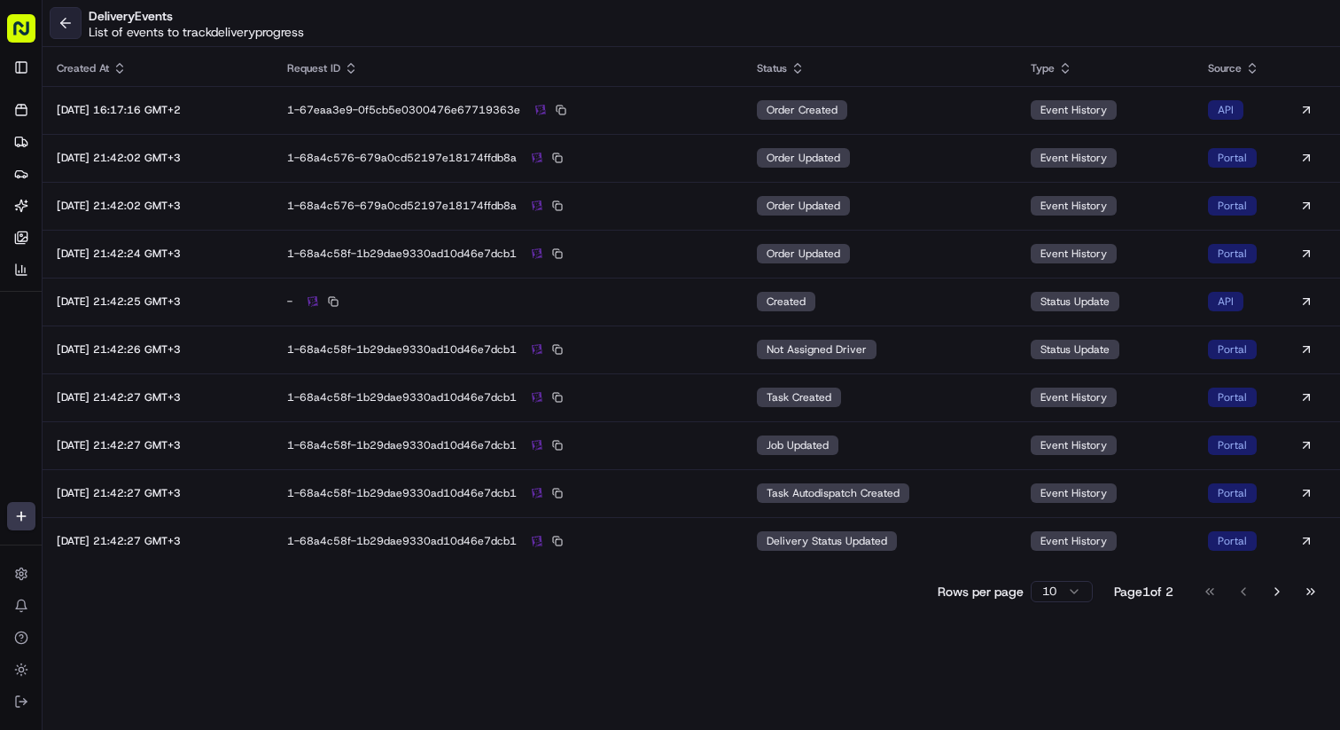
click at [64, 23] on button at bounding box center [66, 23] width 32 height 32
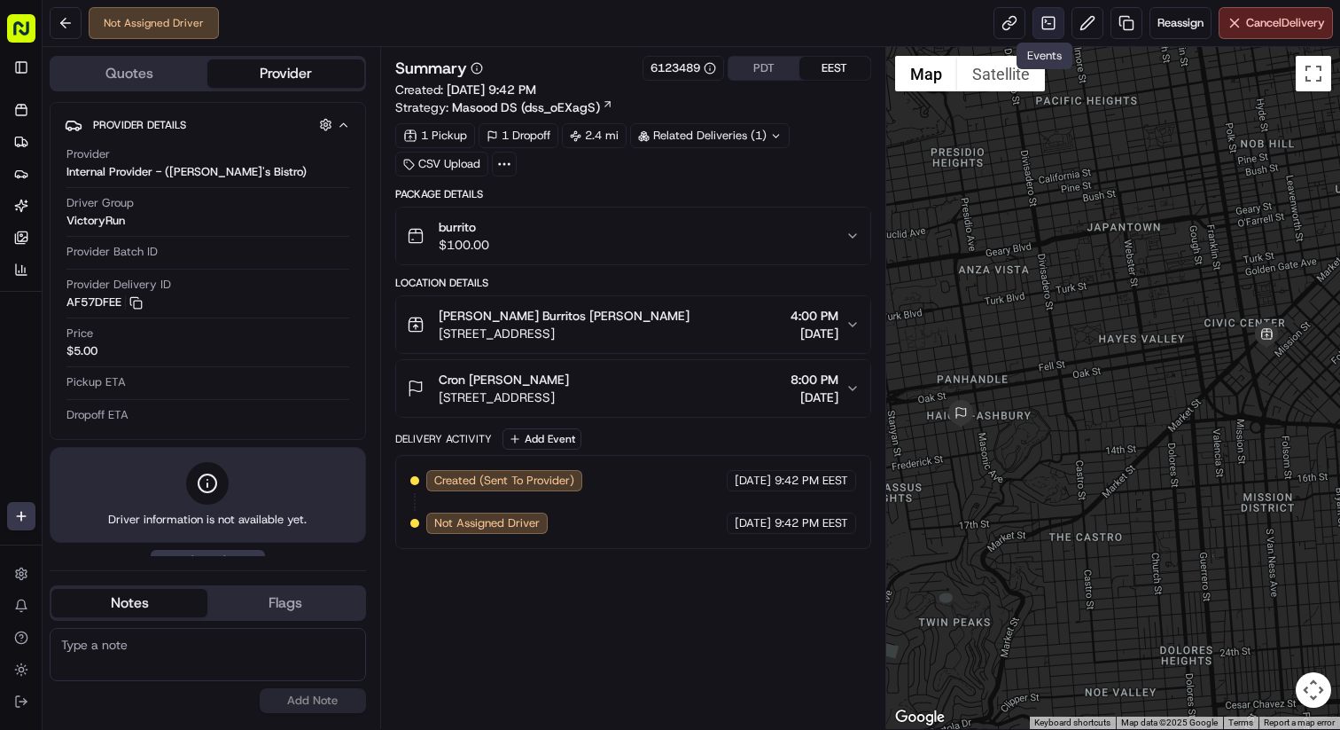
click at [1035, 12] on link at bounding box center [1049, 23] width 32 height 32
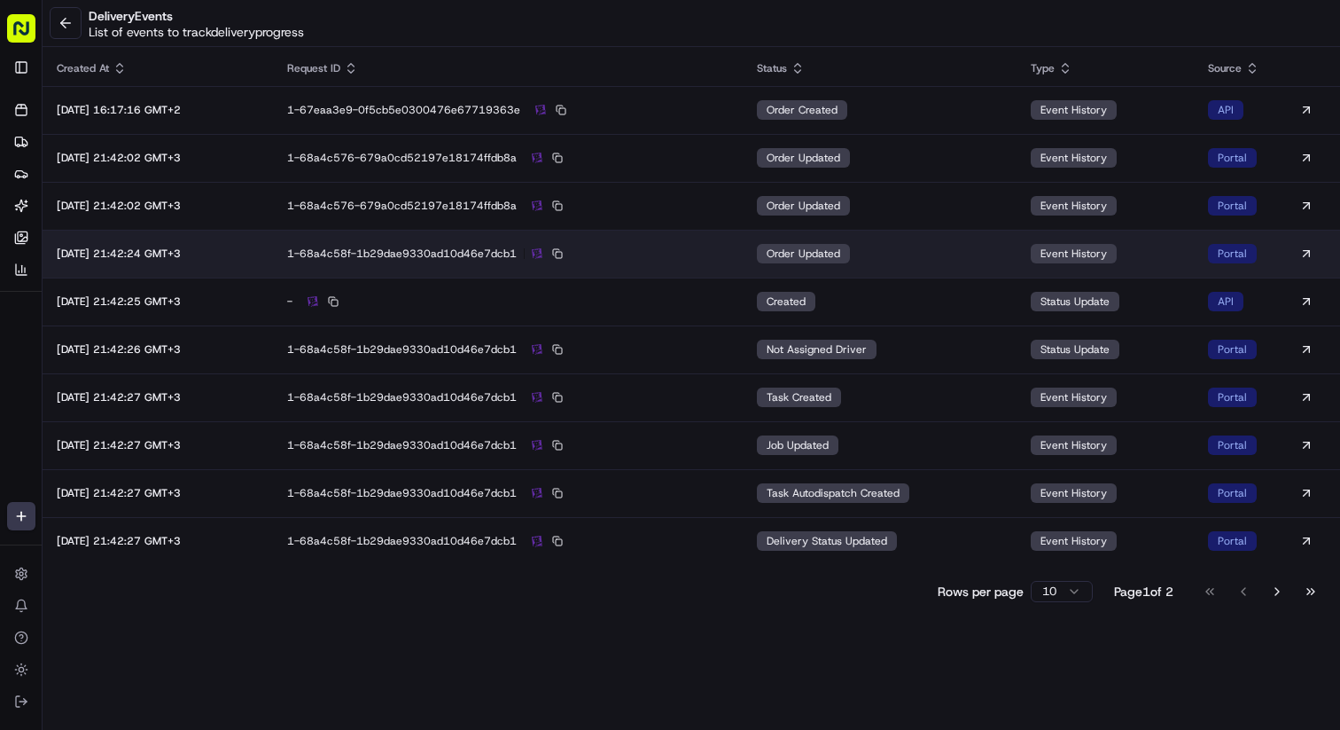
click at [939, 246] on td "order updated" at bounding box center [880, 254] width 274 height 48
click at [940, 246] on td "order updated" at bounding box center [880, 254] width 274 height 48
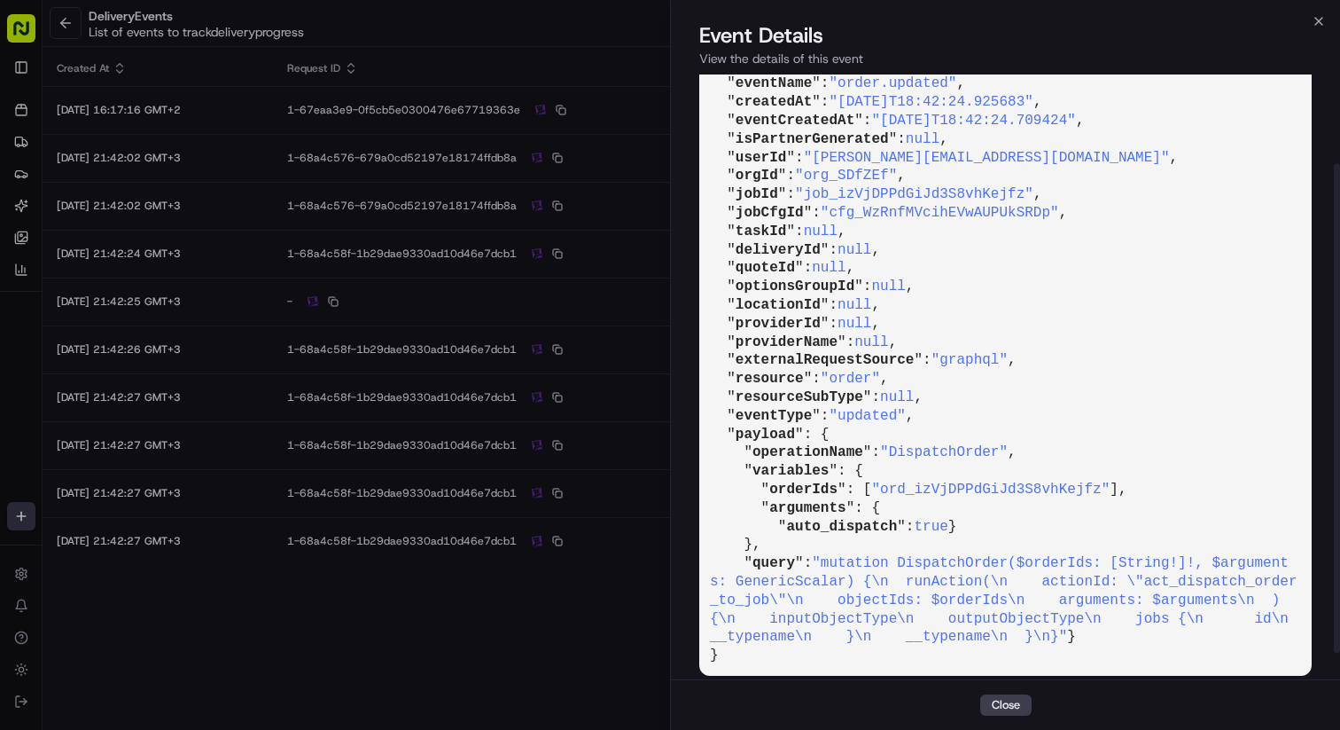
scroll to position [110, 0]
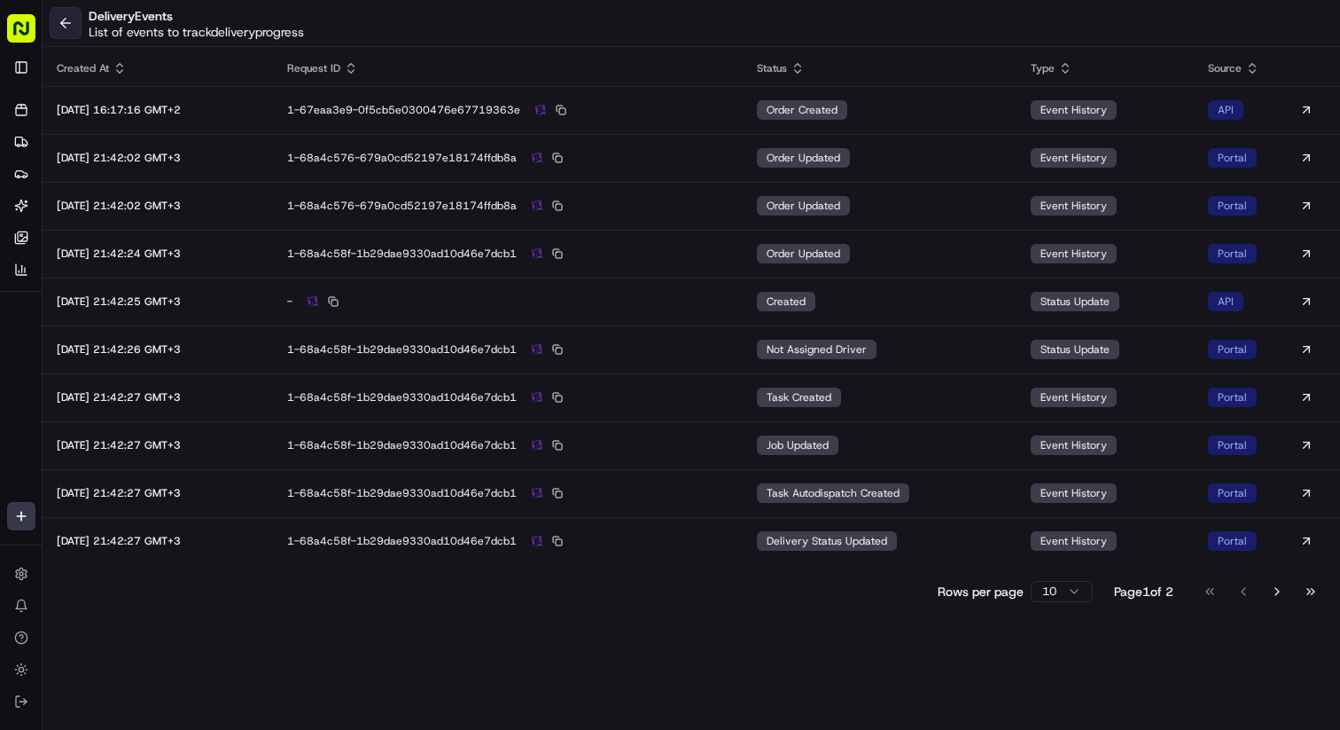
click at [68, 27] on button at bounding box center [66, 23] width 32 height 32
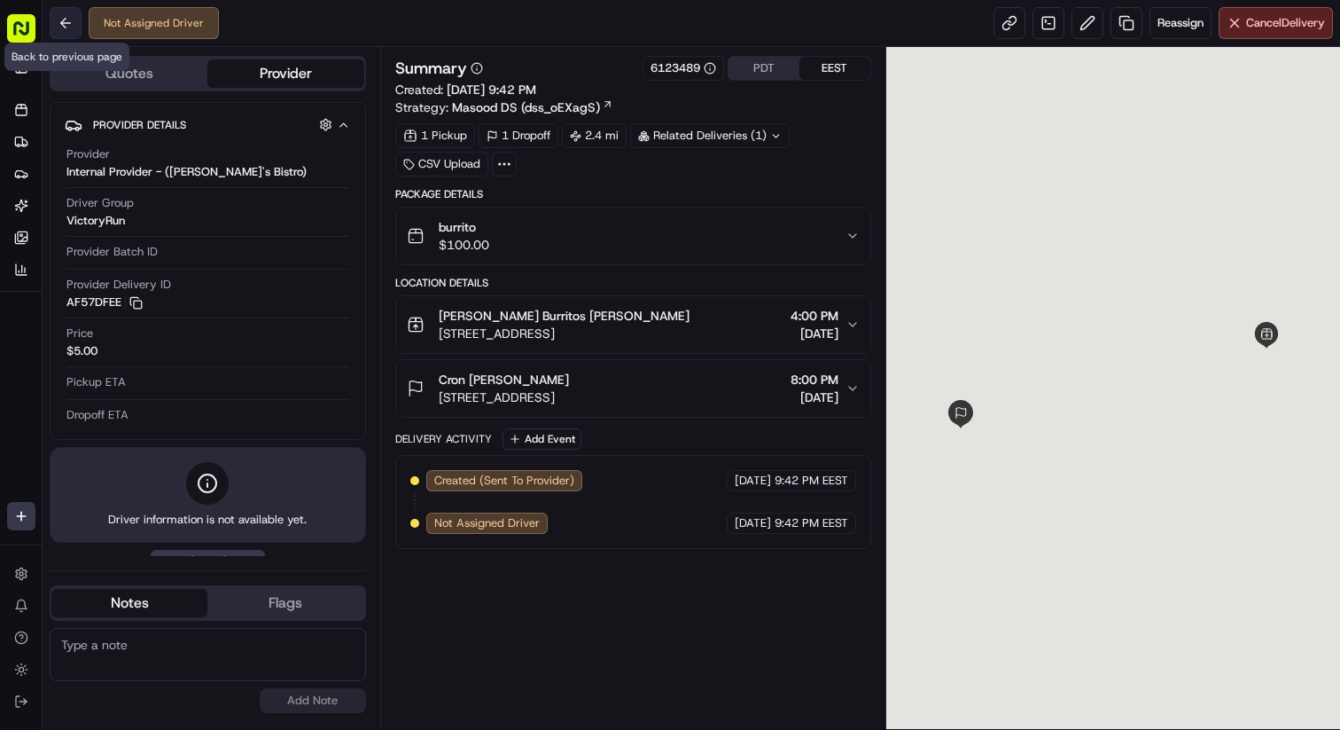
click at [67, 25] on button at bounding box center [66, 23] width 32 height 32
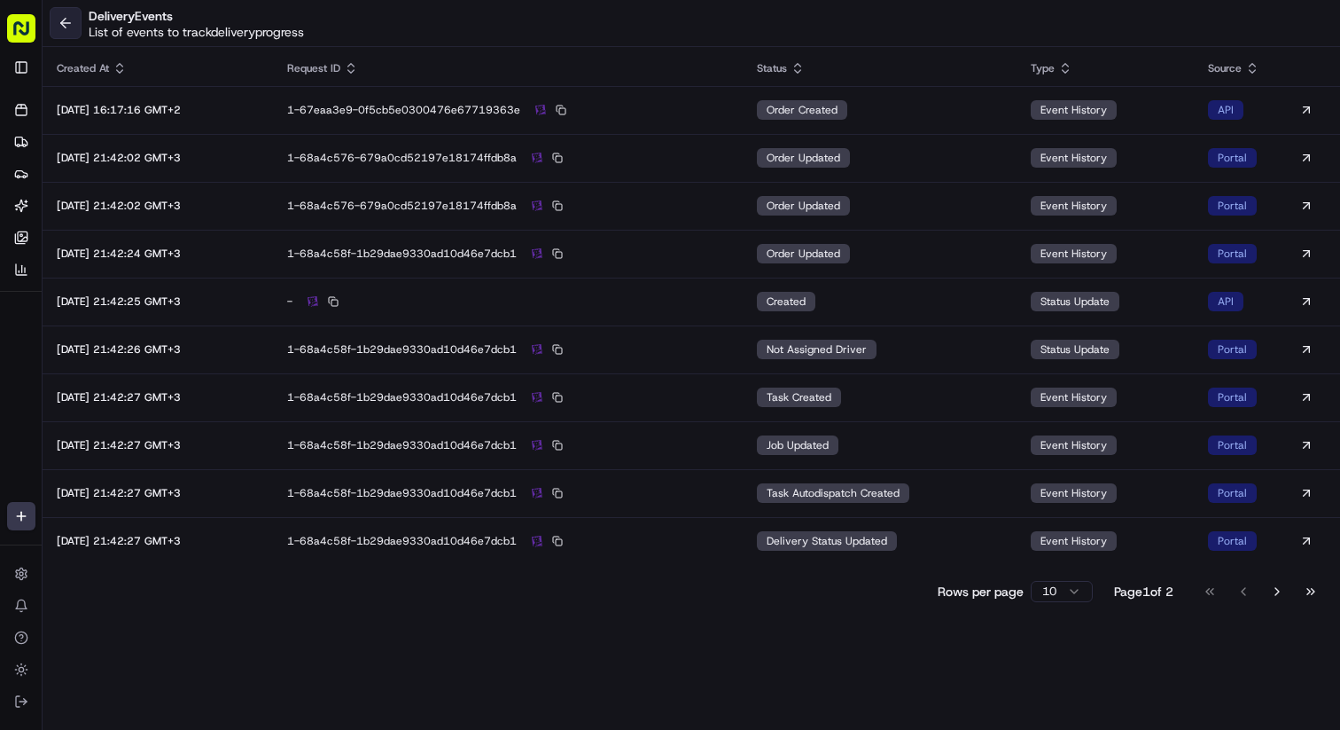
click at [64, 28] on button at bounding box center [66, 23] width 32 height 32
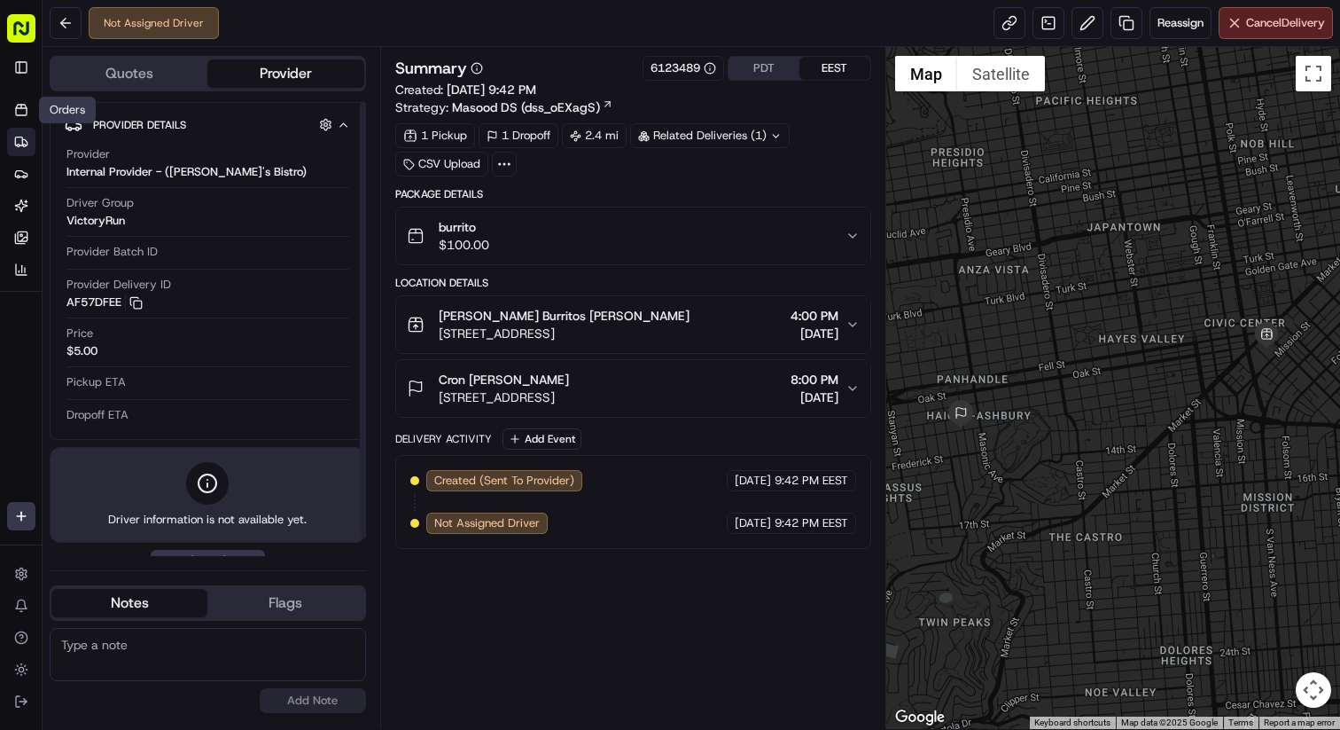
click at [27, 146] on icon at bounding box center [21, 142] width 14 height 14
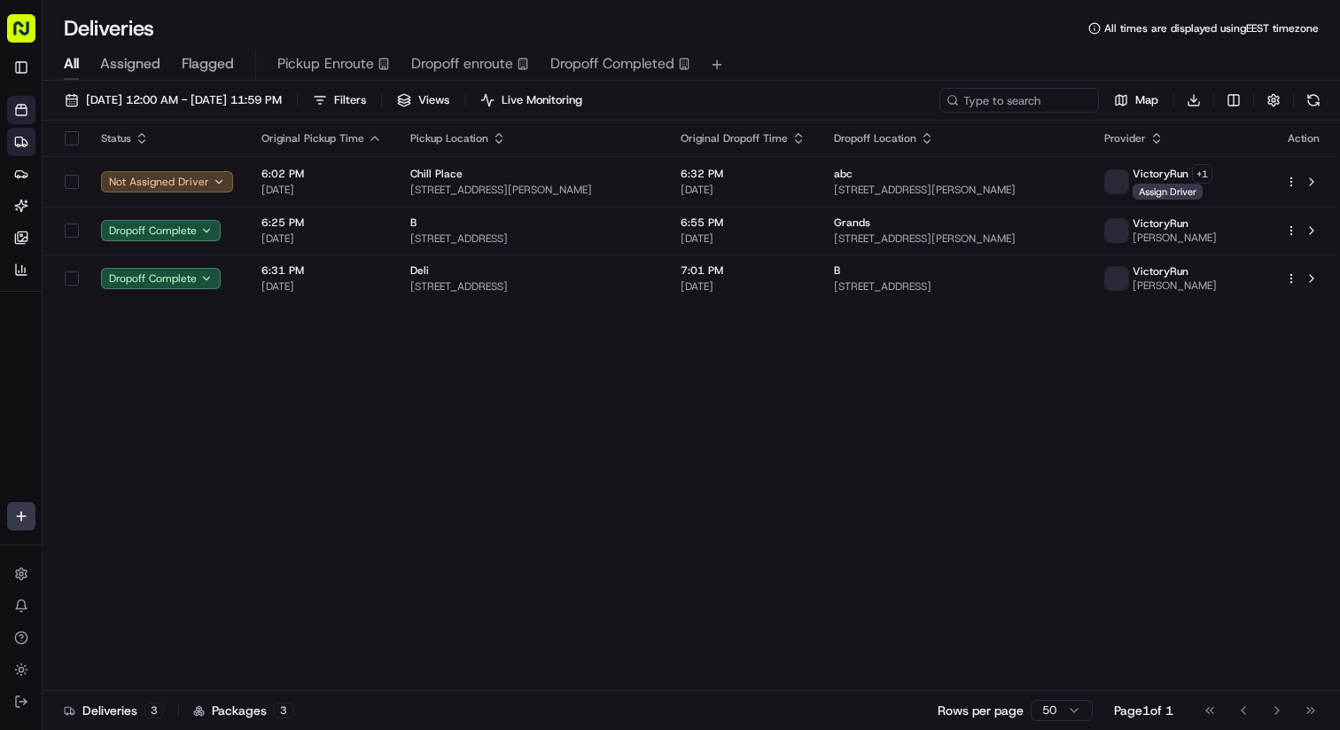
click at [25, 101] on link "Orders" at bounding box center [21, 110] width 28 height 28
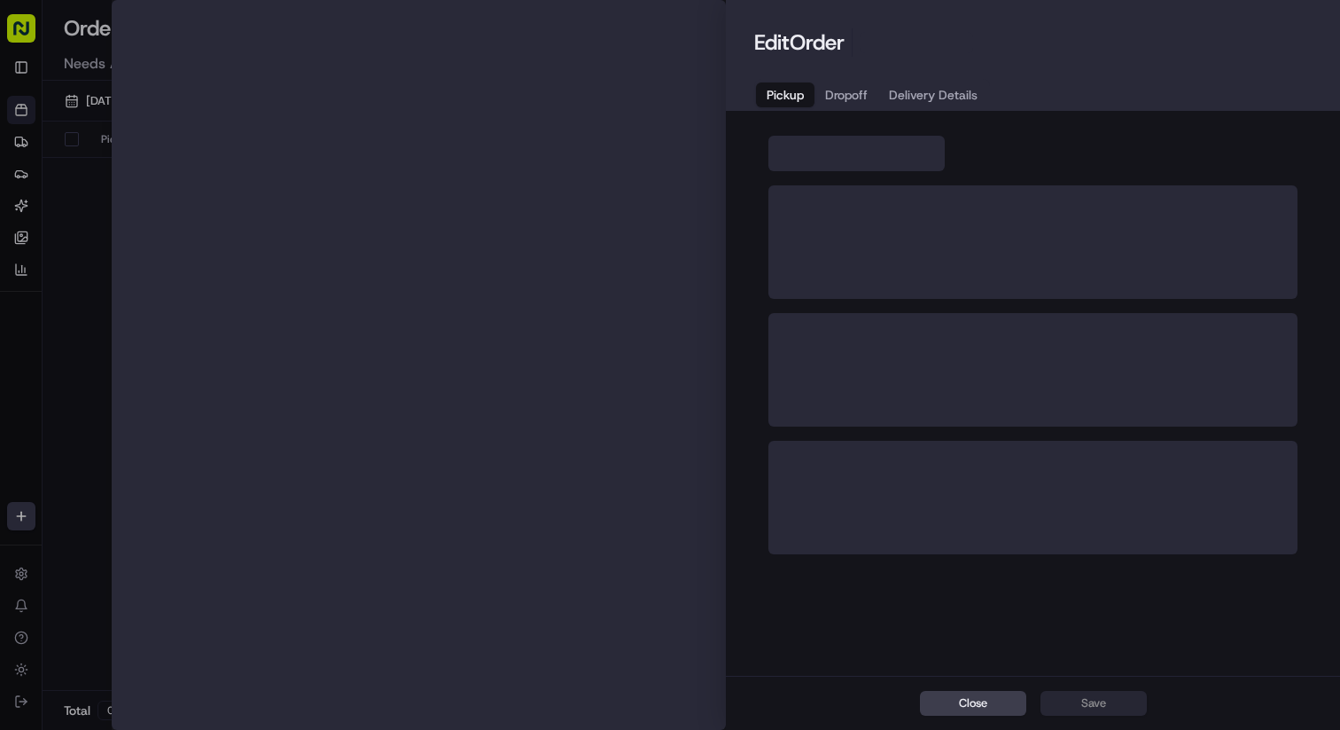
click at [83, 151] on div at bounding box center [670, 365] width 1340 height 730
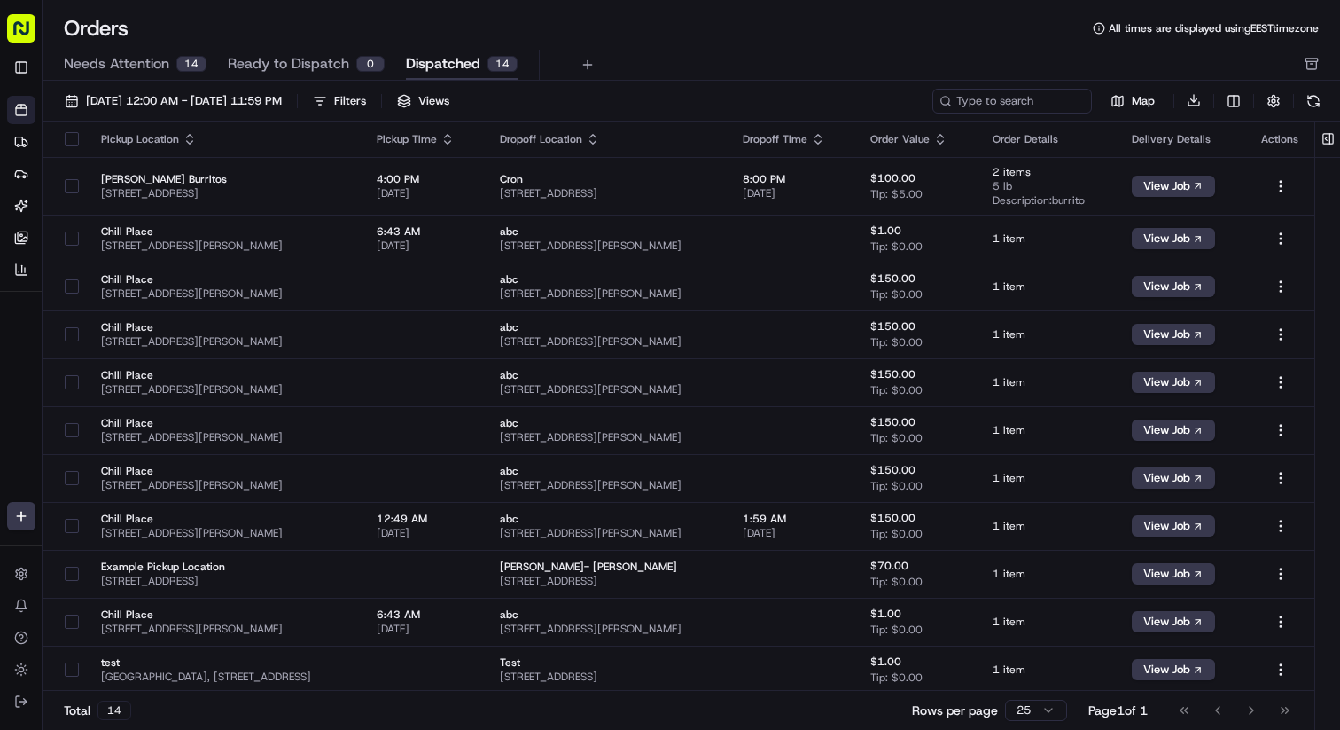
click at [160, 67] on span "Needs Attention" at bounding box center [116, 63] width 105 height 21
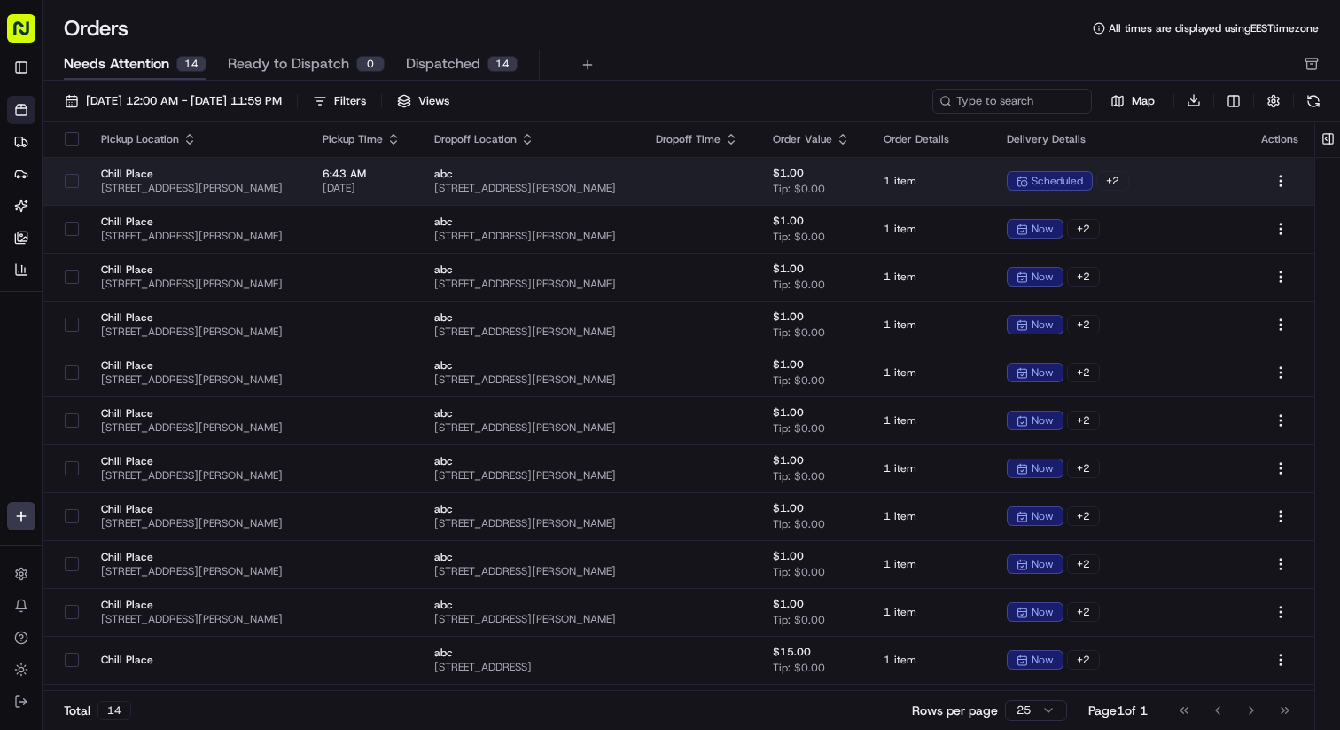
click at [308, 160] on td "Chill Place 1900 McKinney Ave, Dallas, TX 75201, US" at bounding box center [198, 181] width 222 height 48
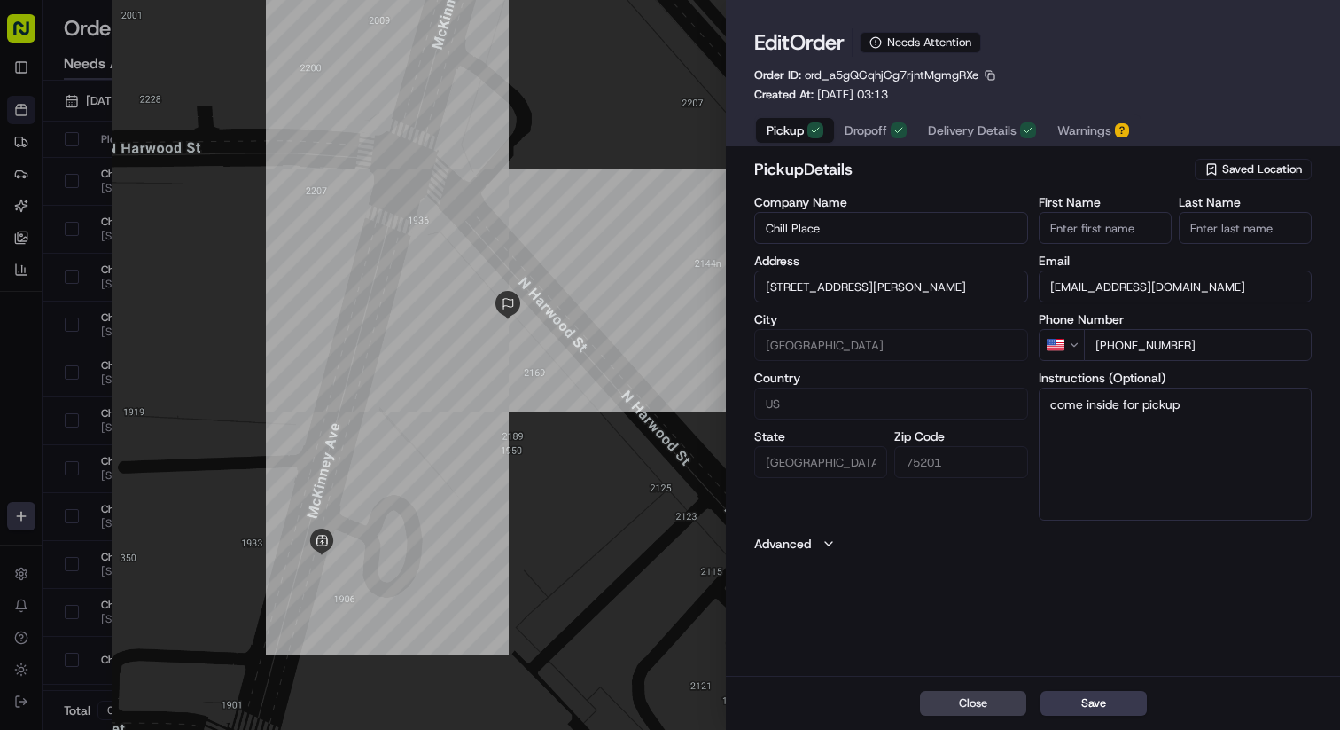
click at [1080, 139] on span "Warnings" at bounding box center [1085, 130] width 54 height 18
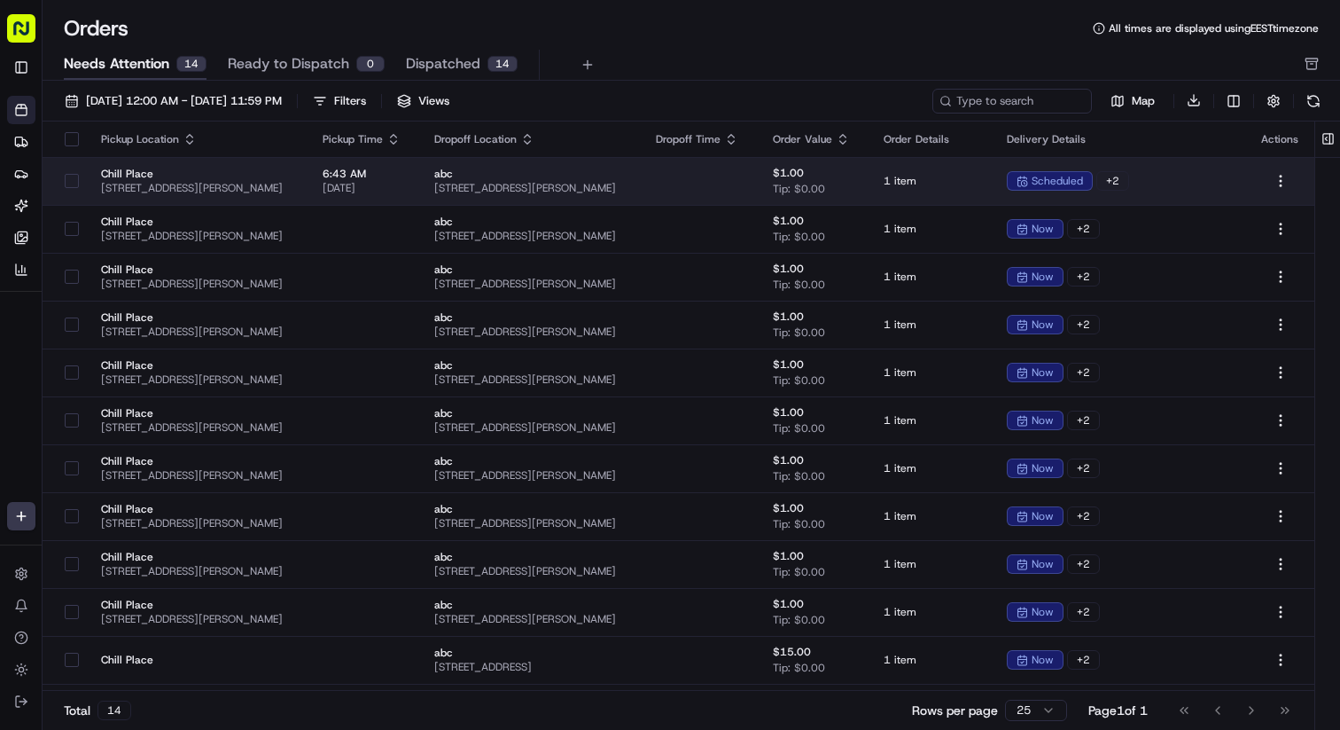
click at [759, 169] on td at bounding box center [700, 181] width 117 height 48
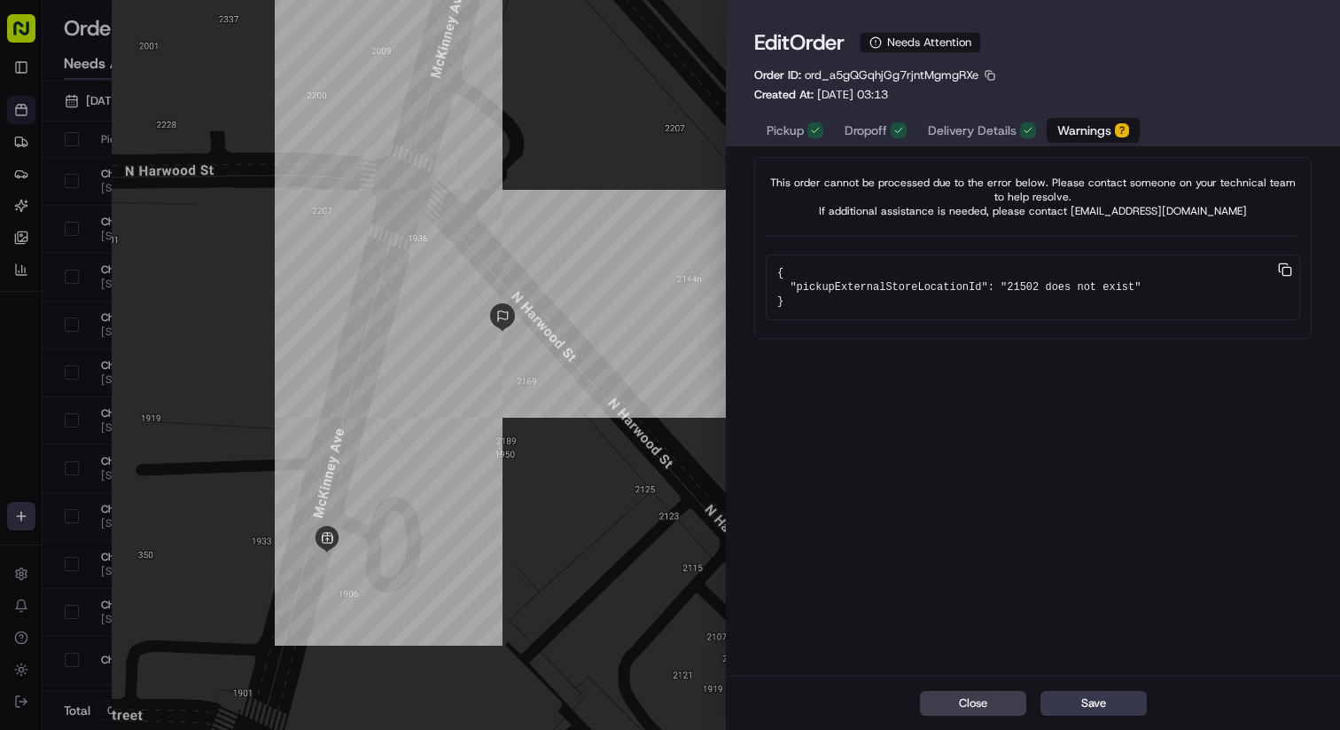
click at [793, 131] on span "Pickup" at bounding box center [785, 130] width 37 height 18
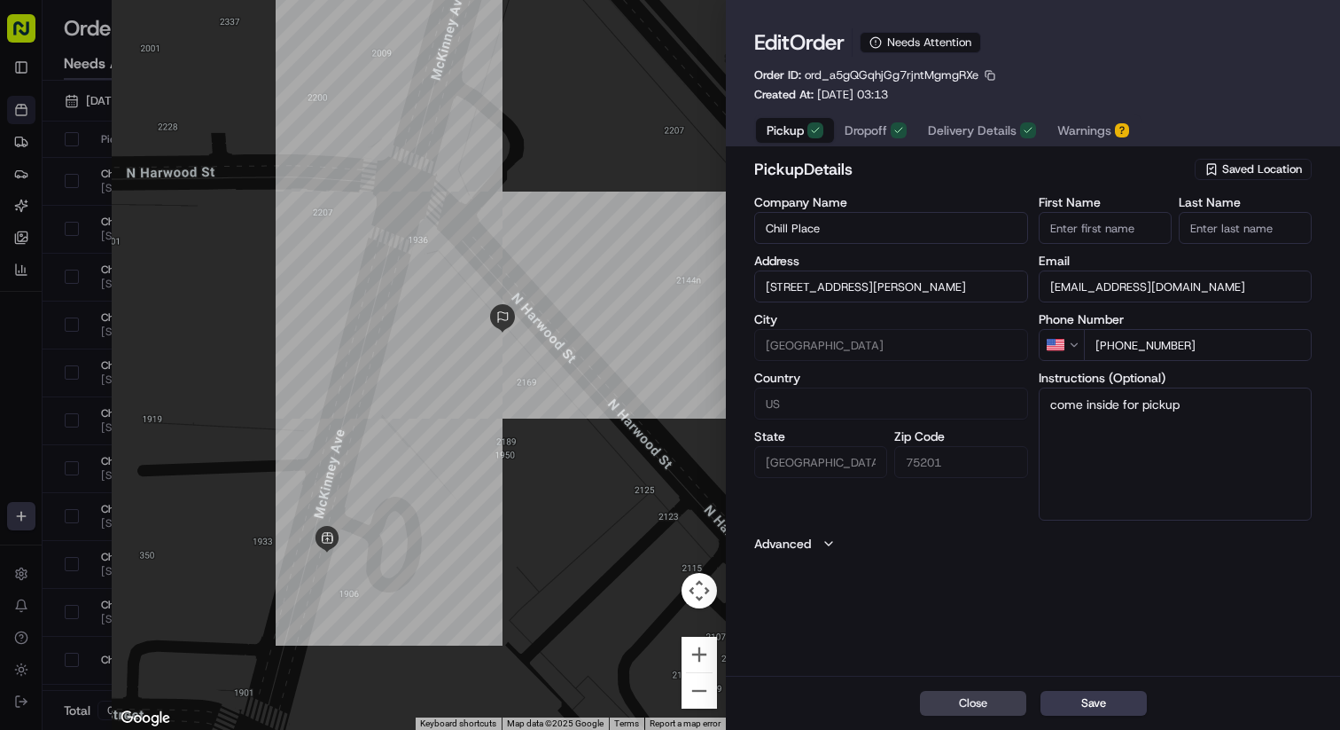
click at [1261, 174] on span "Saved Location" at bounding box center [1262, 169] width 80 height 16
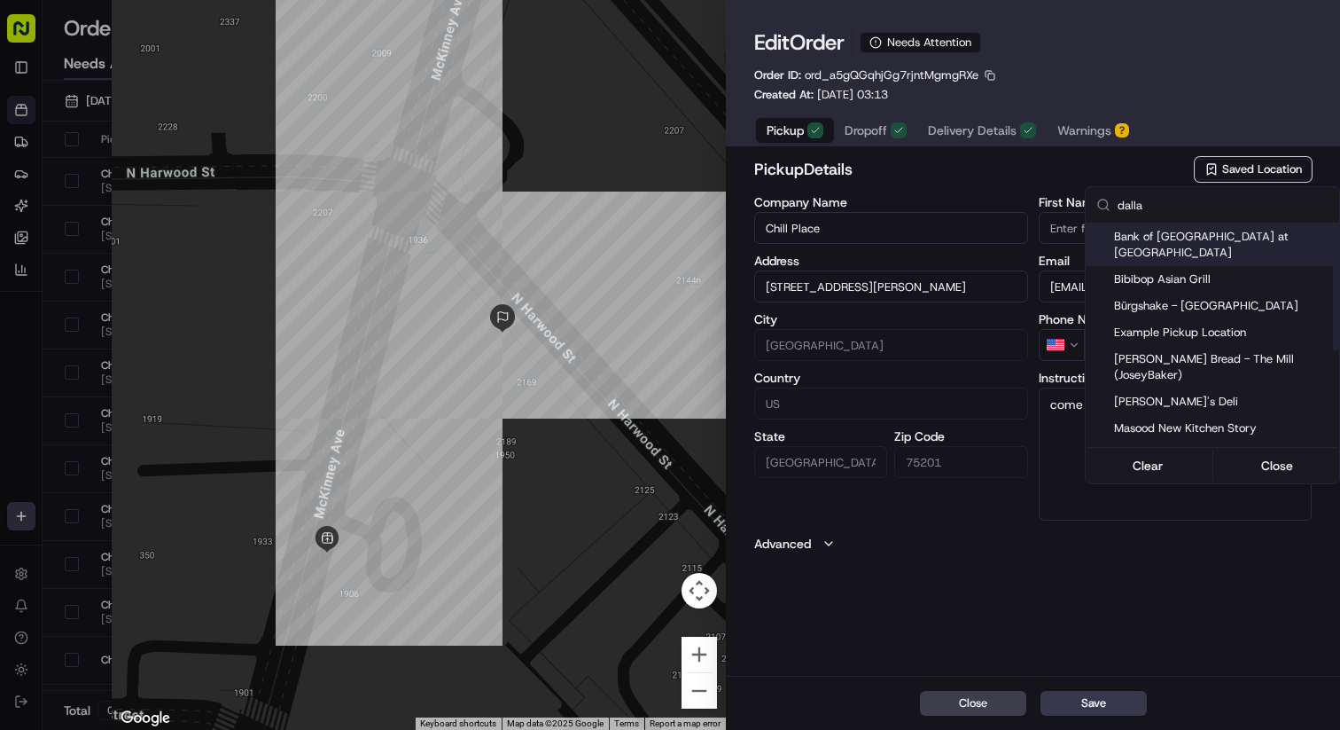
type input "dallas"
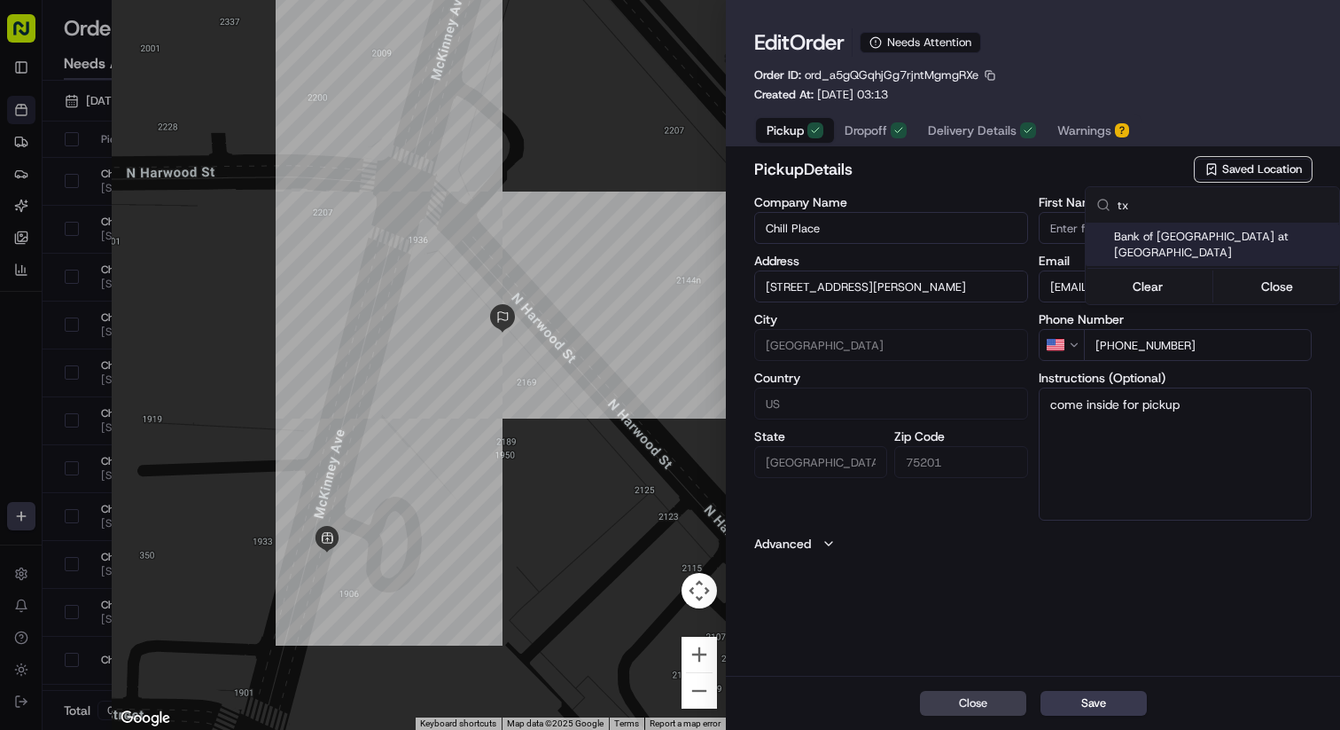
type input "tx"
click at [1198, 239] on span "Bank of America Tower at Parkside" at bounding box center [1223, 245] width 218 height 32
type input "Bank of America Tower at Parkside"
type input "1919 Woodall Rodgers Fwy, Dallas, TX 75201, US"
type textarea "Come inside for the pickup"
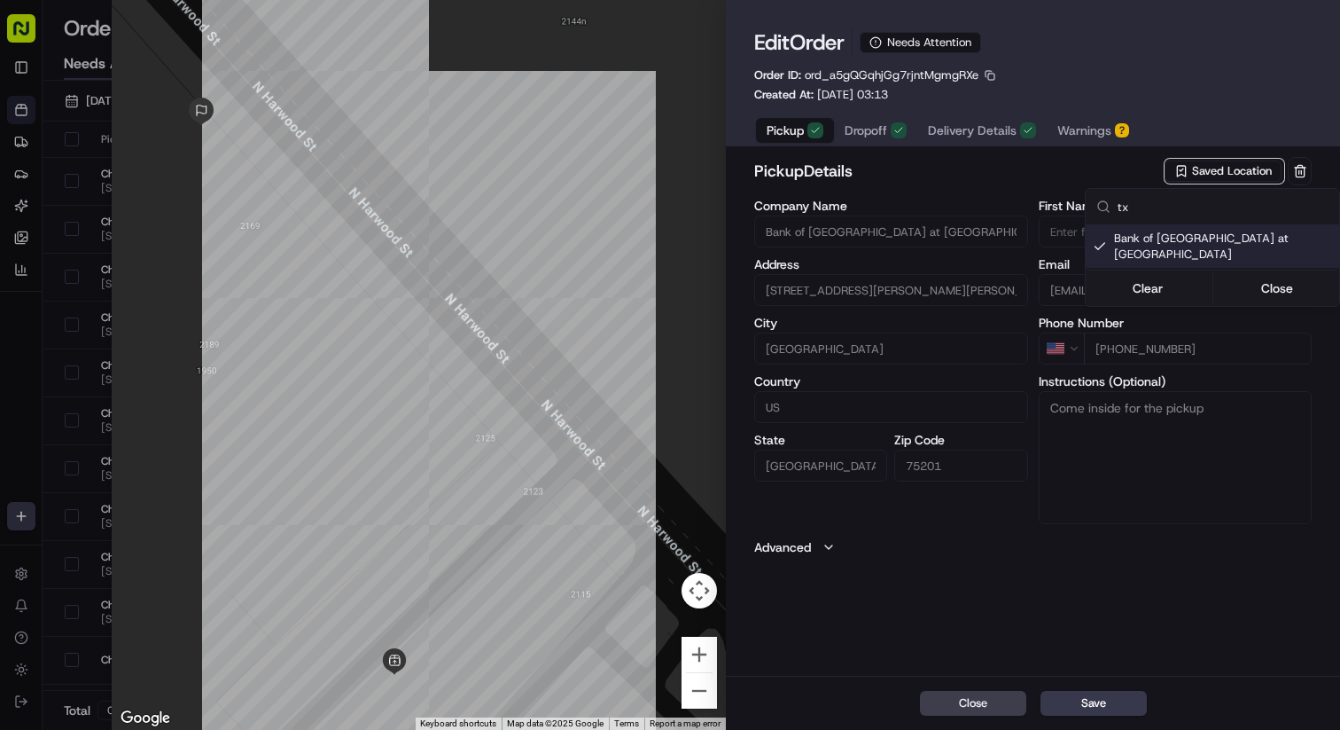
click at [1067, 603] on div at bounding box center [670, 365] width 1340 height 730
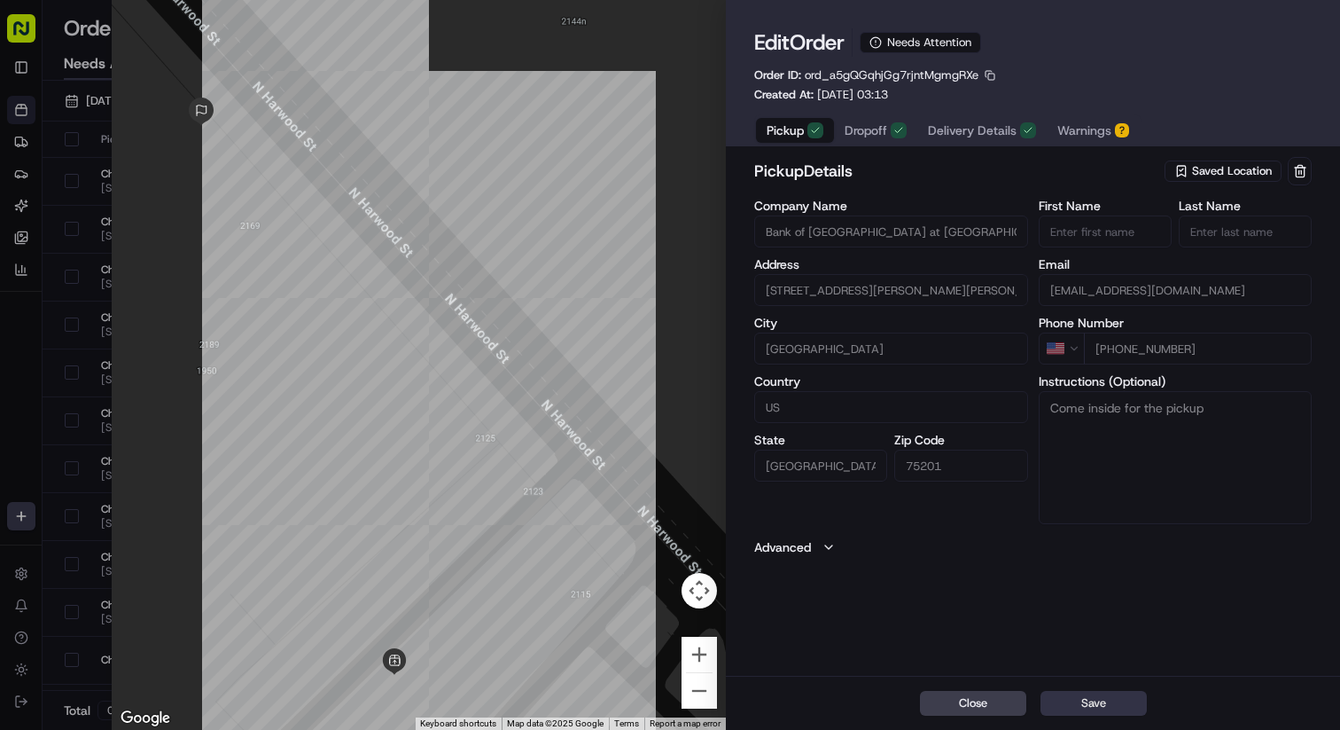
click at [1099, 706] on button "Save" at bounding box center [1094, 703] width 106 height 25
click at [980, 74] on div "Order ID: ord_a5gQGqhjGg7rjntMgmgRXe" at bounding box center [876, 75] width 244 height 16
click at [987, 74] on button "button" at bounding box center [990, 75] width 16 height 16
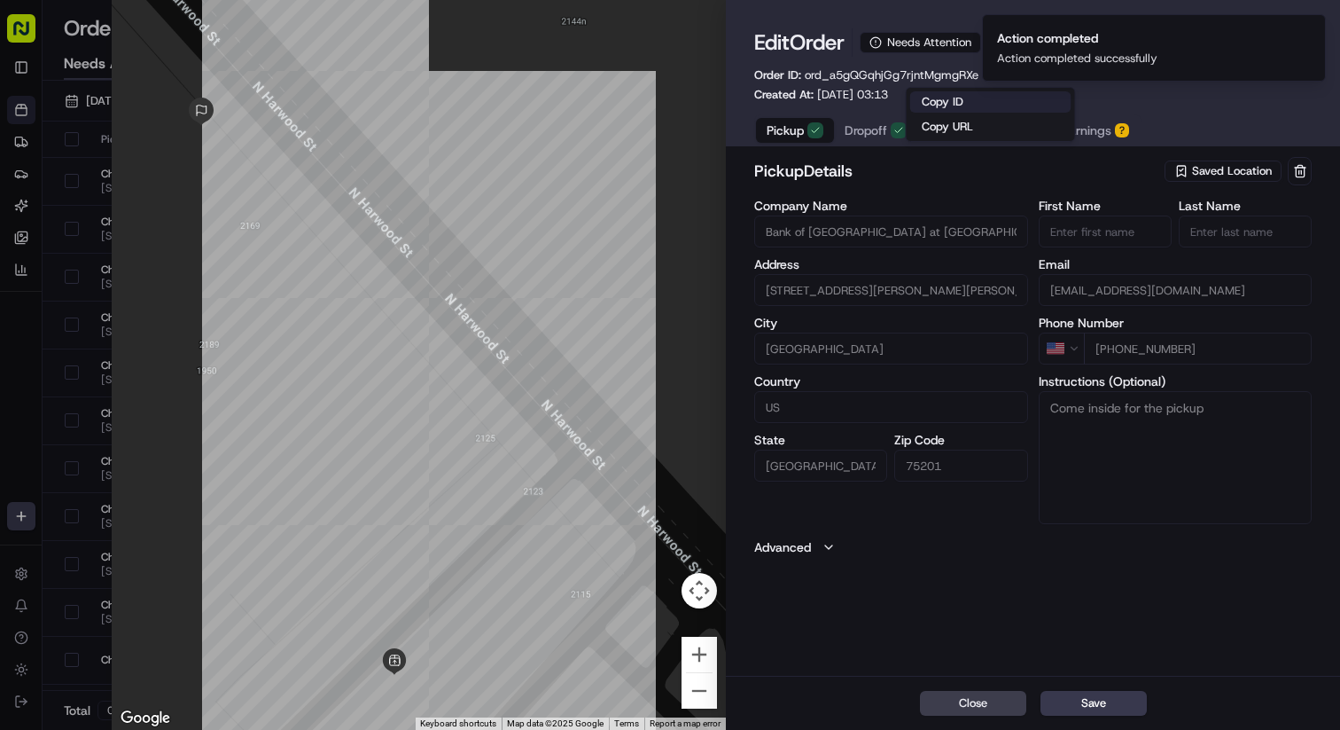
click at [942, 96] on button "Copy ID" at bounding box center [990, 101] width 161 height 21
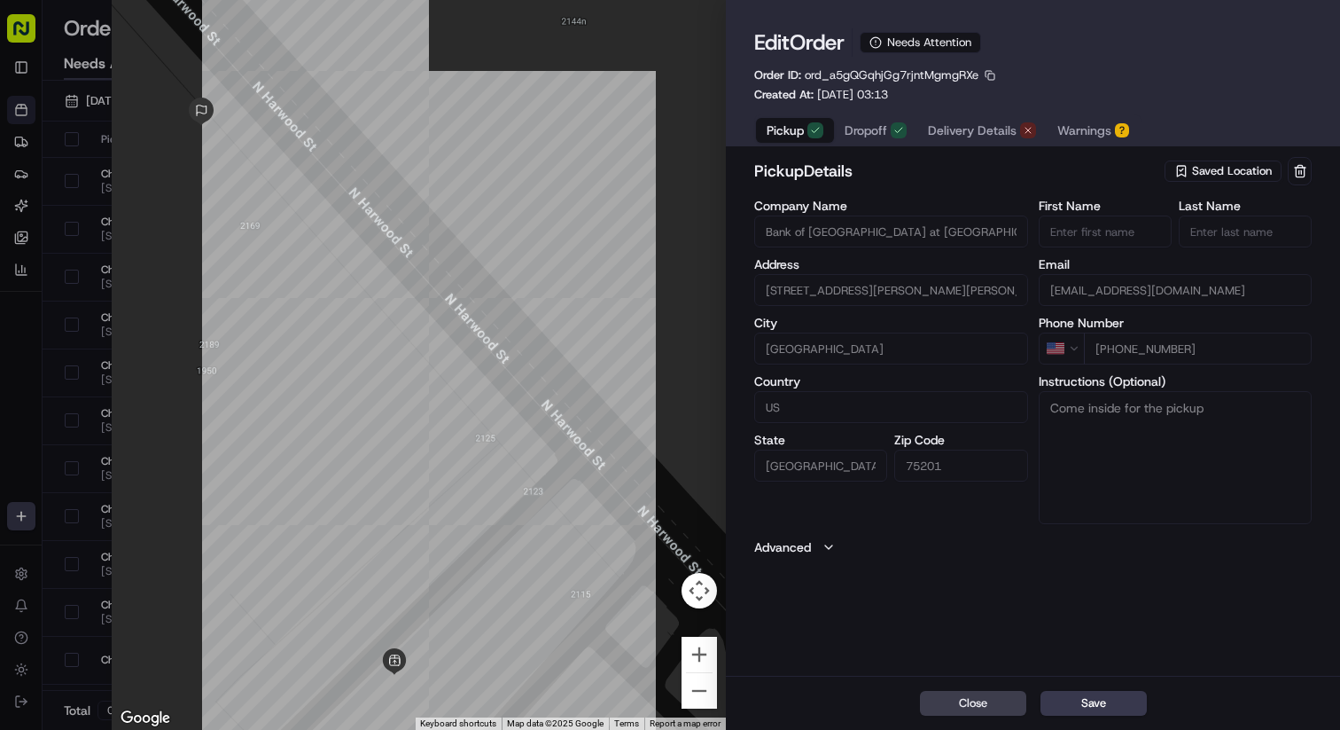
type input "+1"
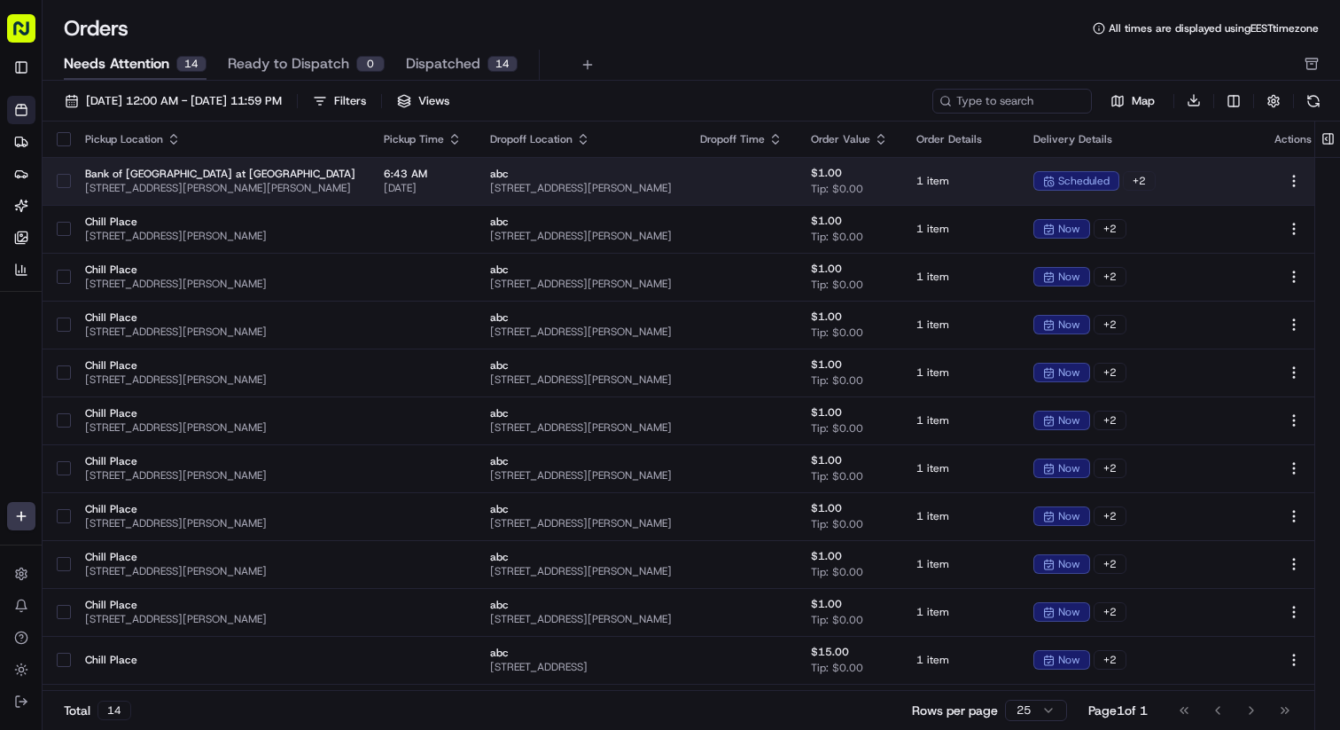
click at [731, 183] on td at bounding box center [741, 181] width 111 height 48
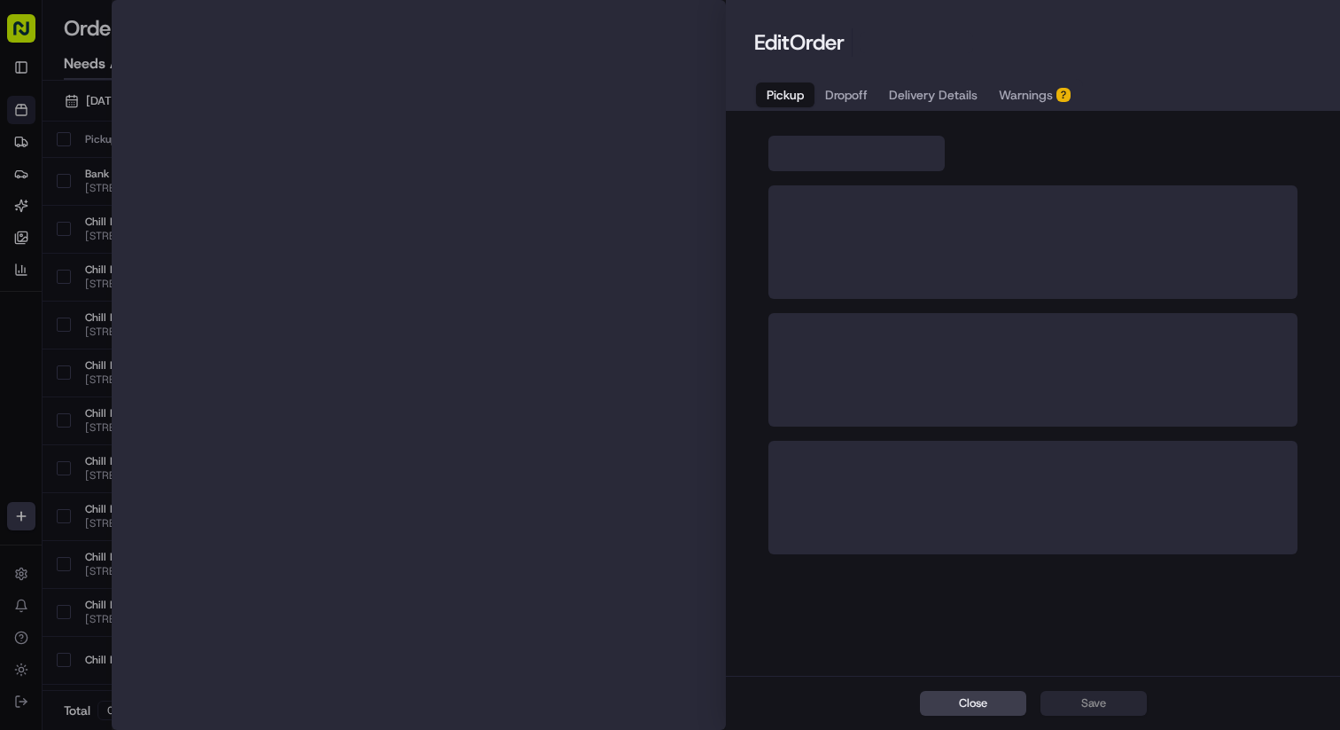
click at [1042, 100] on span "Warnings" at bounding box center [1026, 95] width 54 height 18
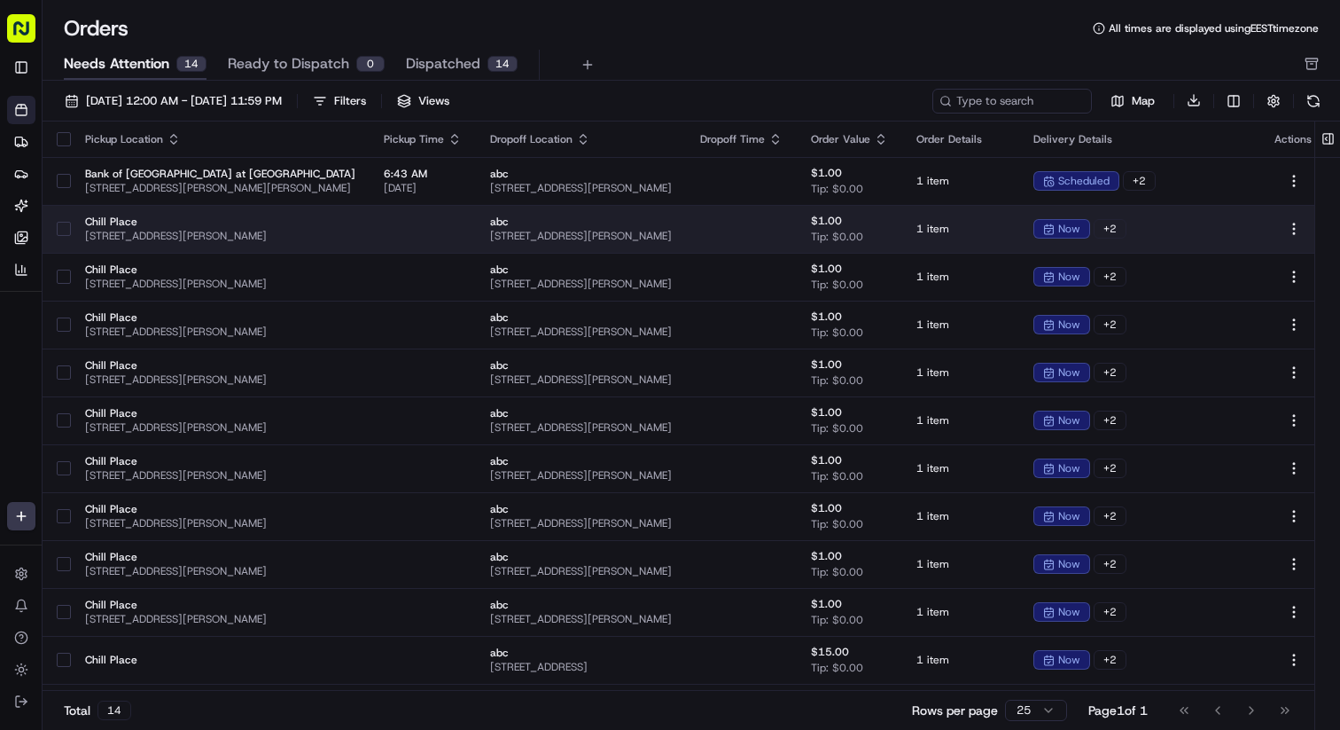
click at [672, 219] on span "abc" at bounding box center [581, 222] width 182 height 14
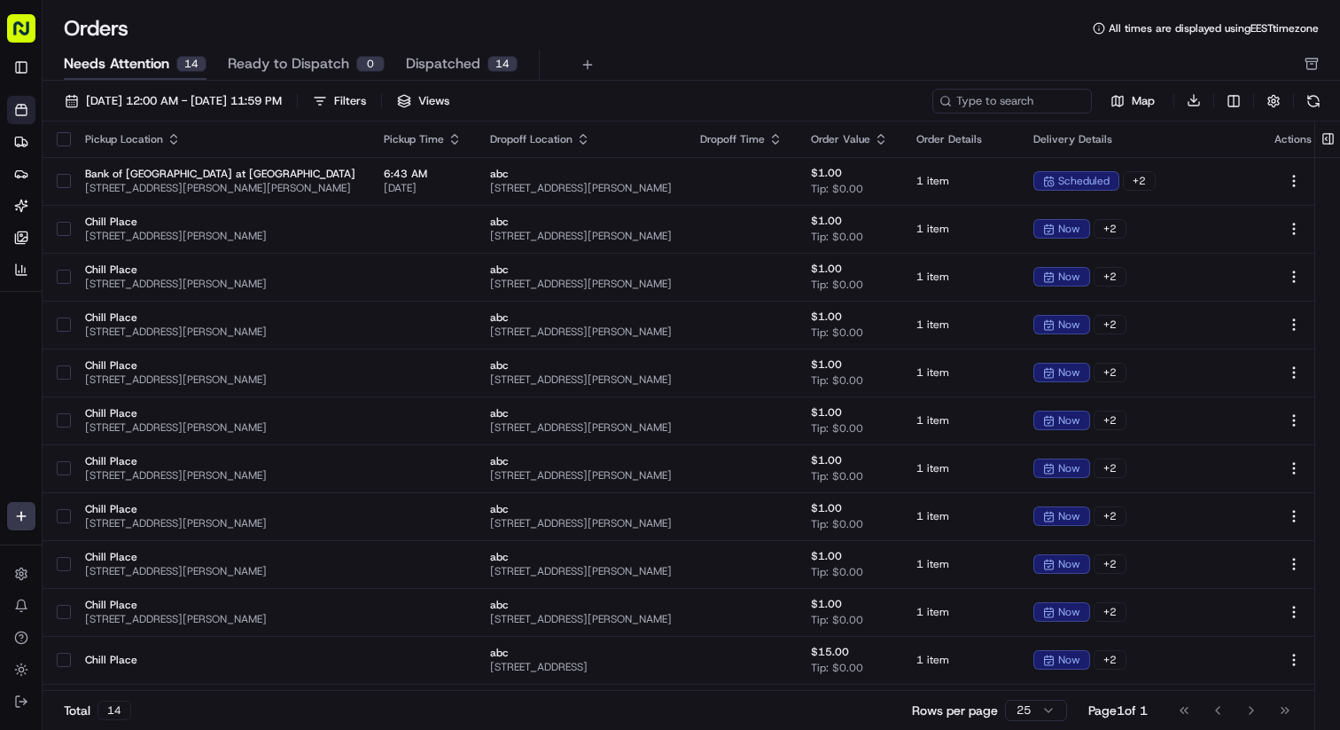
click at [694, 29] on div "Orders All times are displayed using EEST timezone" at bounding box center [692, 28] width 1298 height 28
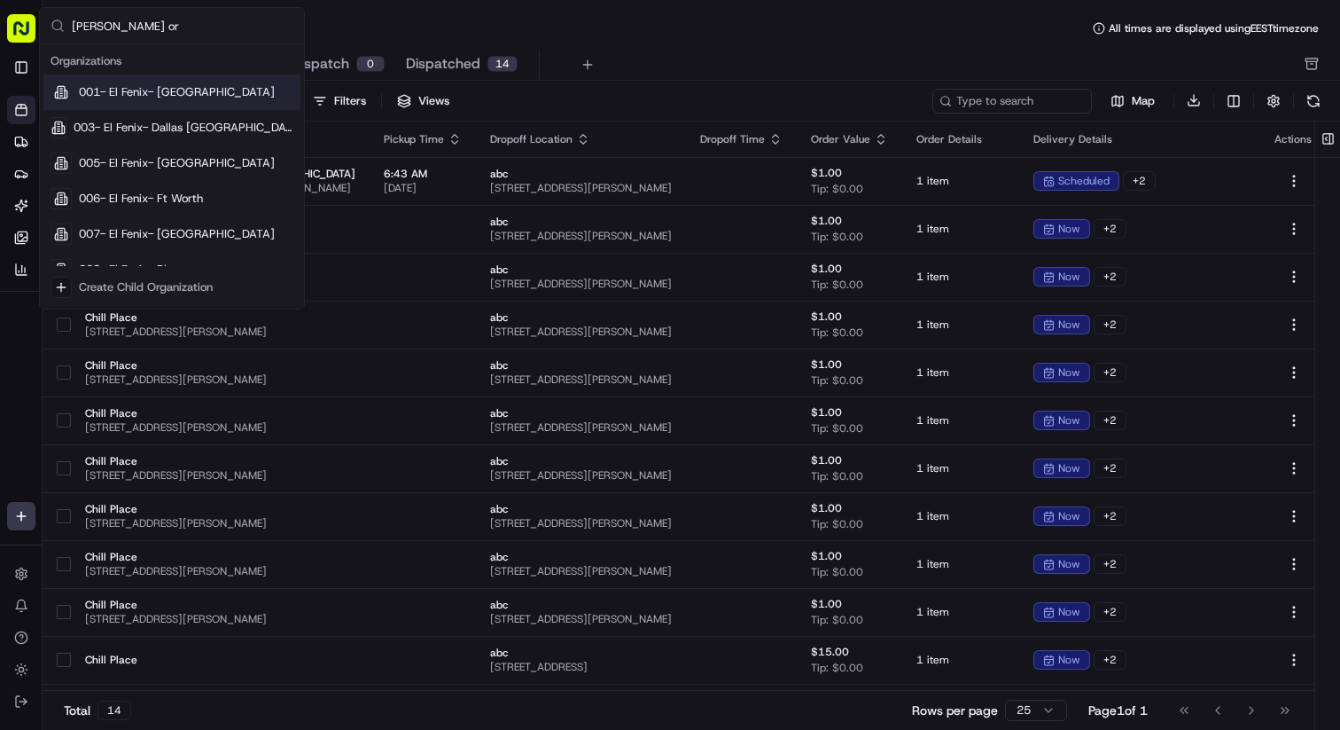
type input "nash org"
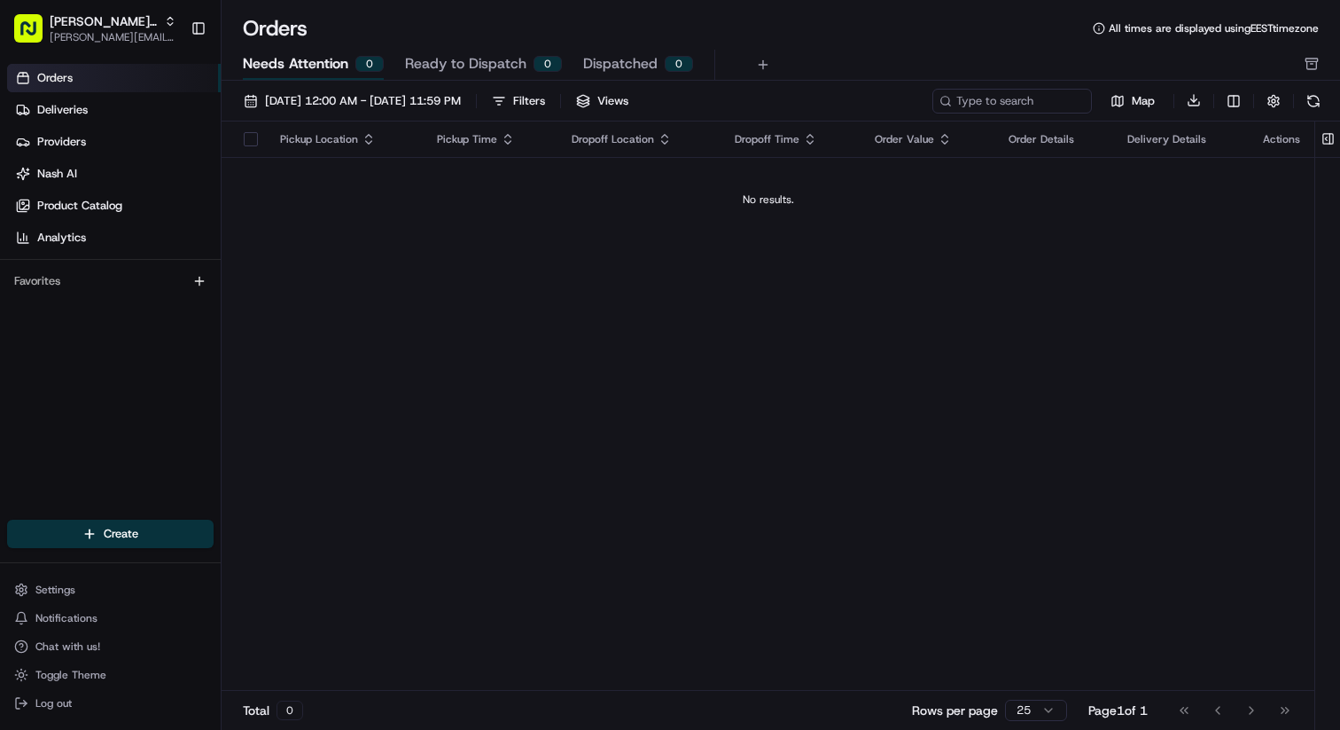
click at [580, 16] on div "Orders All times are displayed using EEST timezone" at bounding box center [781, 28] width 1119 height 28
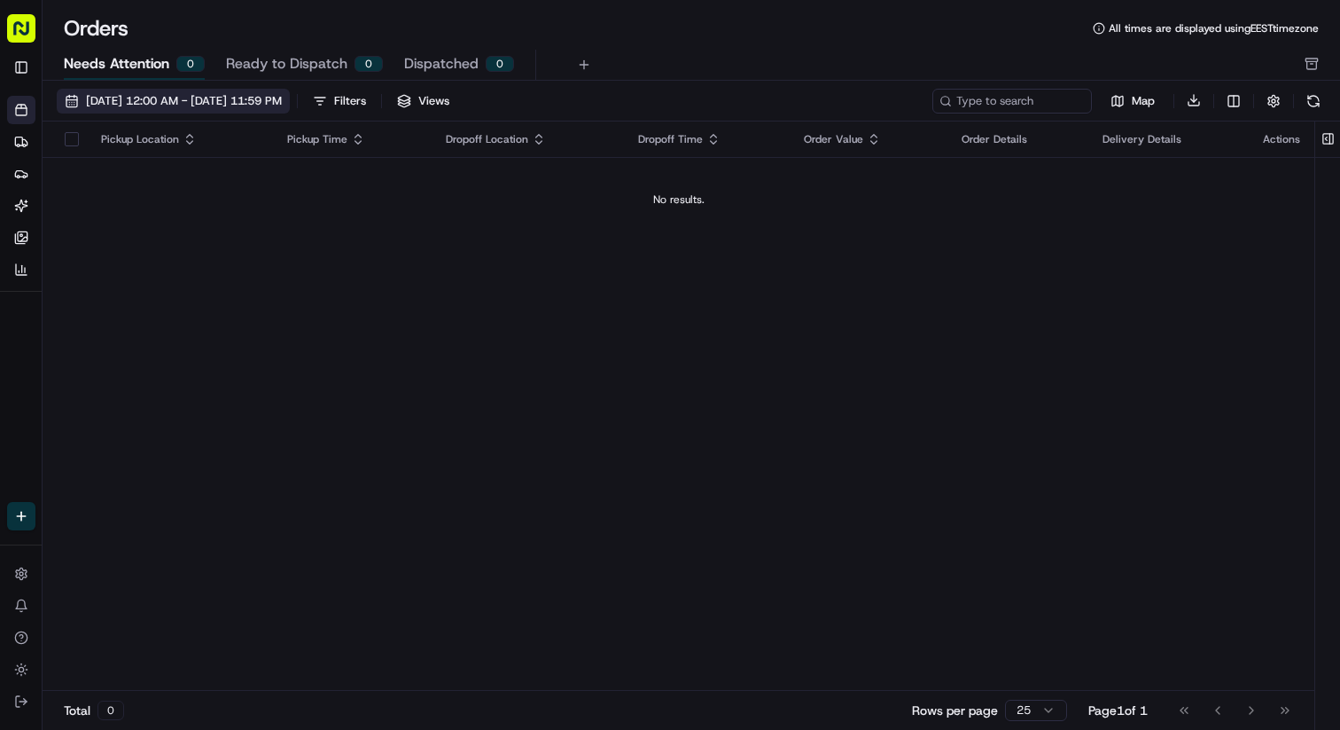
click at [237, 103] on span "Aug 1 2025 12:00 AM - Sep 30 2025 11:59 PM" at bounding box center [184, 101] width 196 height 16
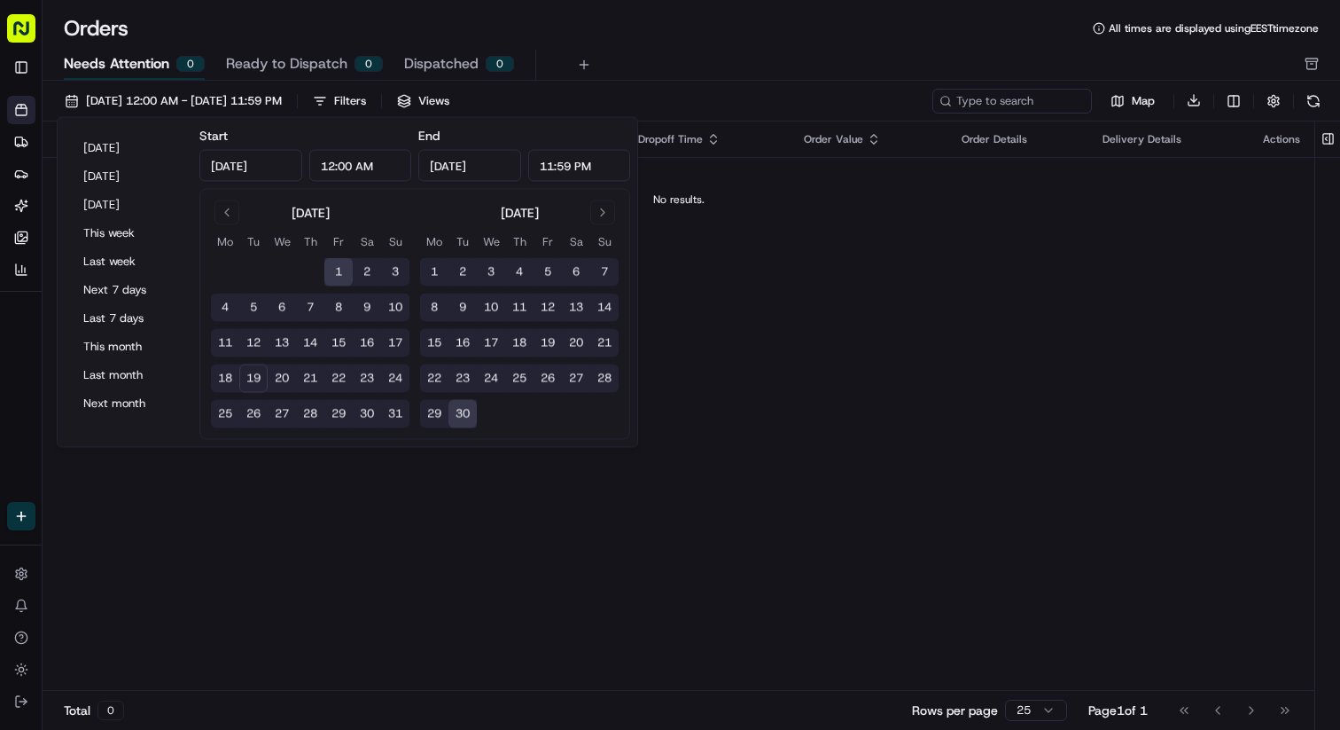
click at [267, 68] on span "Ready to Dispatch" at bounding box center [286, 63] width 121 height 21
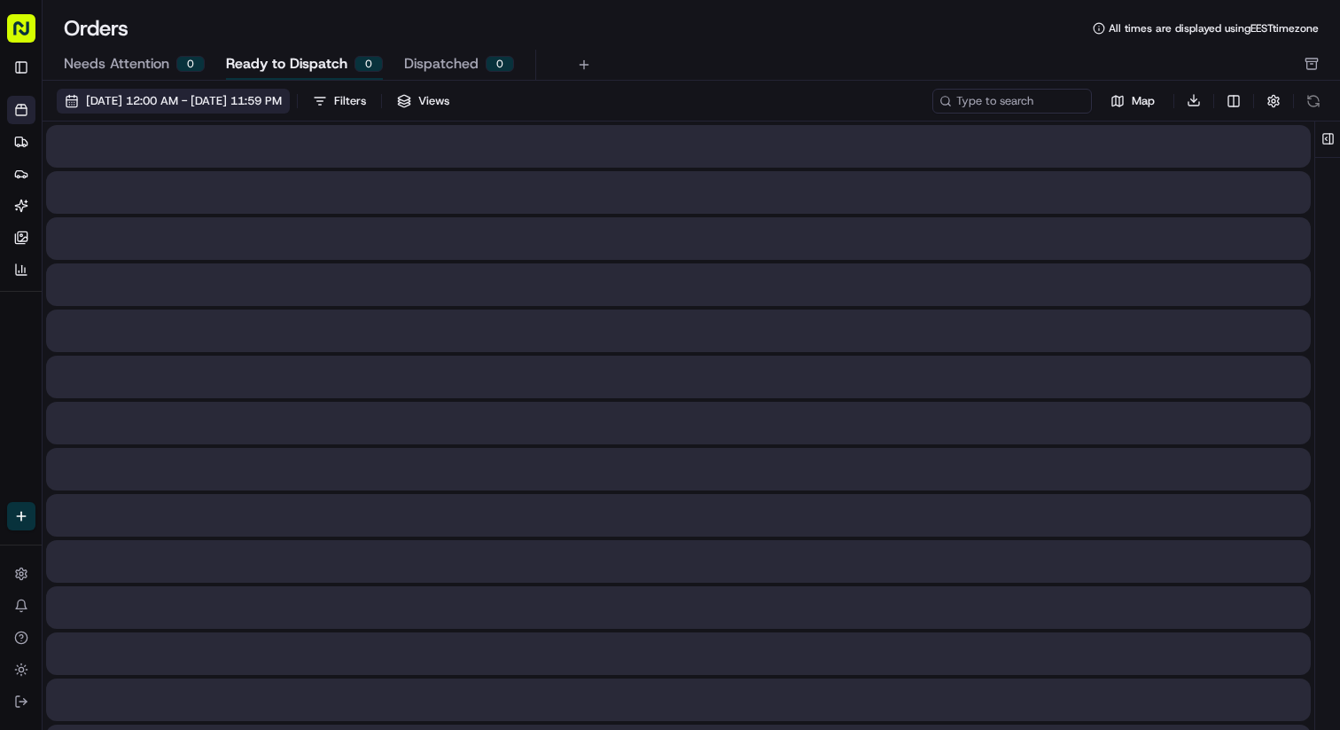
click at [264, 105] on span "Aug 1 2025 12:00 AM - Sep 30 2025 11:59 PM" at bounding box center [184, 101] width 196 height 16
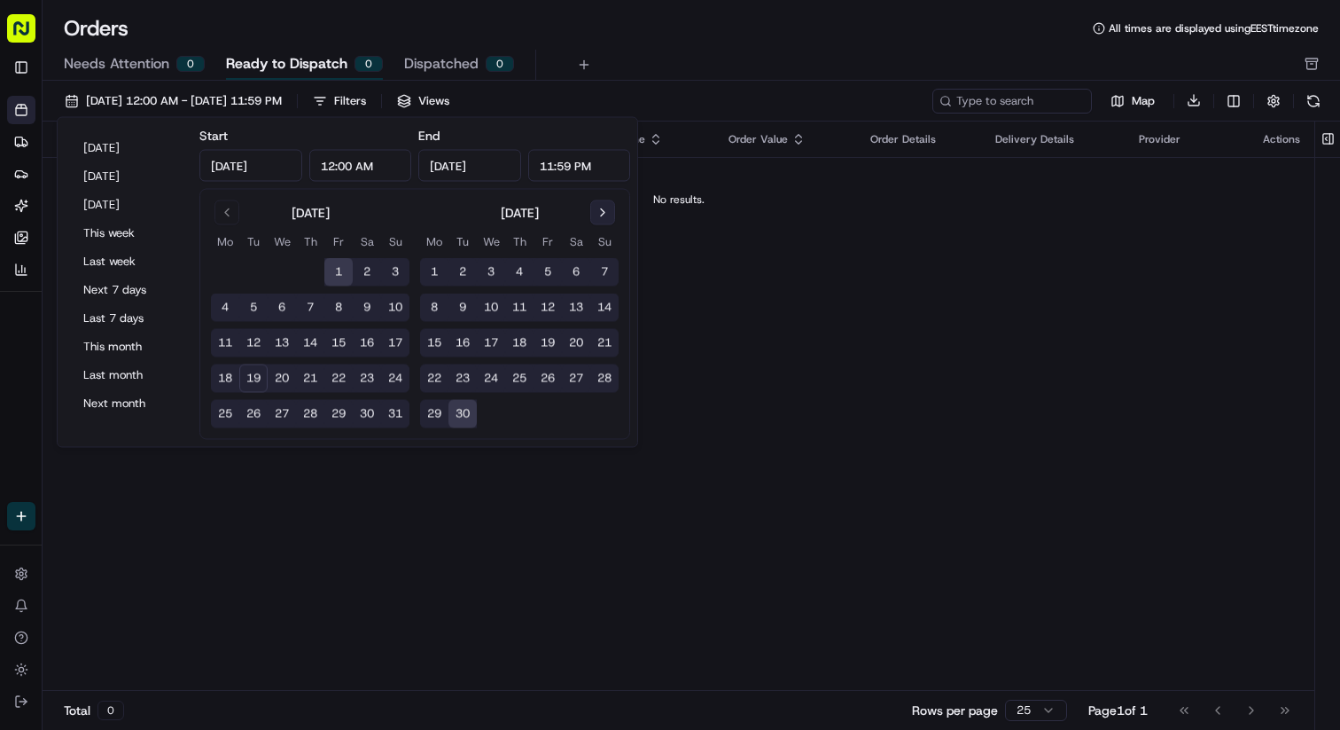
click at [601, 205] on button "Go to next month" at bounding box center [602, 212] width 25 height 25
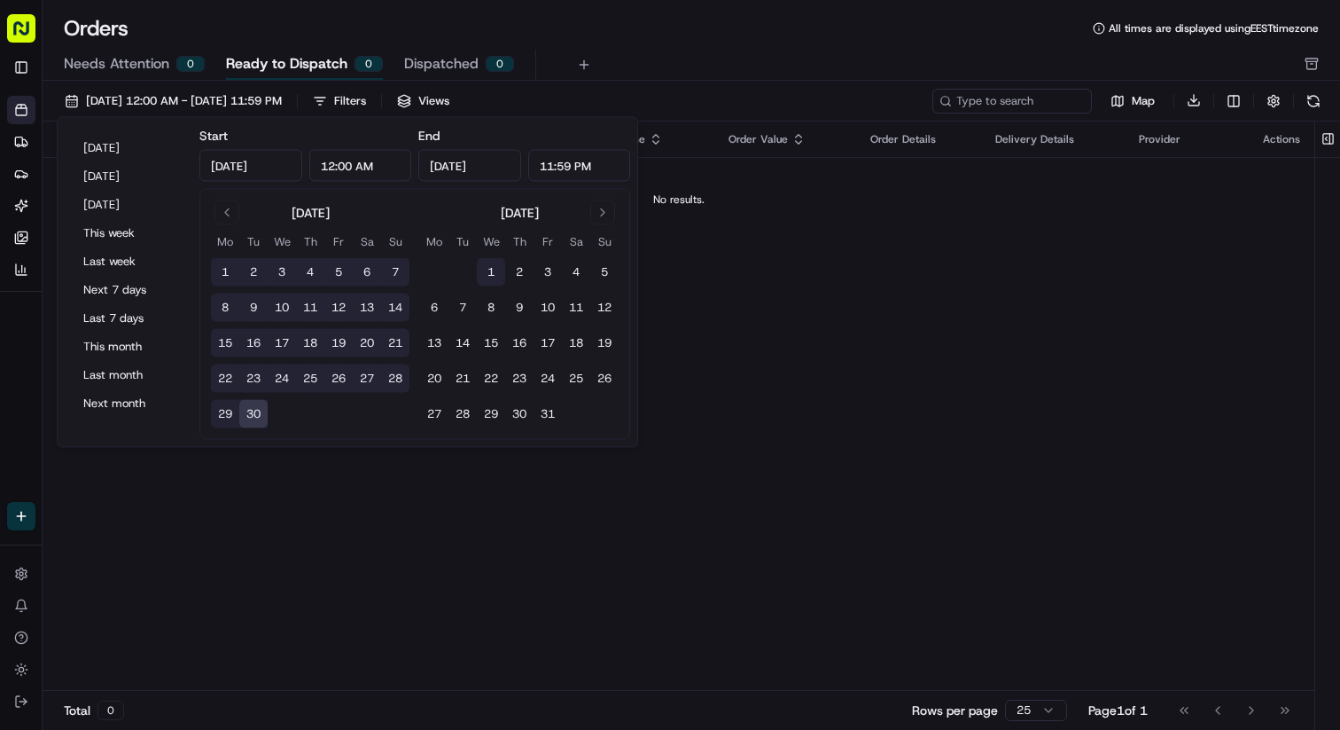
click at [485, 273] on button "1" at bounding box center [491, 272] width 28 height 28
type input "Oct 1, 2025"
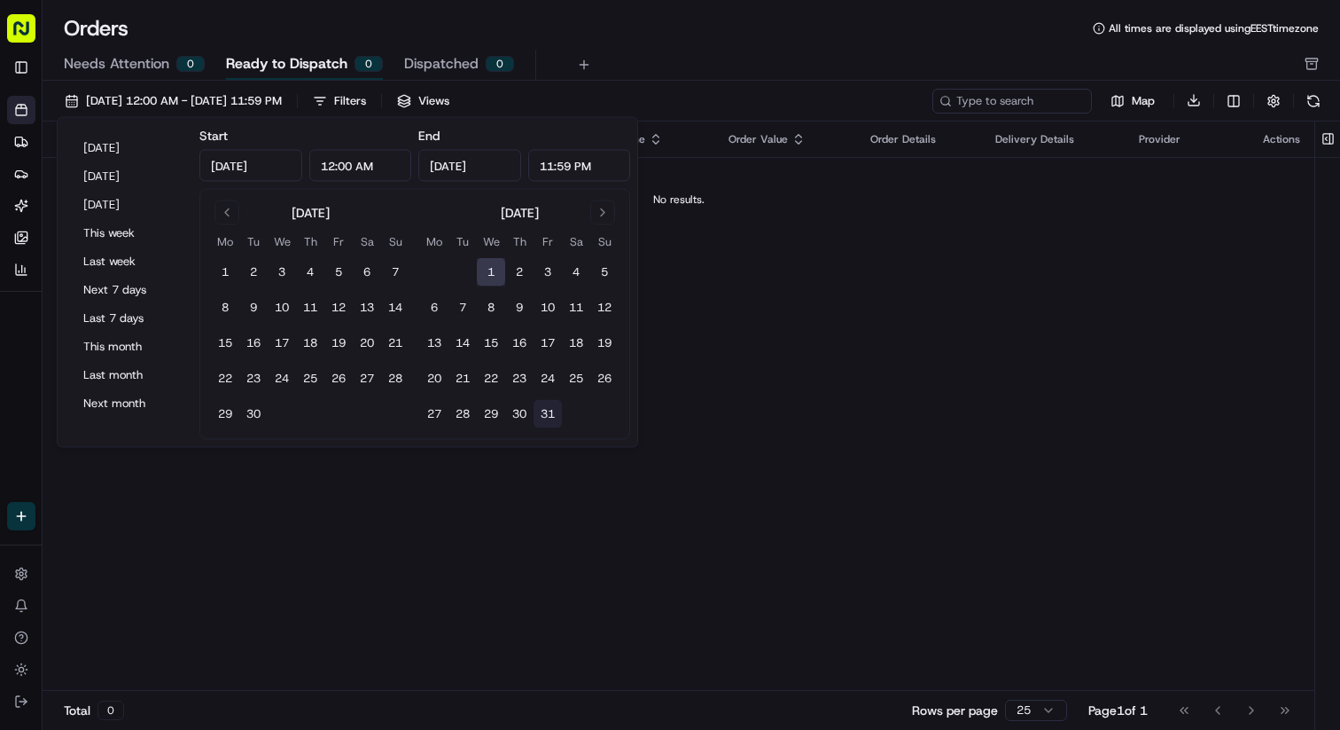
click at [555, 410] on button "31" at bounding box center [548, 414] width 28 height 28
type input "Oct 31, 2025"
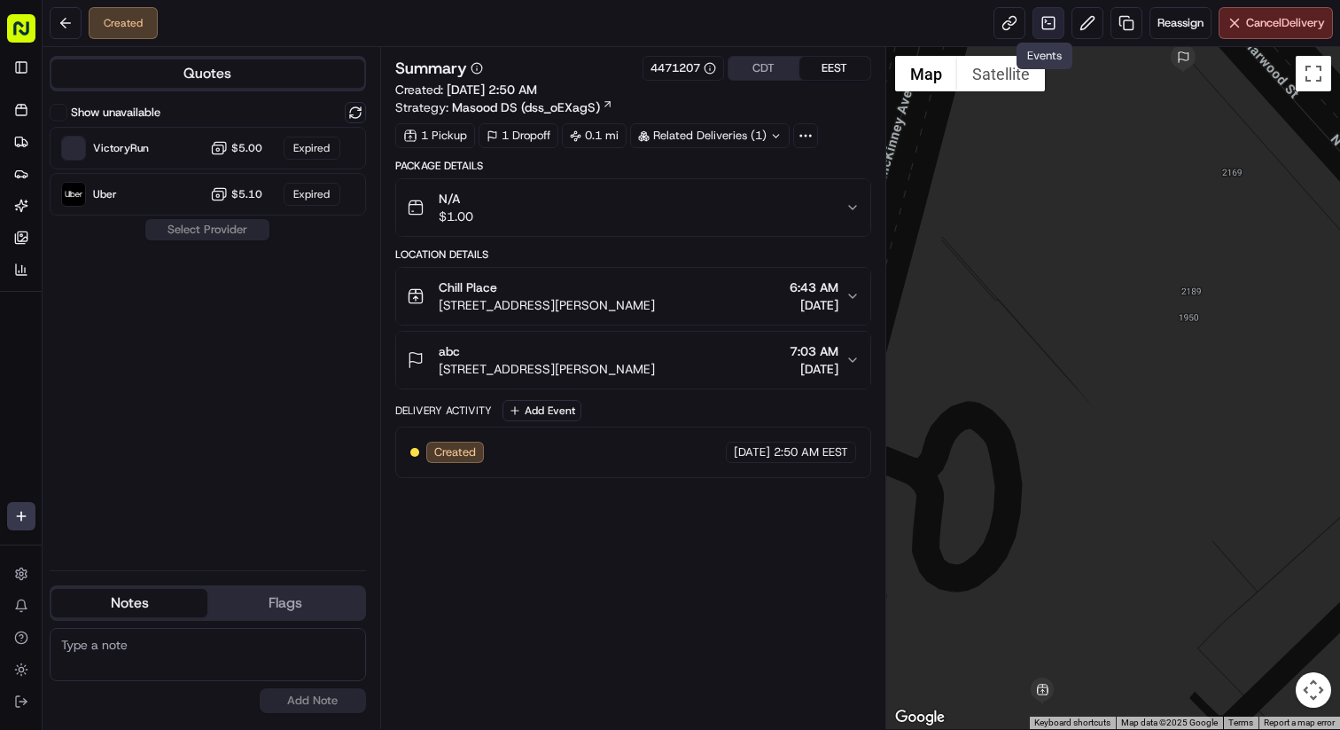
click at [1044, 19] on link at bounding box center [1049, 23] width 32 height 32
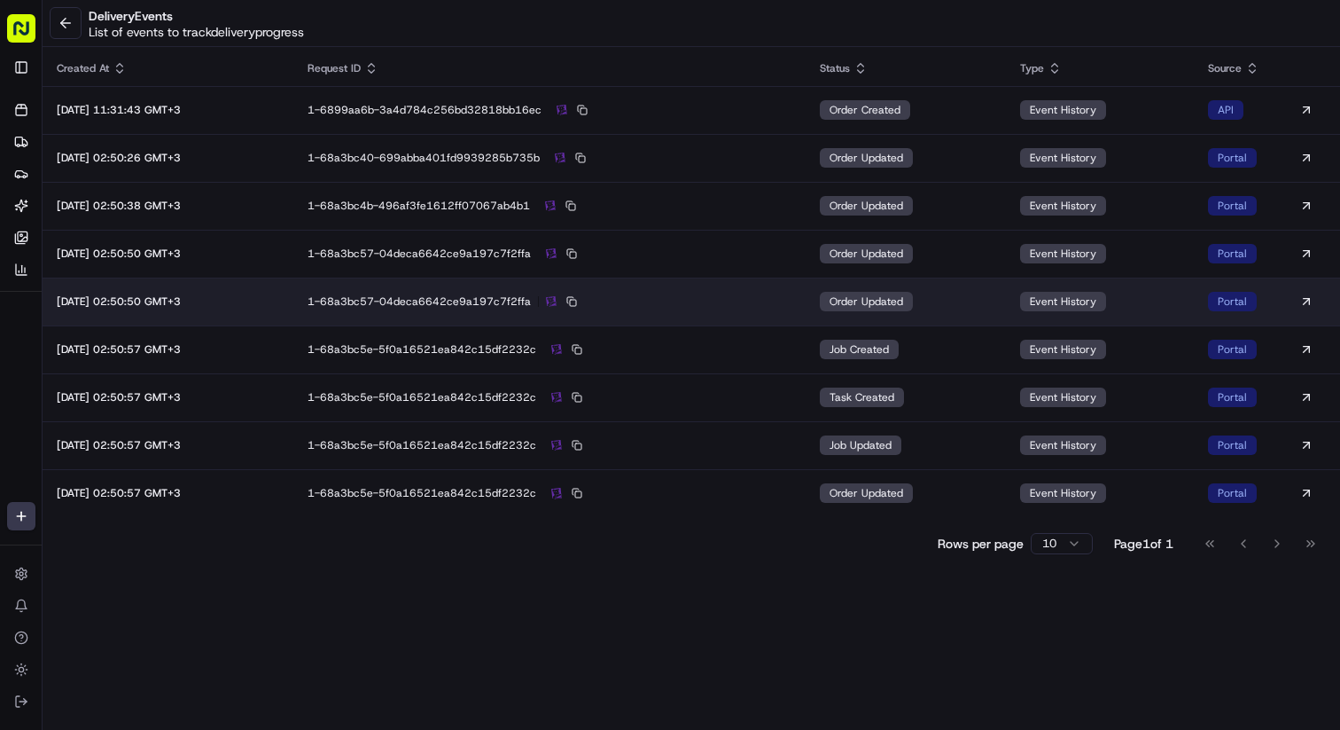
click at [971, 293] on td "order updated" at bounding box center [906, 301] width 200 height 48
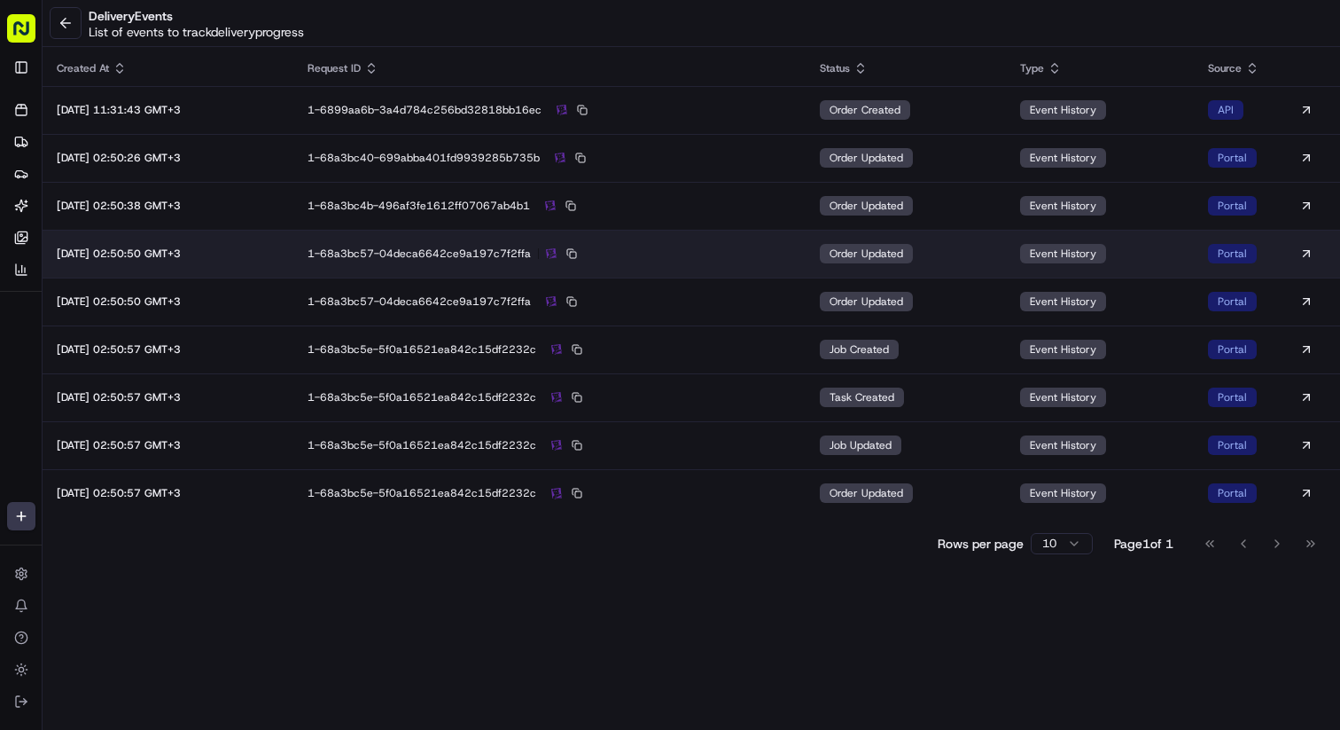
click at [974, 262] on td "order updated" at bounding box center [906, 254] width 200 height 48
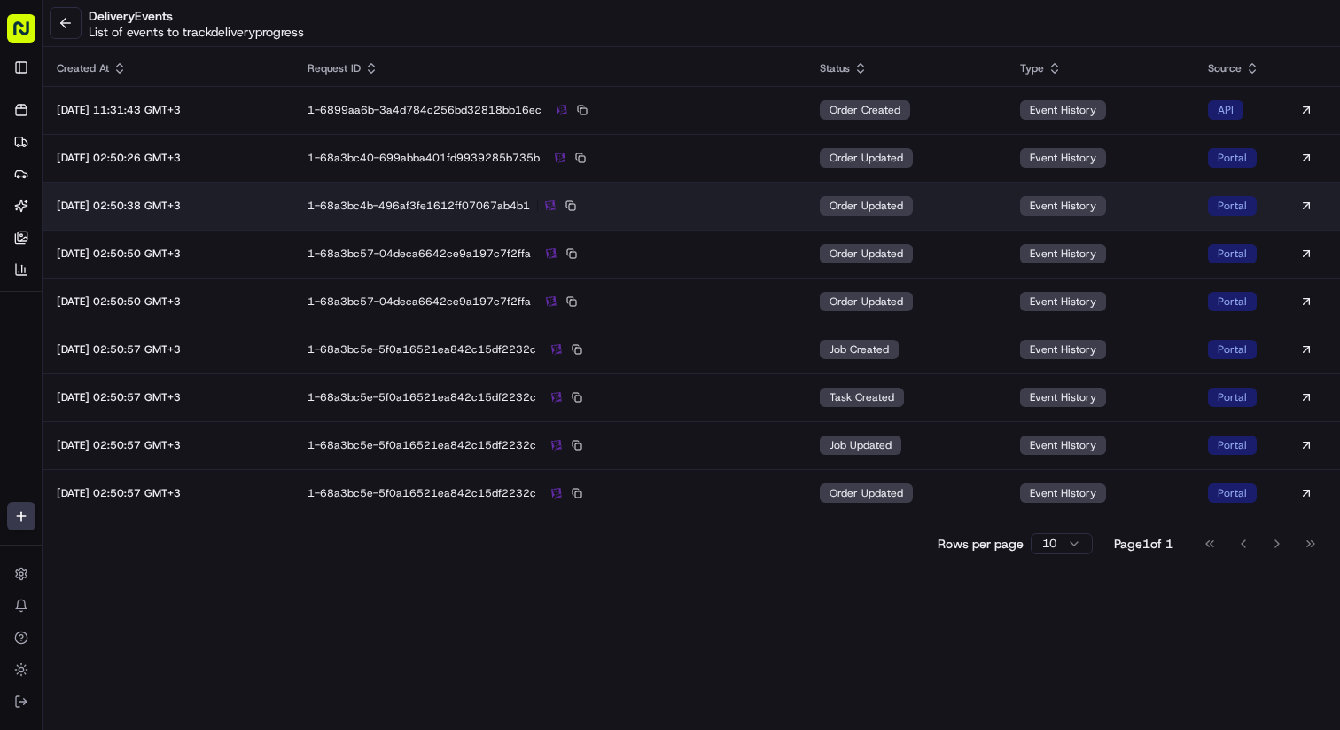
click at [980, 219] on td "order updated" at bounding box center [906, 206] width 200 height 48
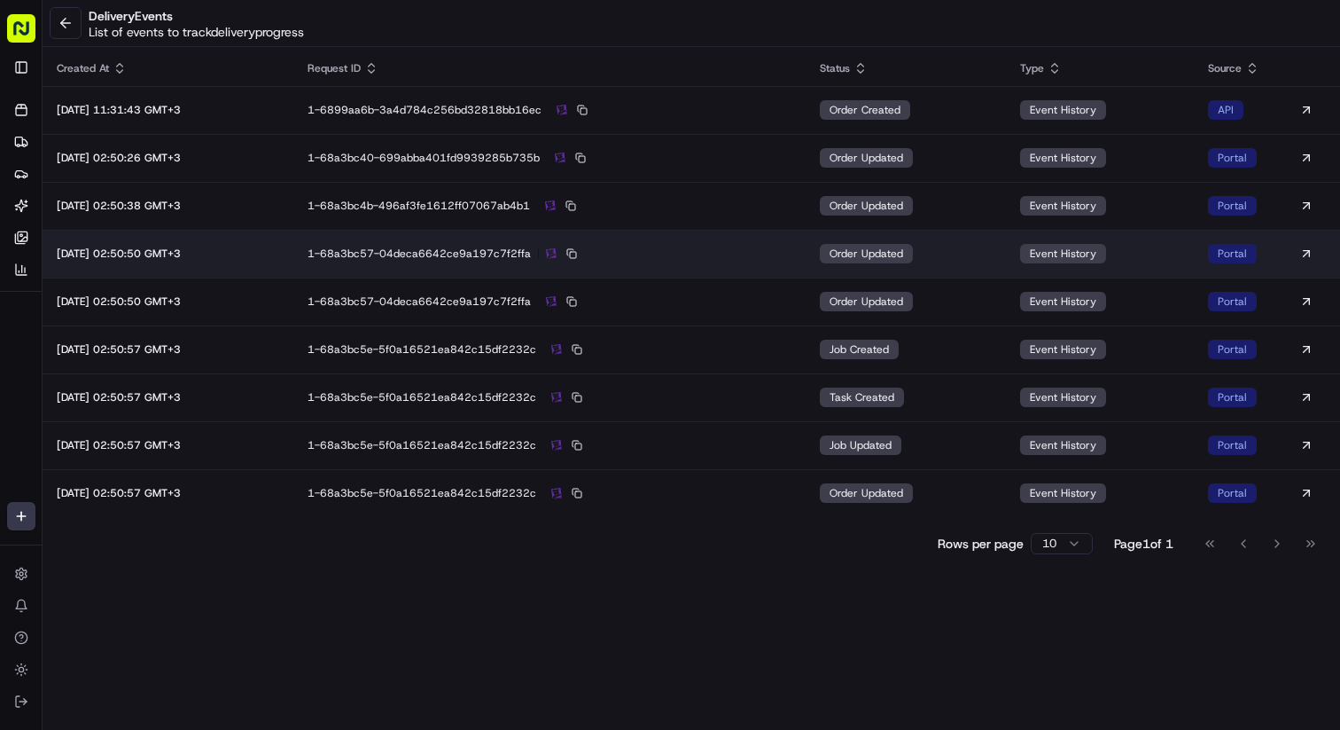
click at [980, 261] on td "order updated" at bounding box center [906, 254] width 200 height 48
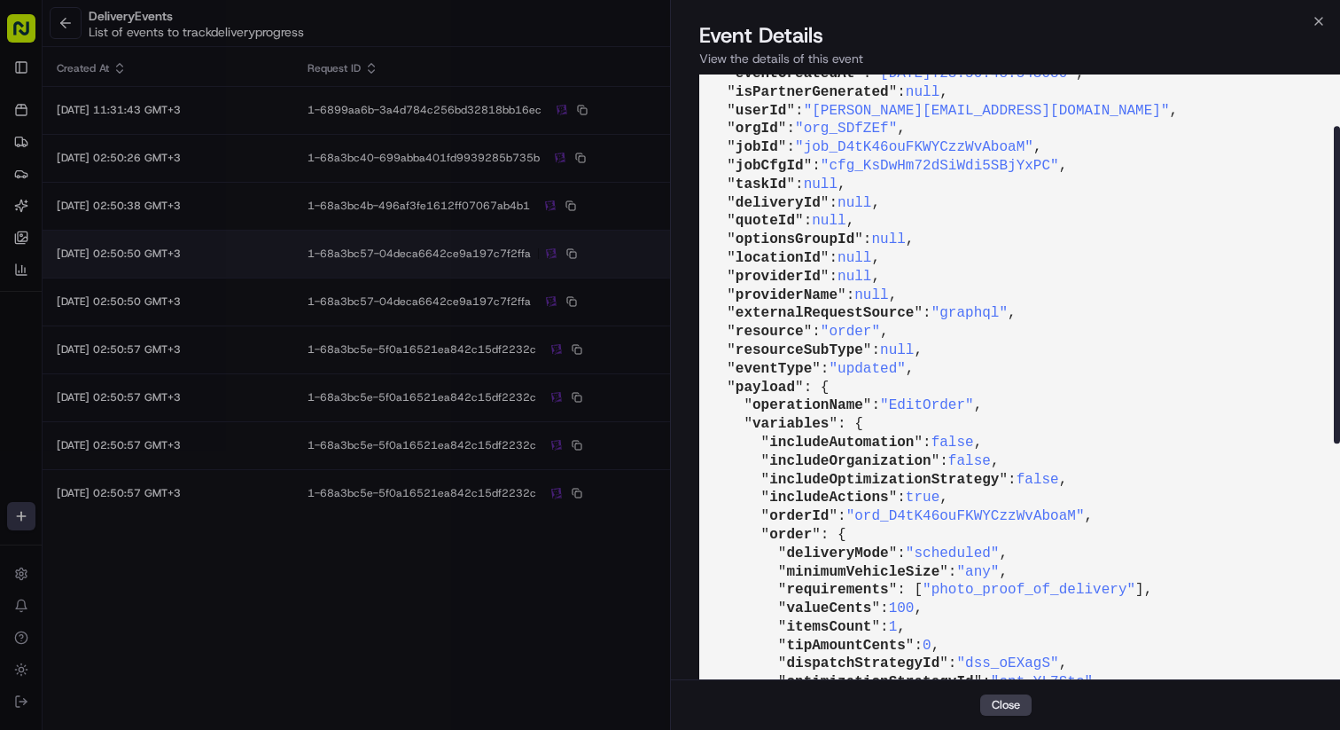
scroll to position [216, 0]
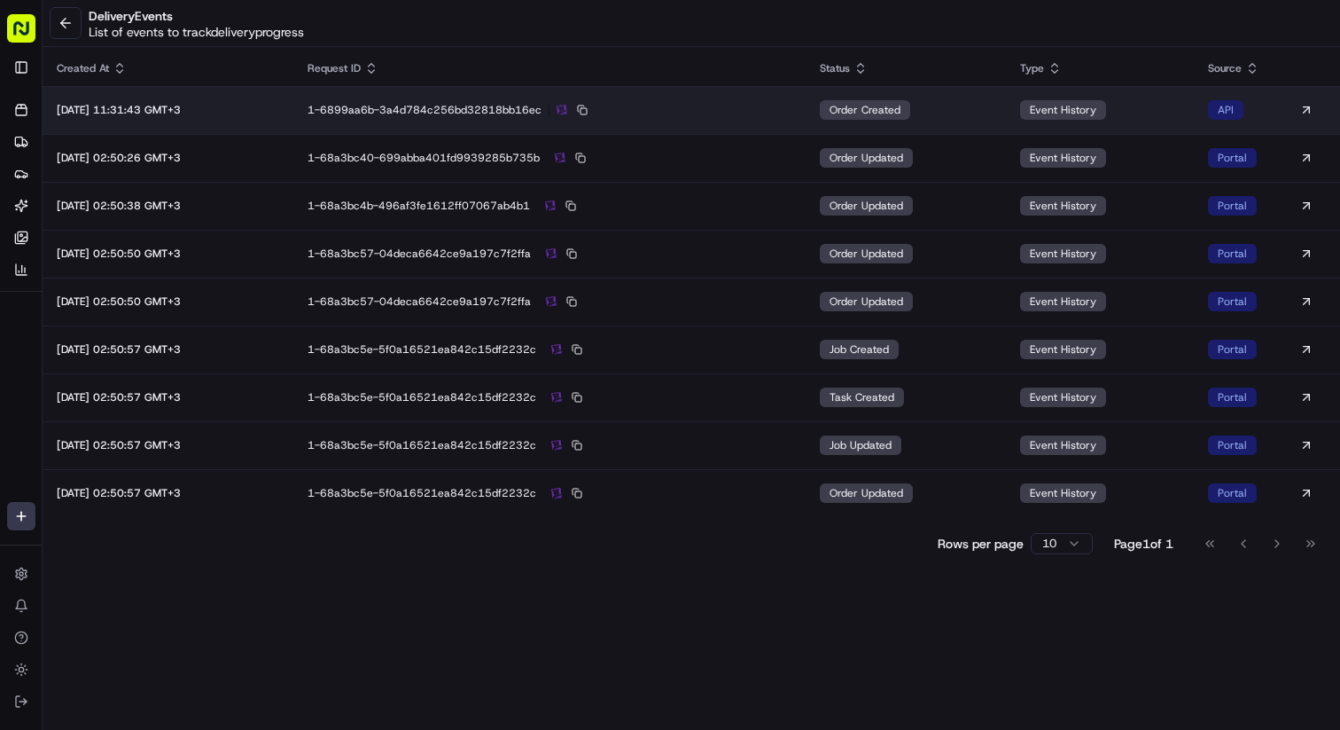
click at [982, 118] on td "order created" at bounding box center [906, 110] width 200 height 48
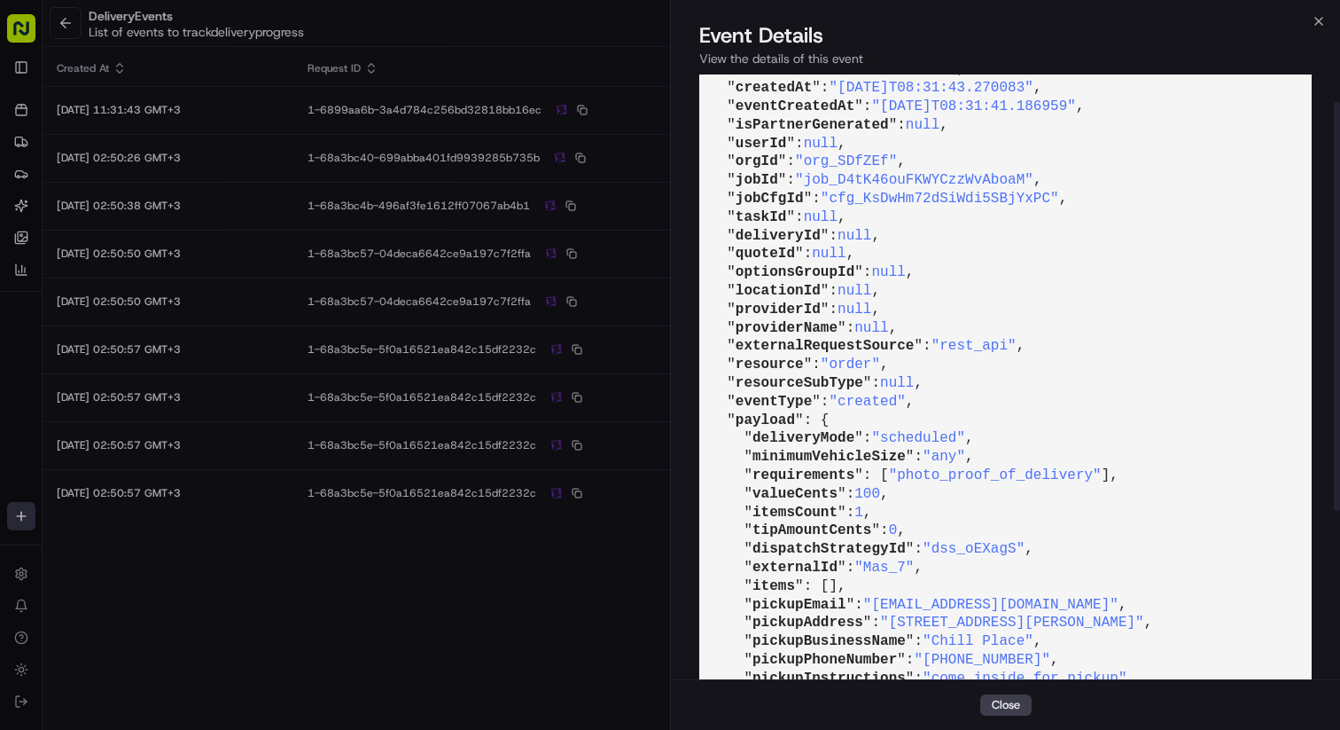
scroll to position [289, 0]
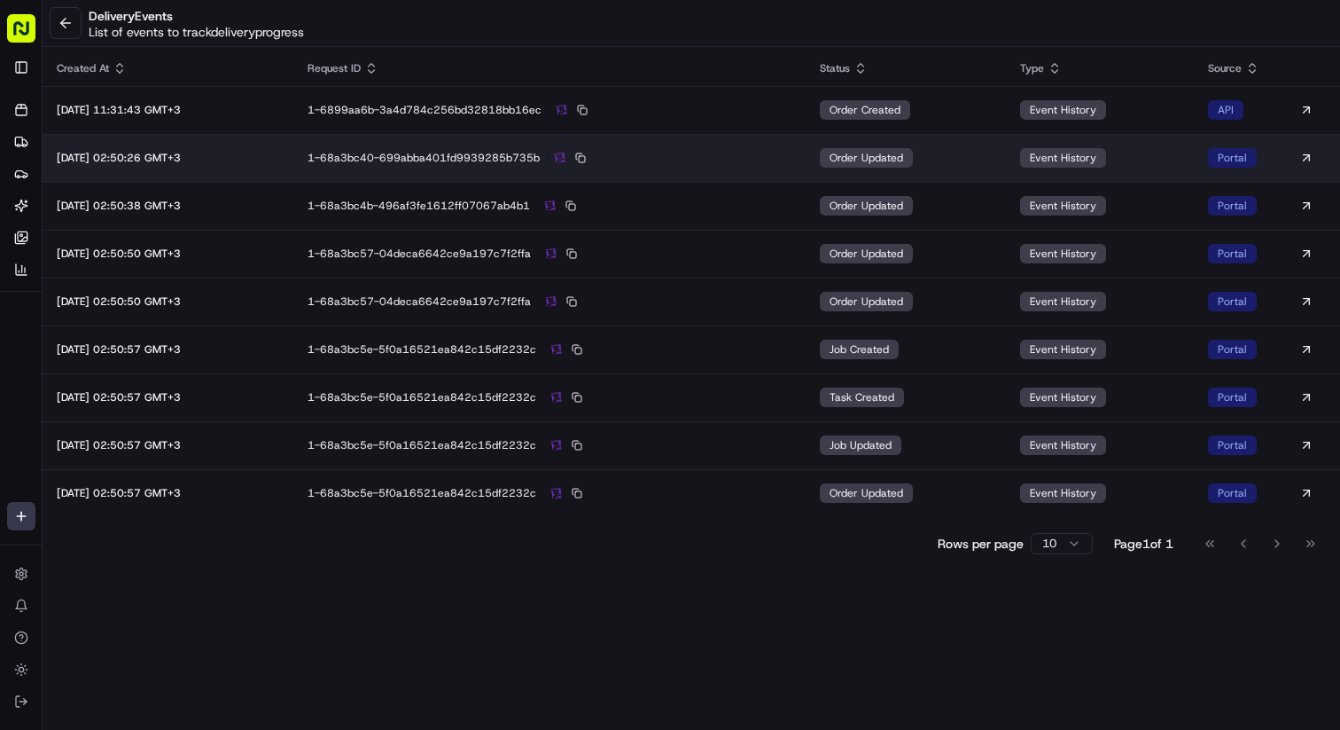
click at [956, 164] on td "order updated" at bounding box center [906, 158] width 200 height 48
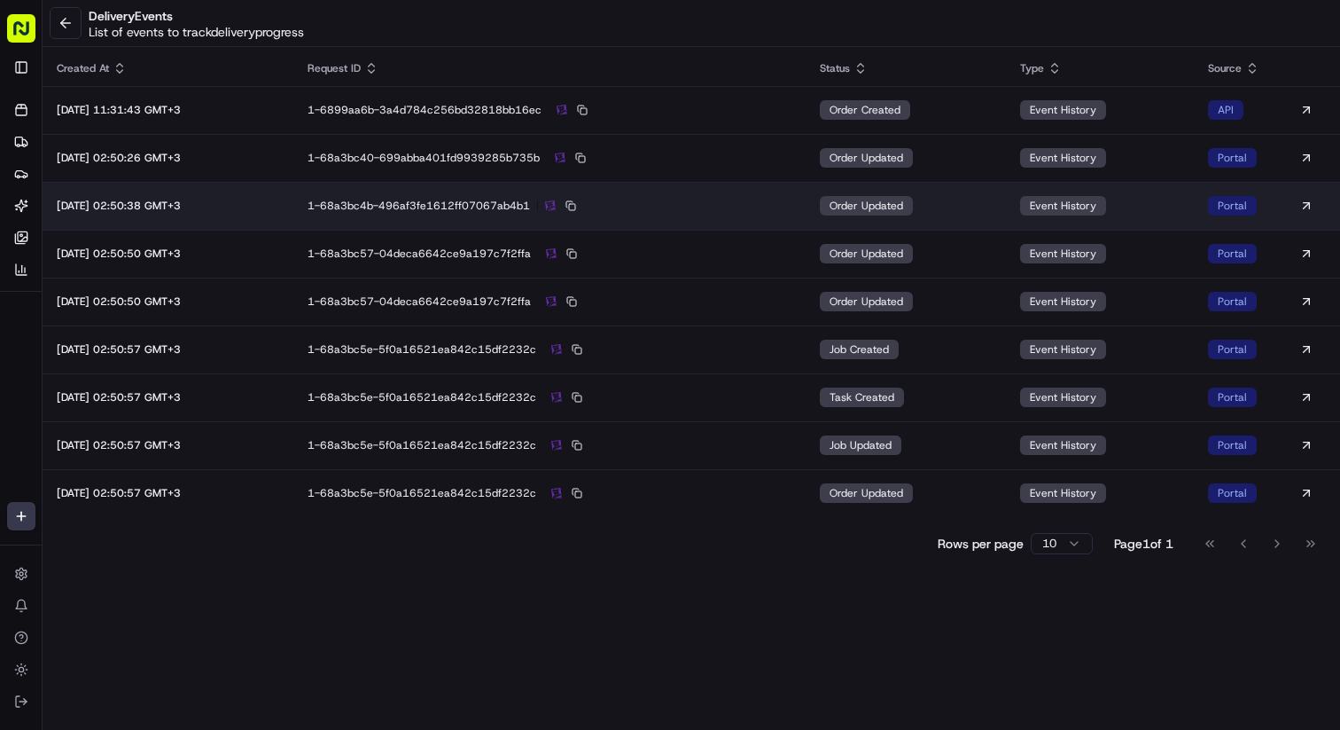
click at [640, 211] on div "1-68a3bc4b-496af3fe1612ff07067ab4b1" at bounding box center [550, 206] width 484 height 16
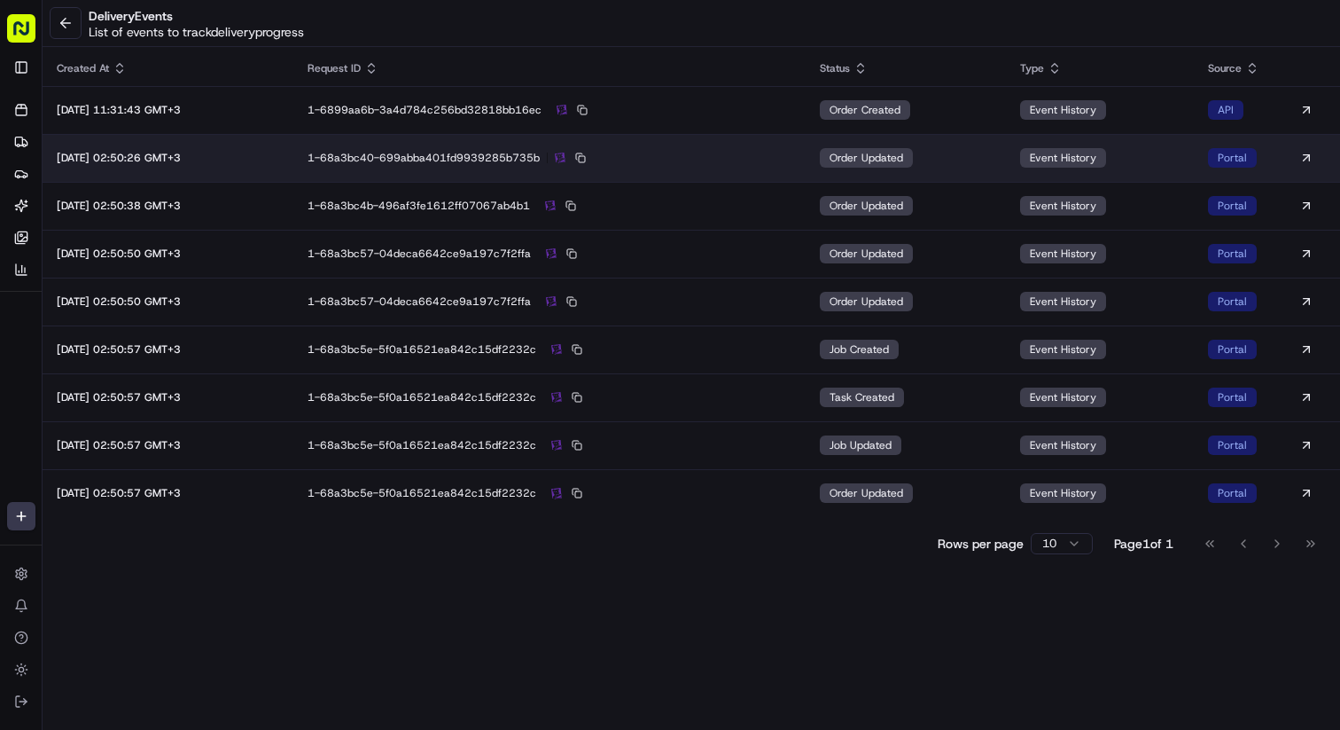
click at [667, 168] on td "1-68a3bc40-699abba401fd9939285b735b" at bounding box center [549, 158] width 512 height 48
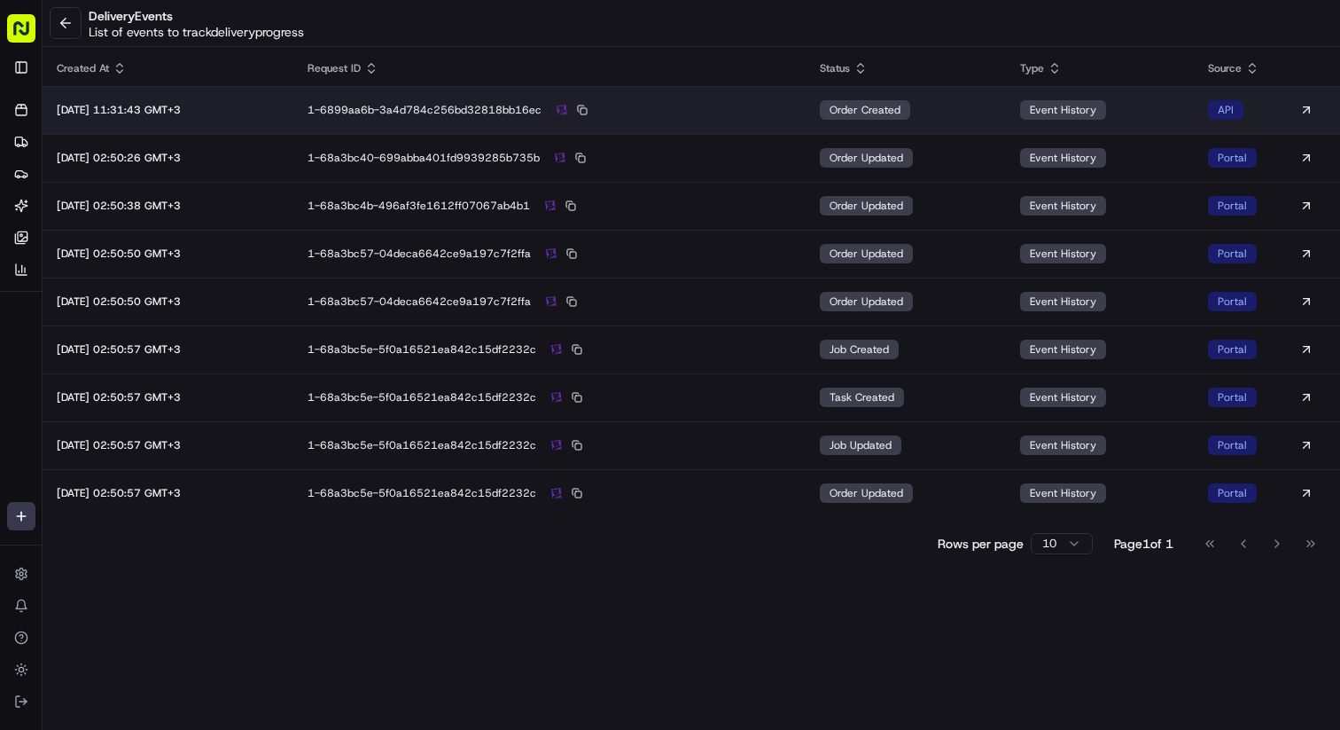
click at [682, 120] on td "1-6899aa6b-3a4d784c256bd32818bb16ec" at bounding box center [549, 110] width 512 height 48
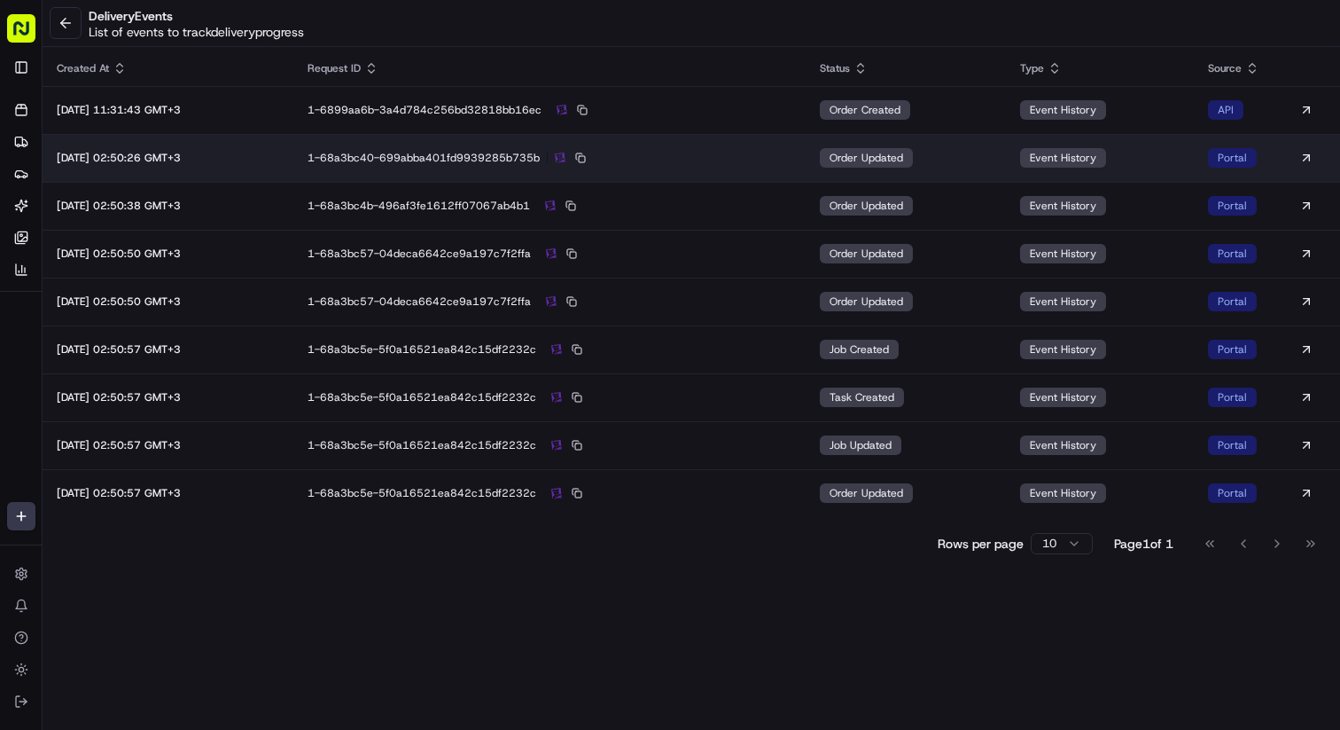
click at [684, 150] on div "1-68a3bc40-699abba401fd9939285b735b" at bounding box center [550, 158] width 484 height 16
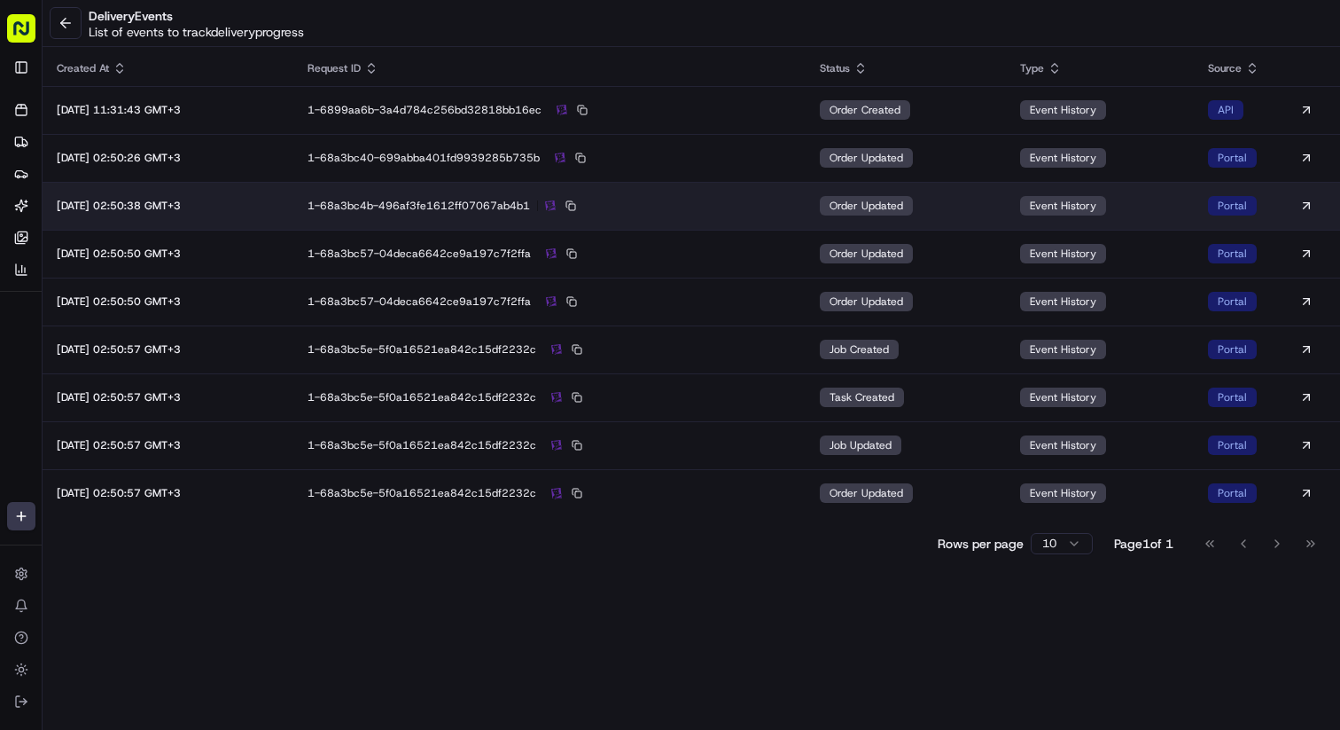
click at [688, 192] on td "1-68a3bc4b-496af3fe1612ff07067ab4b1" at bounding box center [549, 206] width 512 height 48
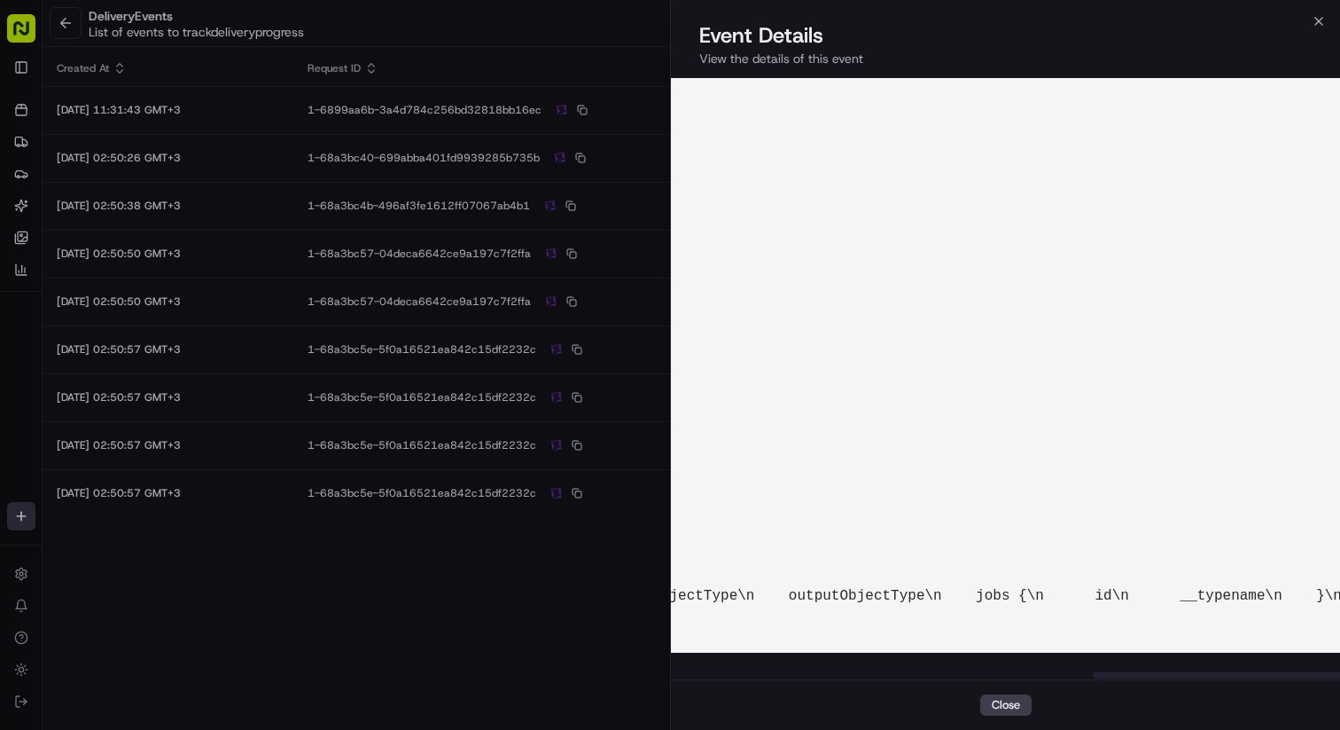
scroll to position [13, 1577]
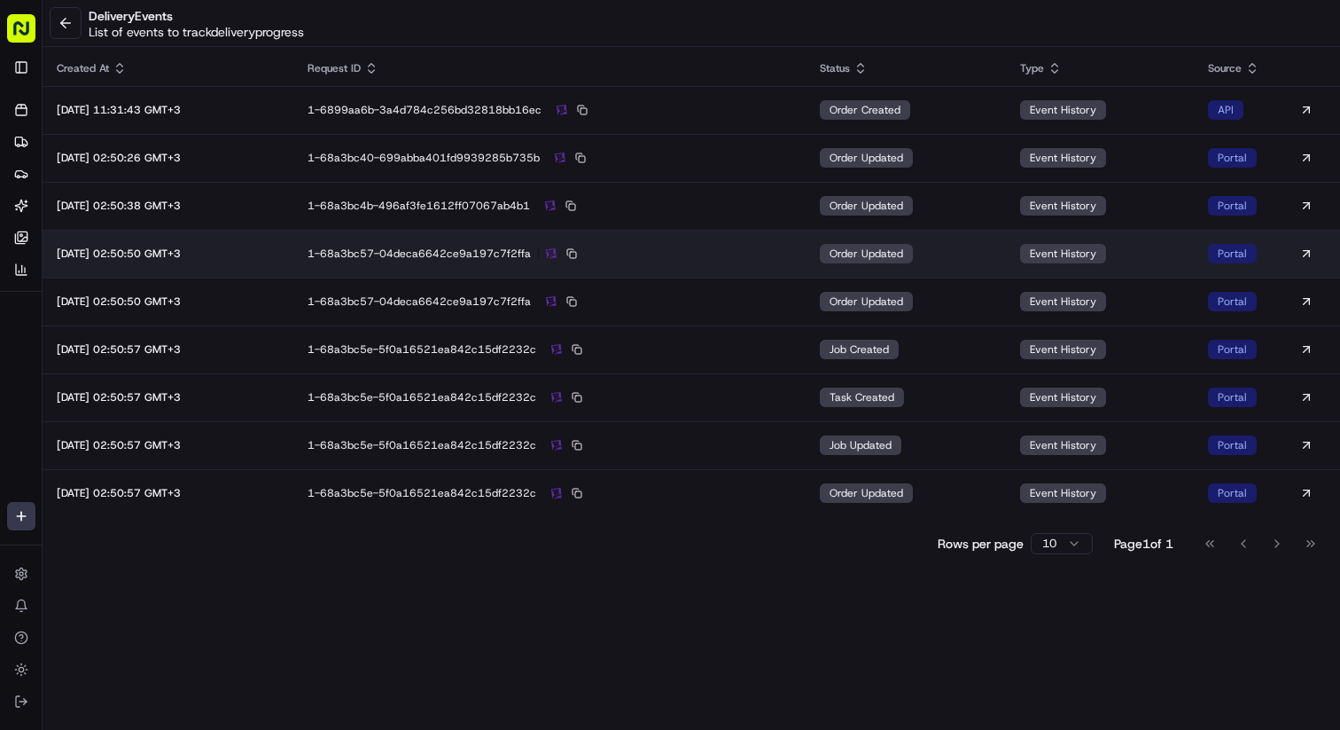
click at [757, 254] on div "1-68a3bc57-04deca6642ce9a197c7f2ffa" at bounding box center [550, 254] width 484 height 16
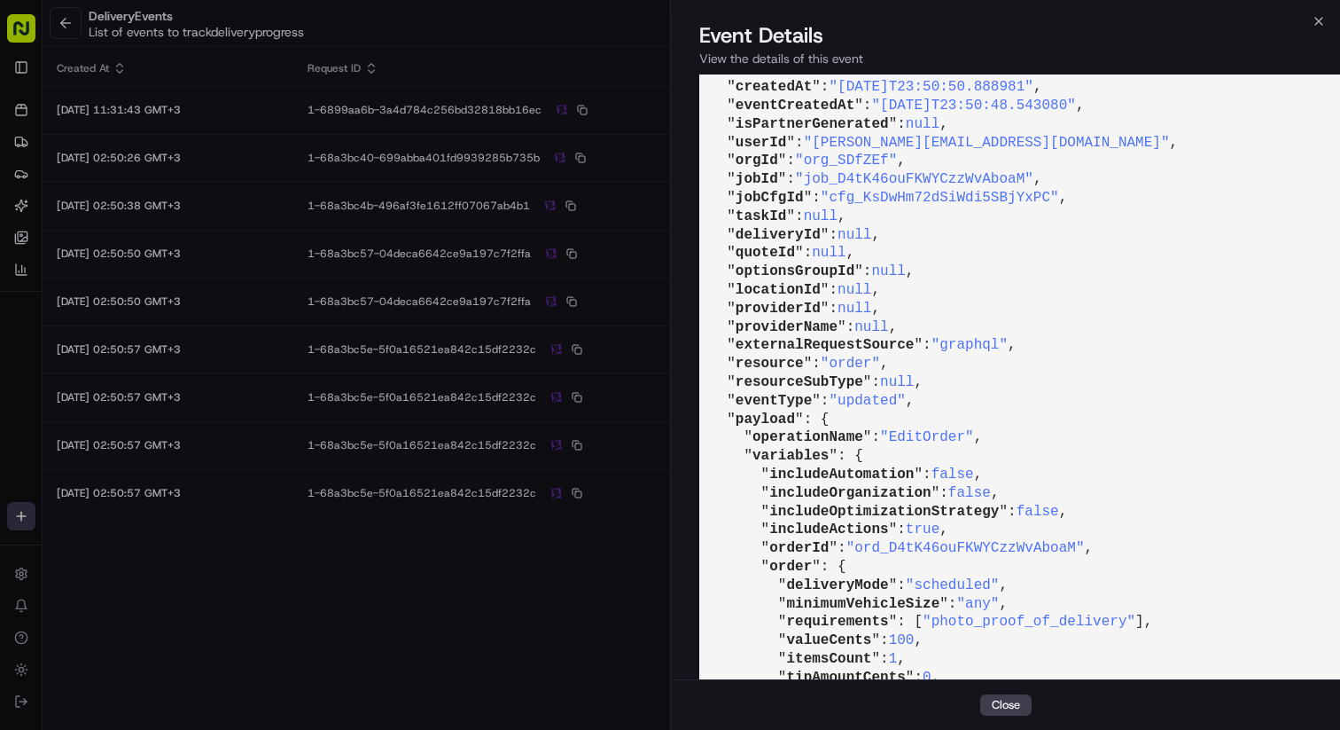
scroll to position [181, 0]
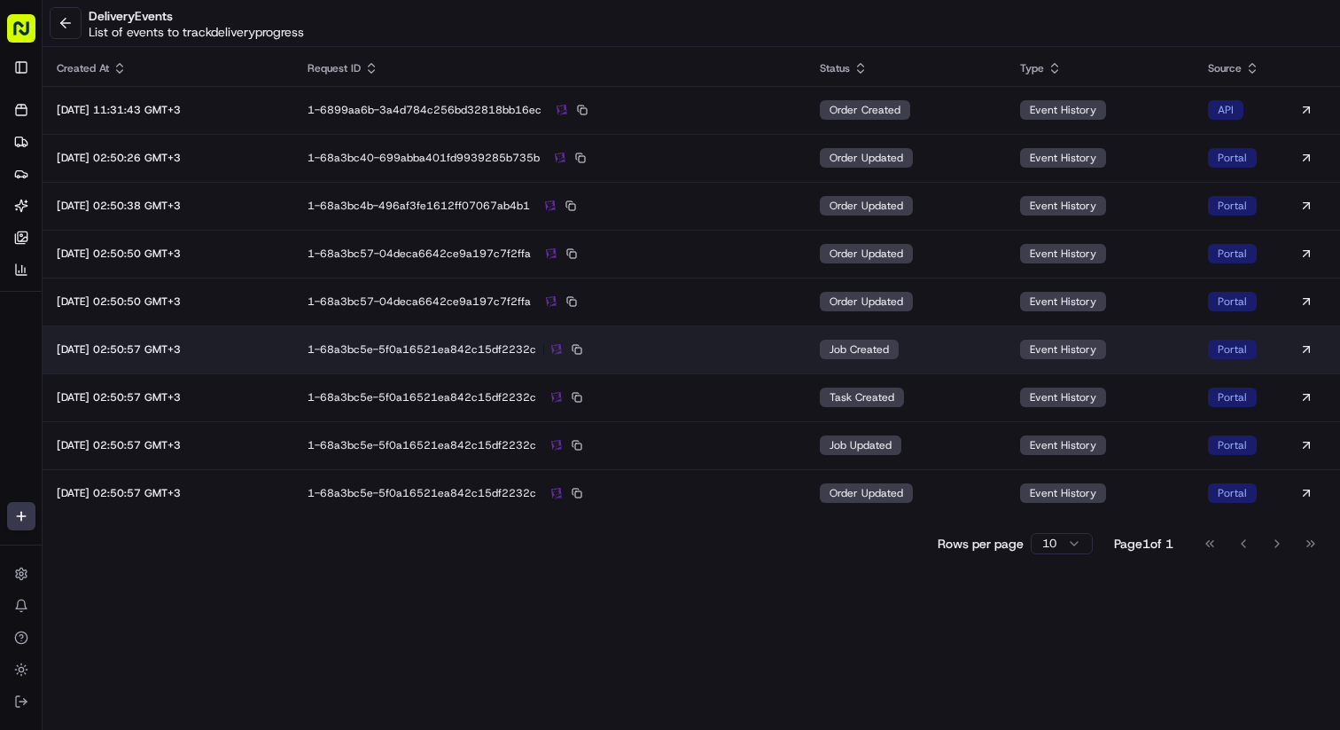
click at [760, 342] on div "1-68a3bc5e-5f0a16521ea842c15df2232c" at bounding box center [550, 349] width 484 height 16
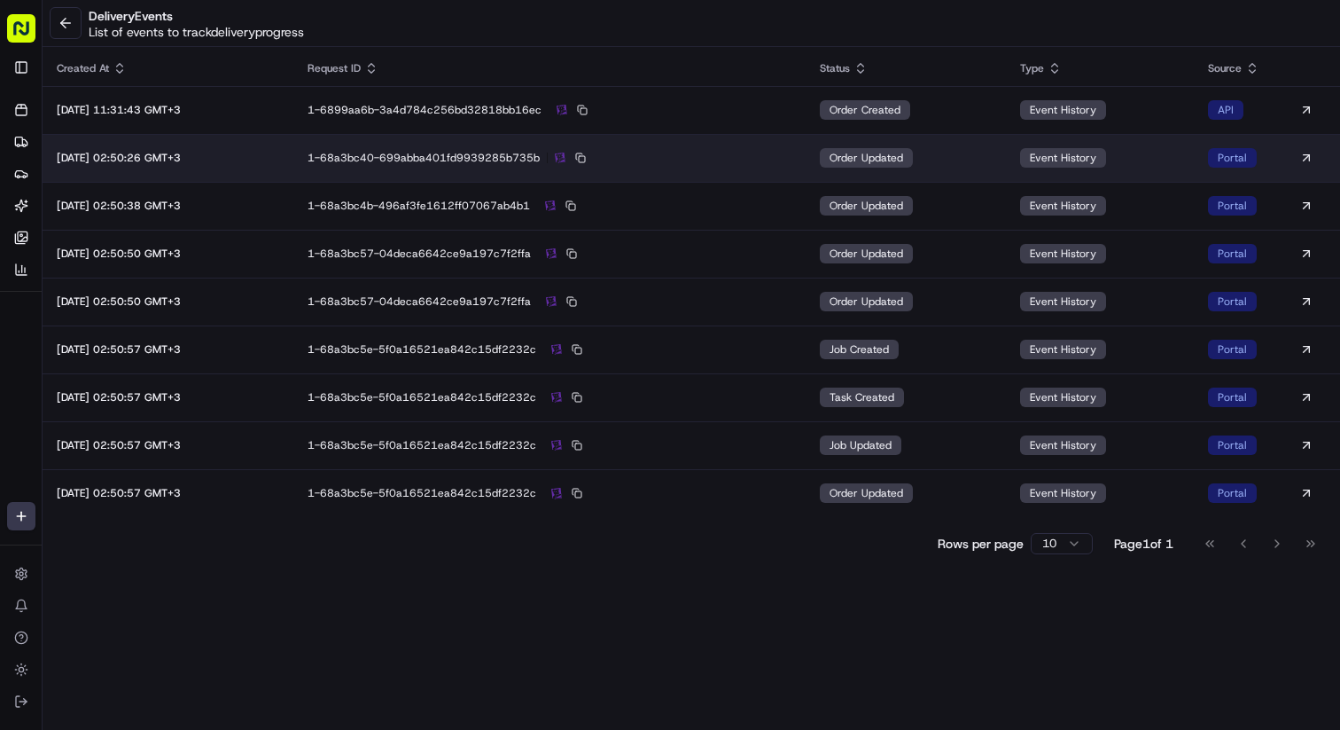
click at [744, 166] on td "1-68a3bc40-699abba401fd9939285b735b" at bounding box center [549, 158] width 512 height 48
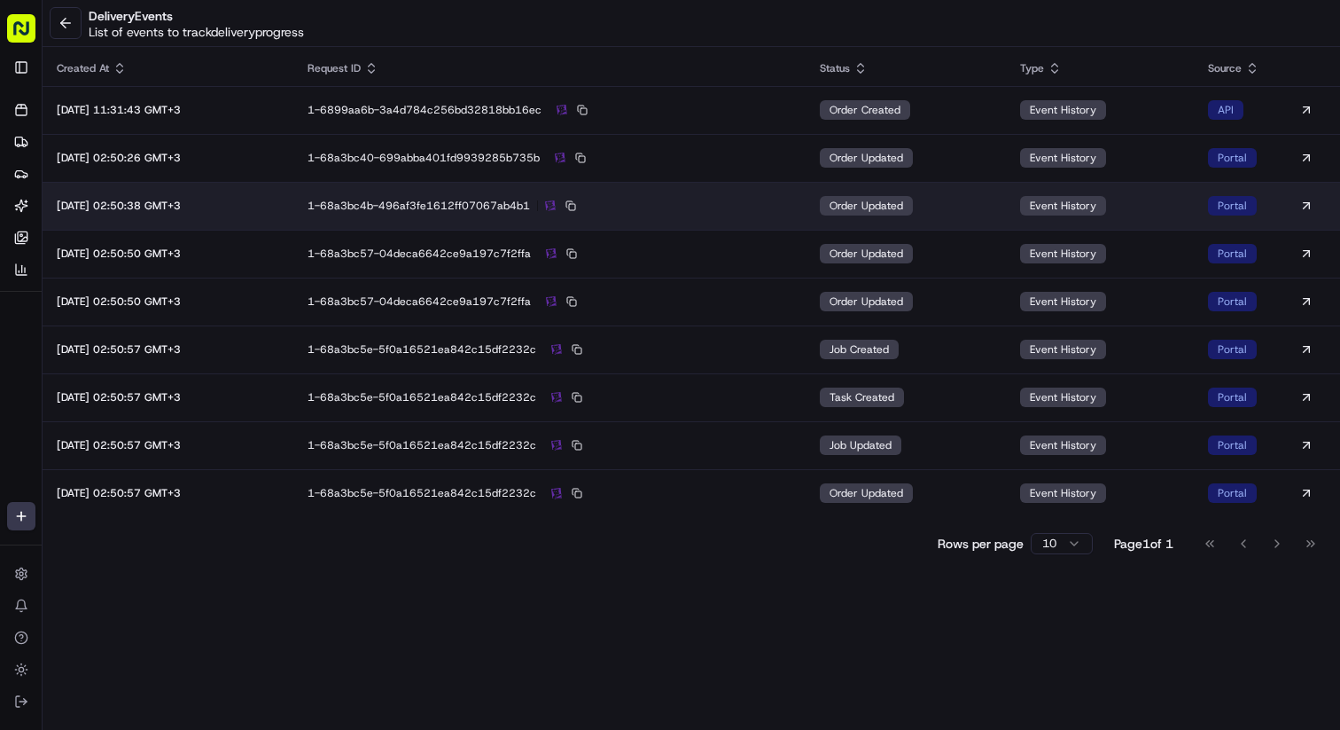
click at [743, 215] on td "1-68a3bc4b-496af3fe1612ff07067ab4b1" at bounding box center [549, 206] width 512 height 48
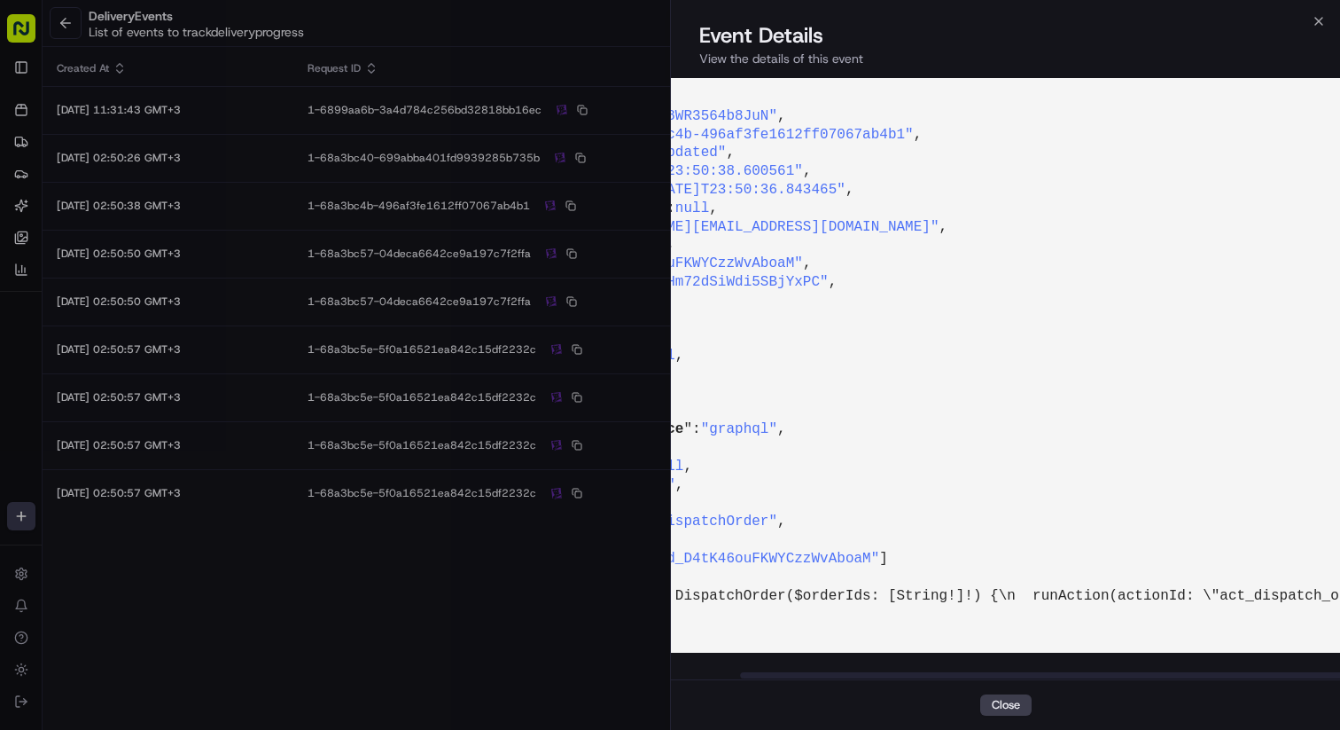
scroll to position [13, 0]
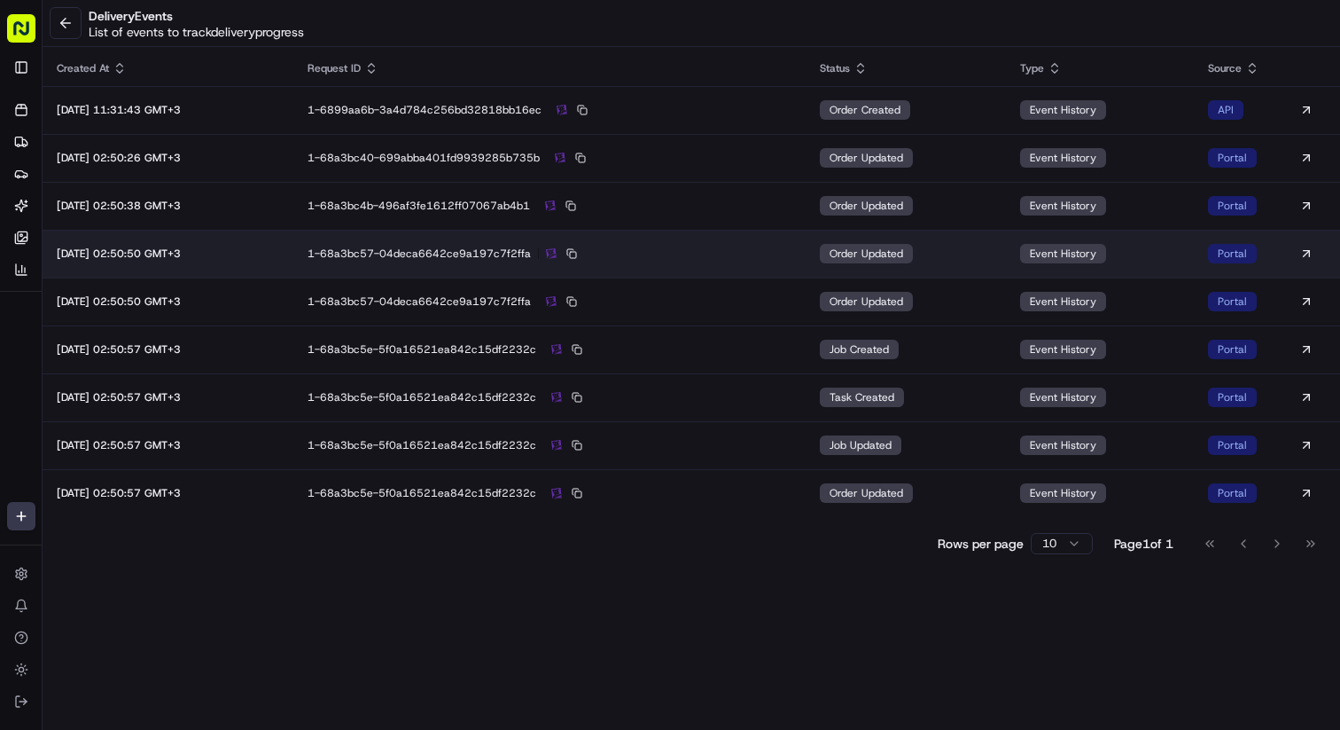
click at [676, 259] on div "1-68a3bc57-04deca6642ce9a197c7f2ffa" at bounding box center [550, 254] width 484 height 16
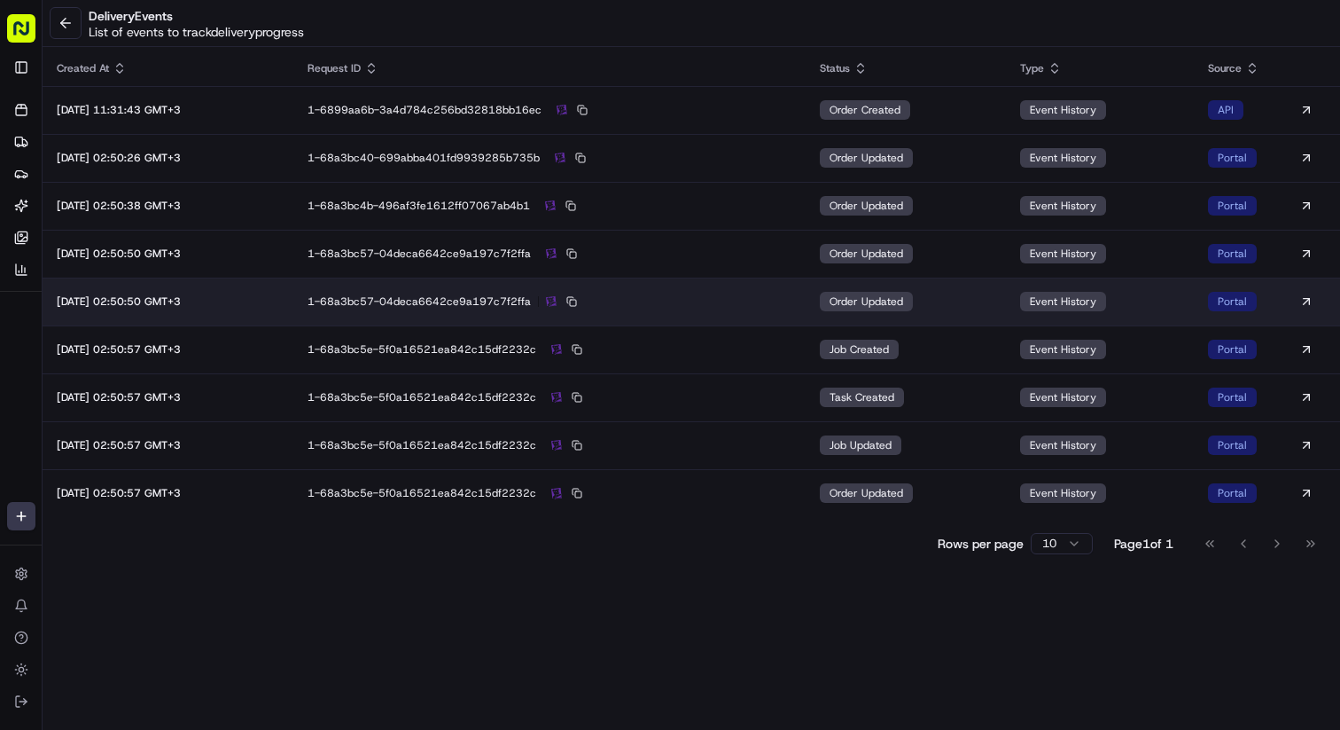
click at [761, 291] on td "1-68a3bc57-04deca6642ce9a197c7f2ffa" at bounding box center [549, 301] width 512 height 48
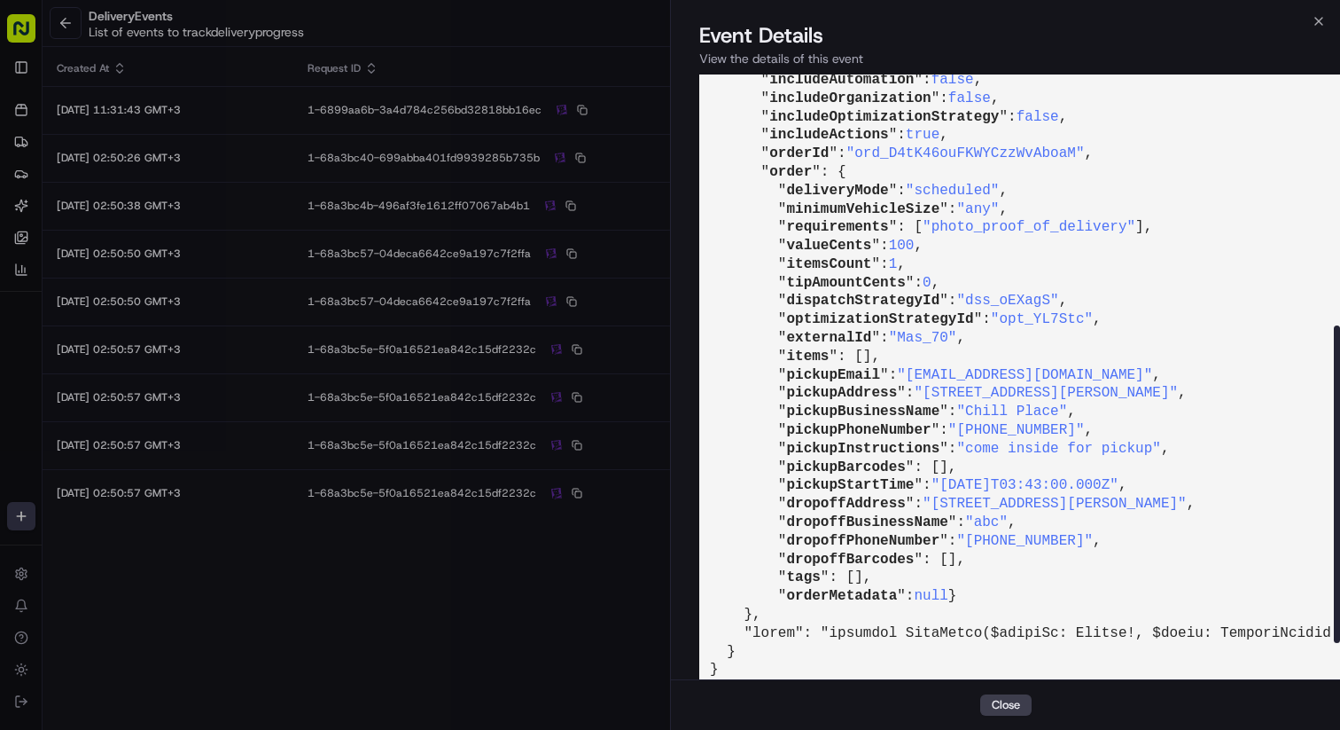
scroll to position [548, 0]
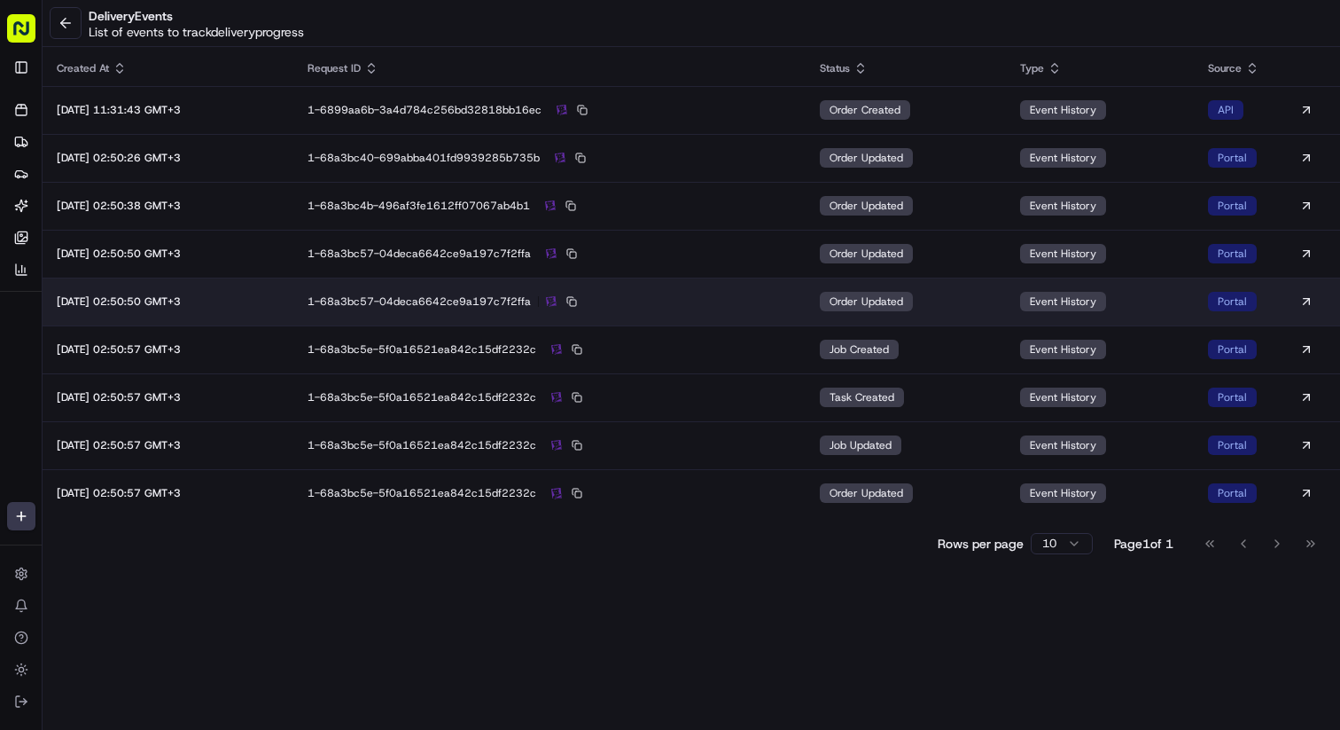
click at [766, 310] on td "1-68a3bc57-04deca6642ce9a197c7f2ffa" at bounding box center [549, 301] width 512 height 48
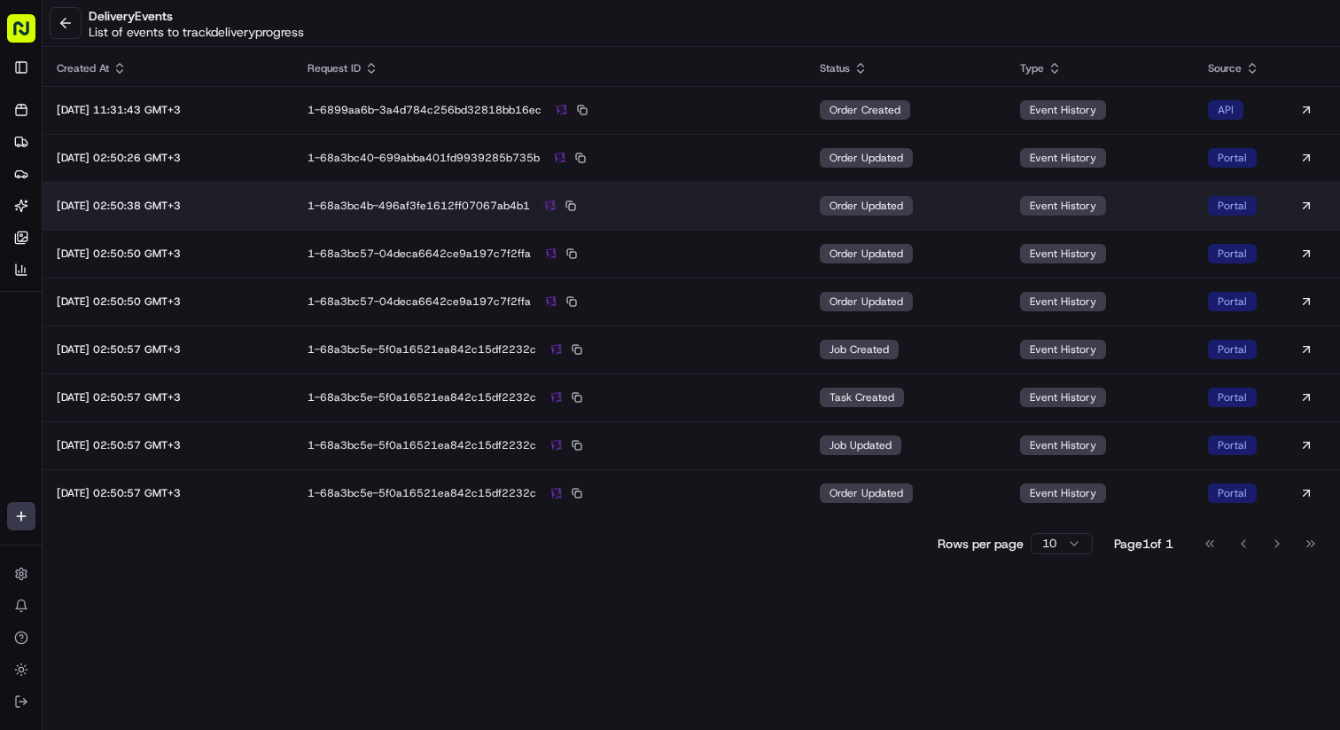
click at [777, 201] on div "1-68a3bc4b-496af3fe1612ff07067ab4b1" at bounding box center [550, 206] width 484 height 16
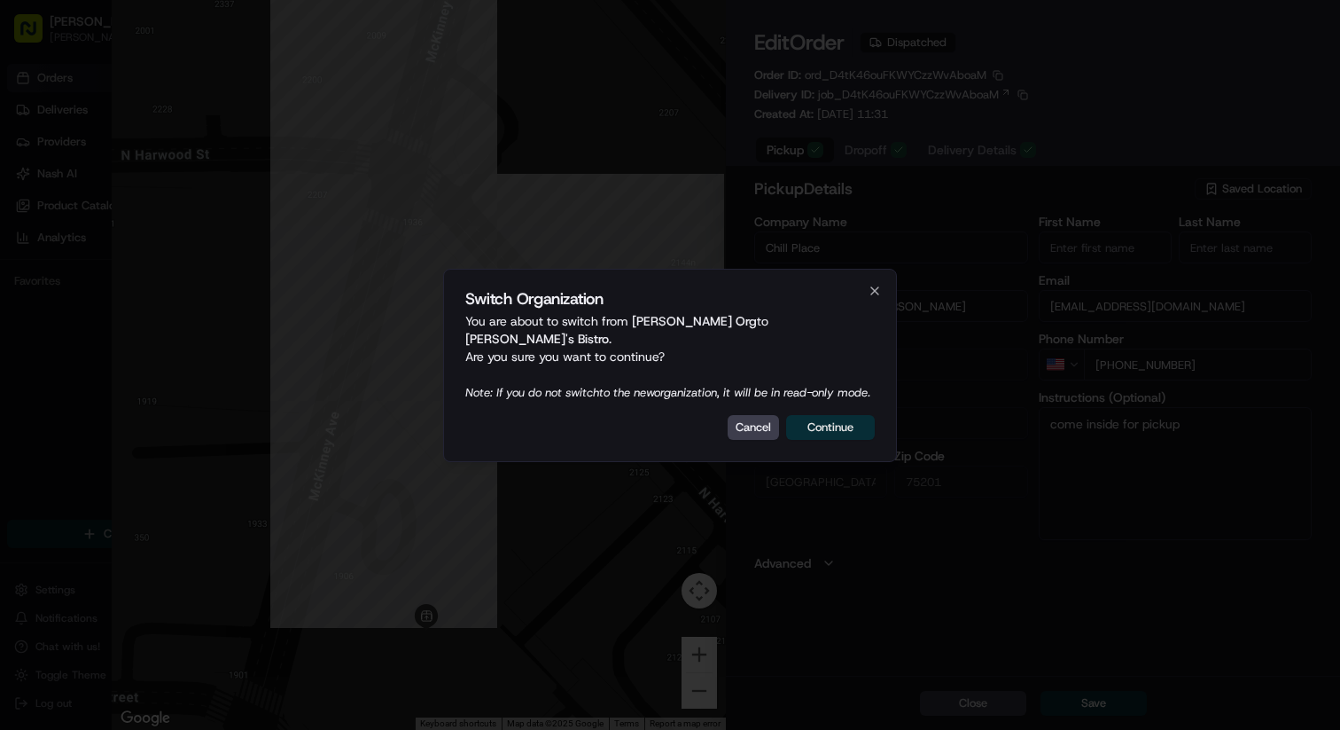
click at [837, 435] on button "Continue" at bounding box center [830, 427] width 89 height 25
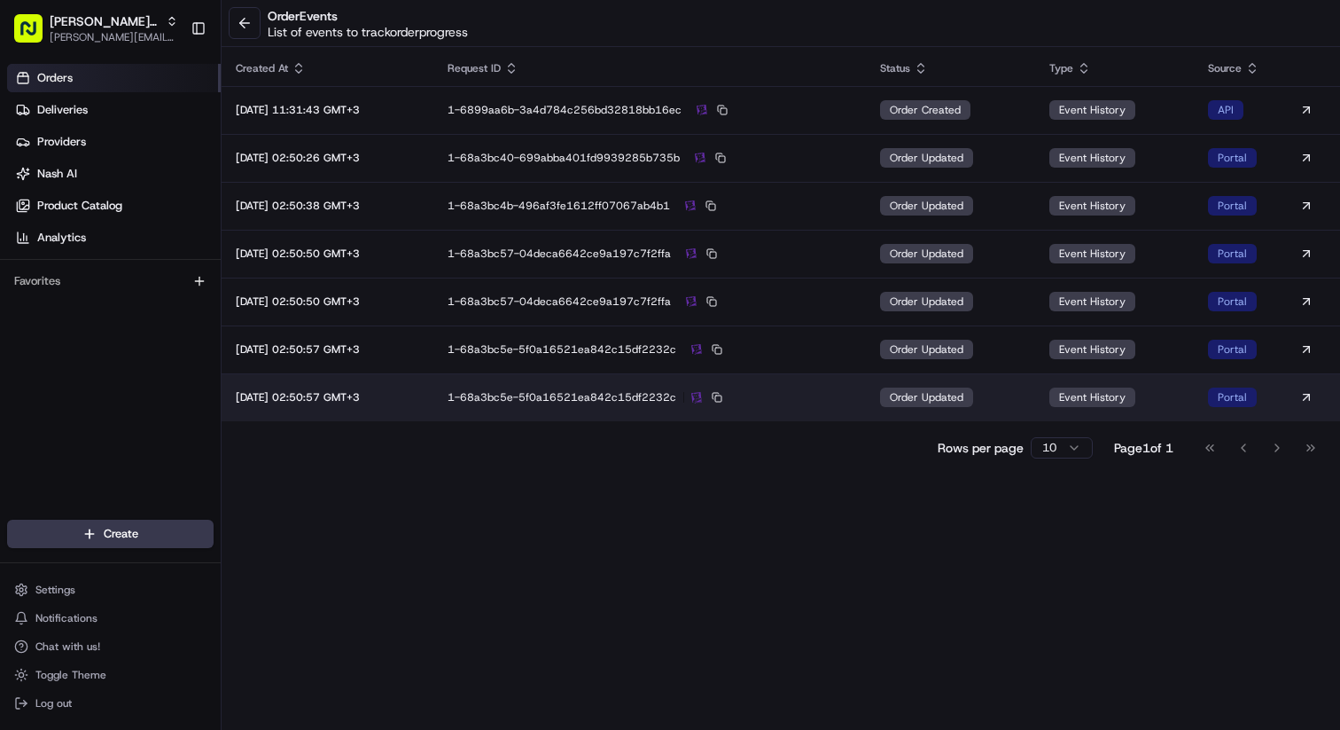
click at [825, 392] on div "1-68a3bc5e-5f0a16521ea842c15df2232c" at bounding box center [650, 397] width 404 height 16
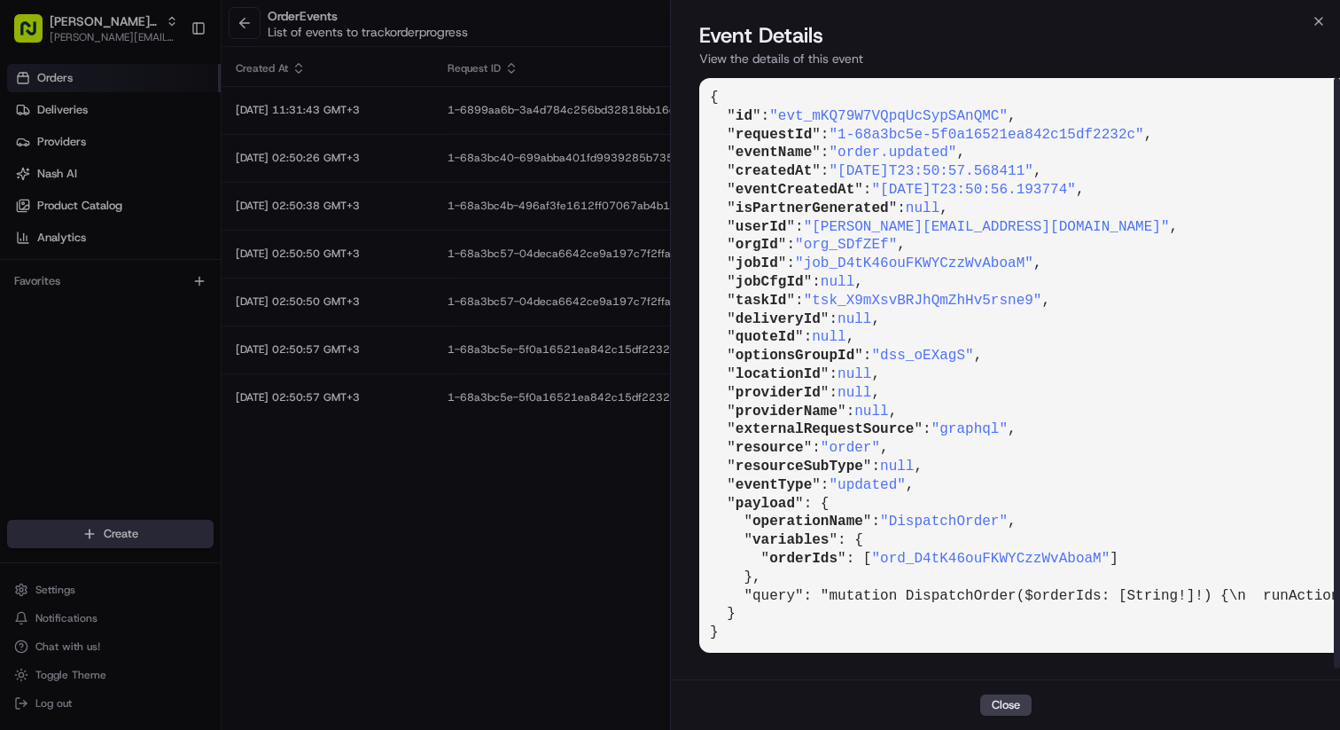
scroll to position [3, 0]
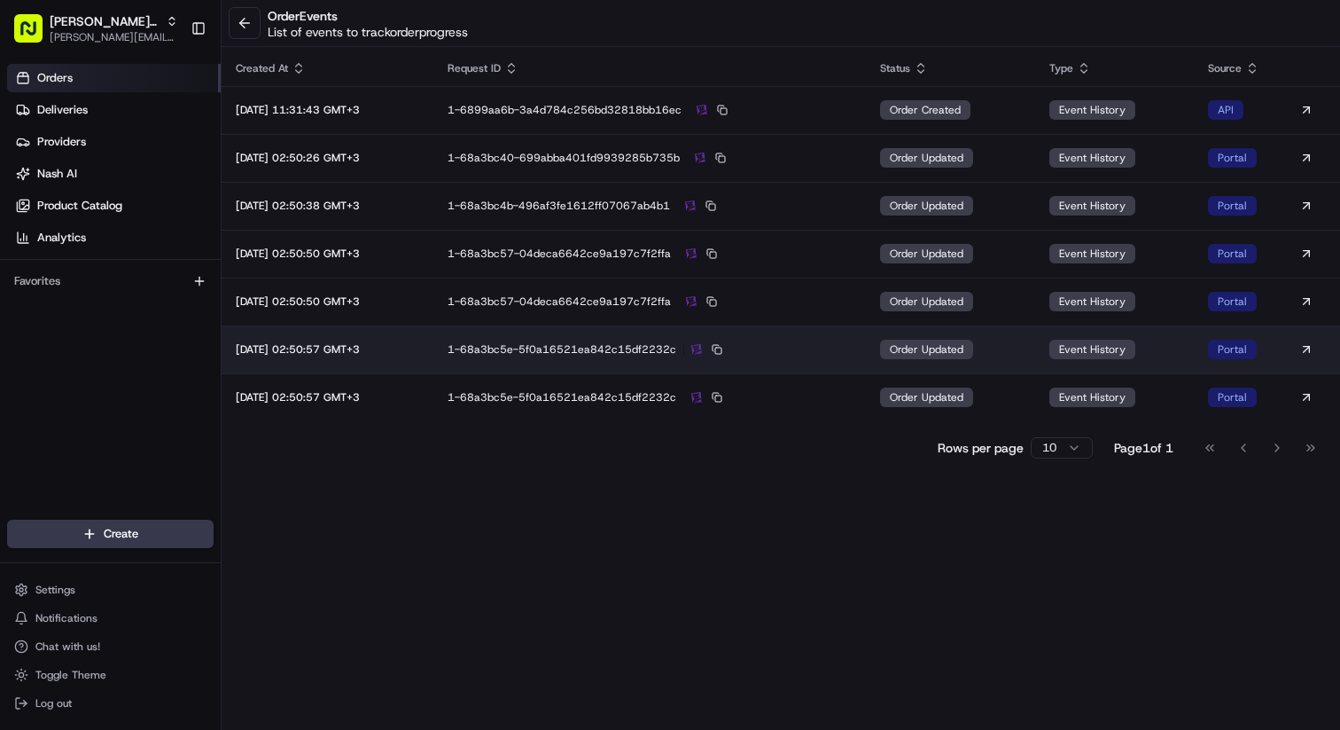
click at [843, 343] on div "1-68a3bc5e-5f0a16521ea842c15df2232c" at bounding box center [650, 349] width 404 height 16
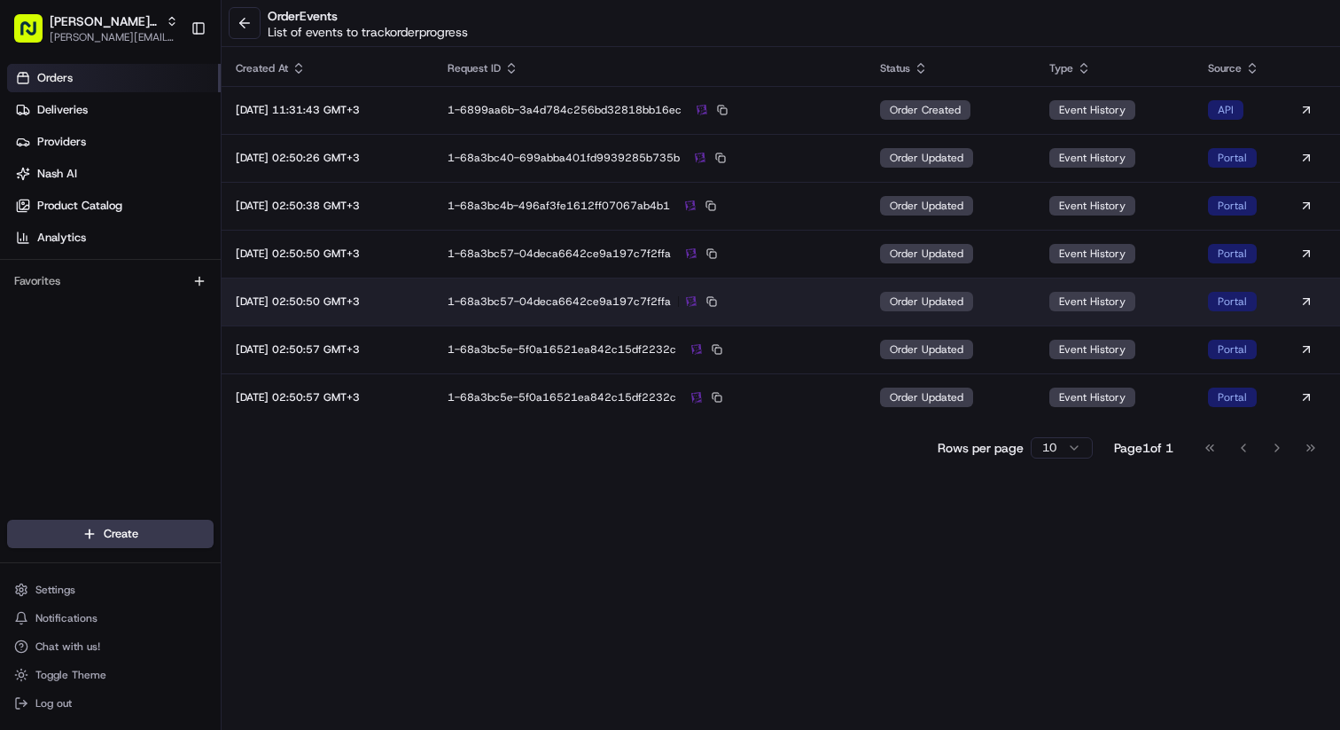
click at [844, 296] on div "1-68a3bc57-04deca6642ce9a197c7f2ffa" at bounding box center [650, 301] width 404 height 16
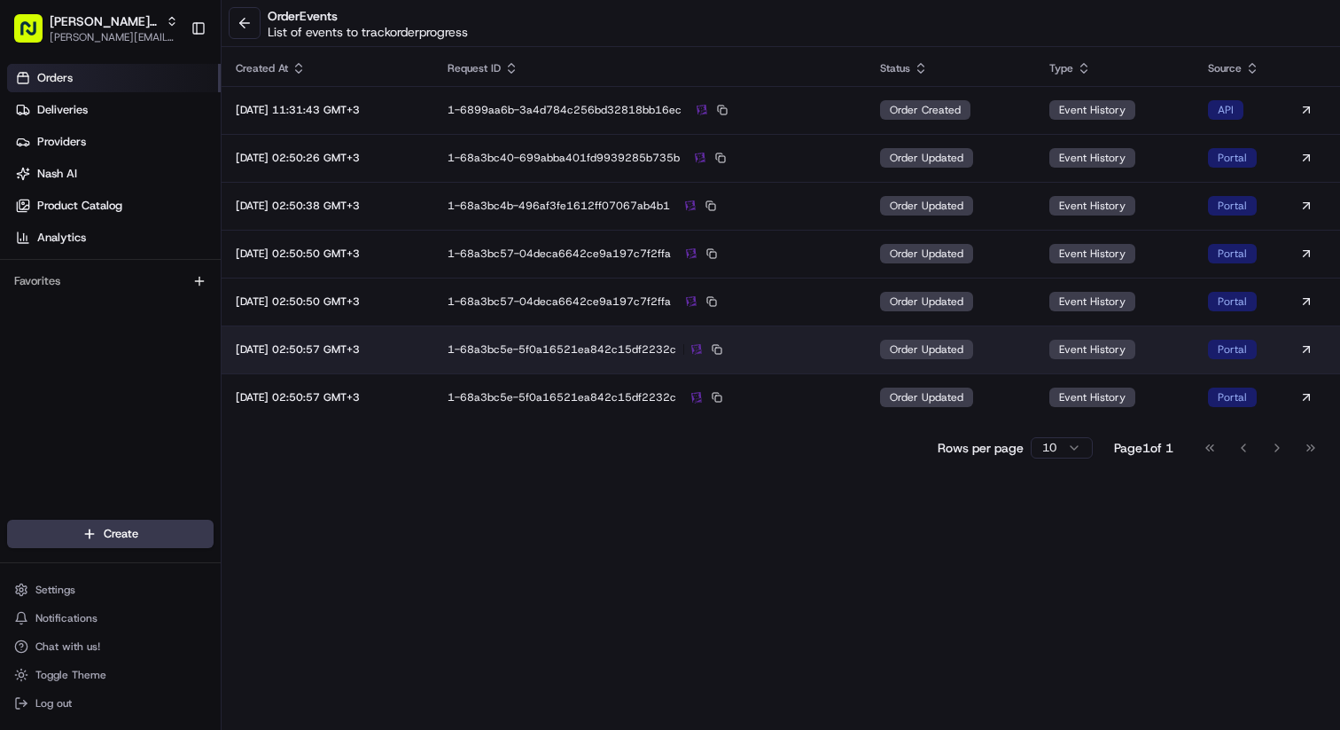
click at [839, 330] on td "1-68a3bc5e-5f0a16521ea842c15df2232c" at bounding box center [649, 349] width 433 height 48
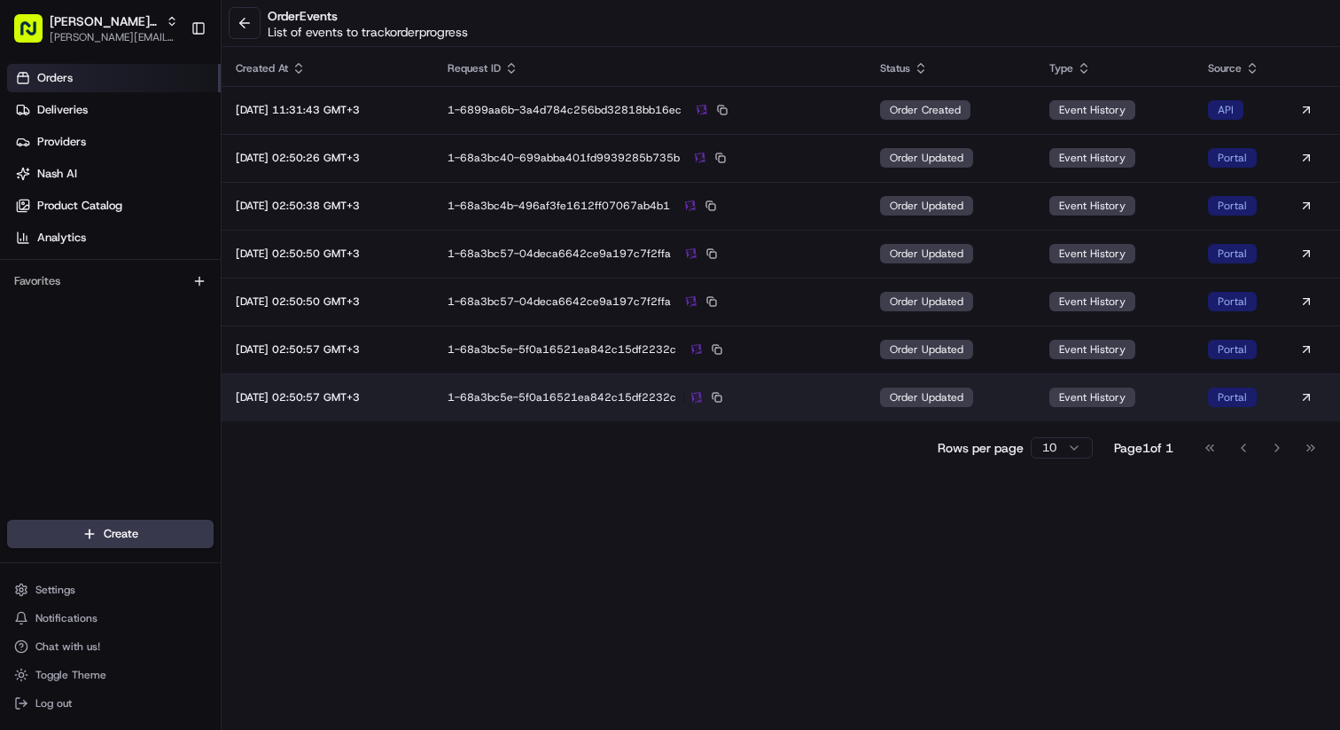
click at [839, 398] on div "1-68a3bc5e-5f0a16521ea842c15df2232c" at bounding box center [650, 397] width 404 height 16
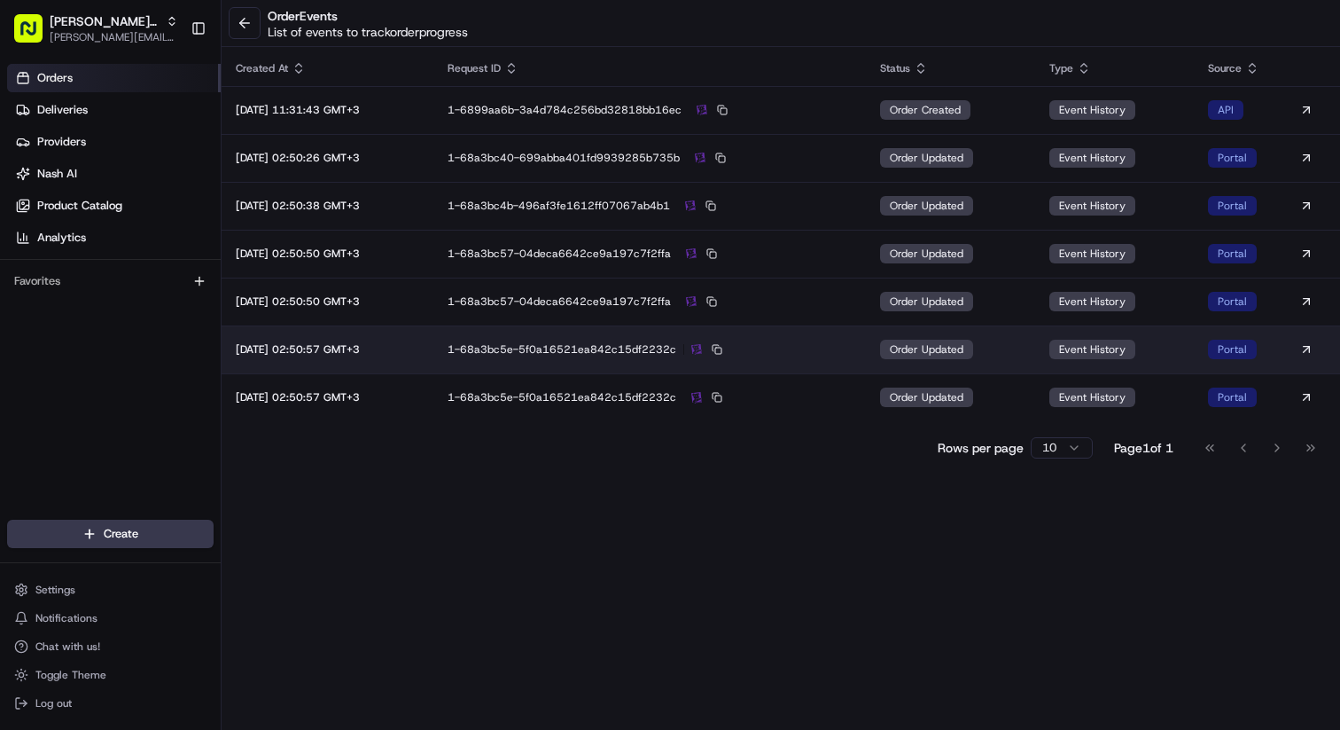
click at [837, 360] on td "1-68a3bc5e-5f0a16521ea842c15df2232c" at bounding box center [649, 349] width 433 height 48
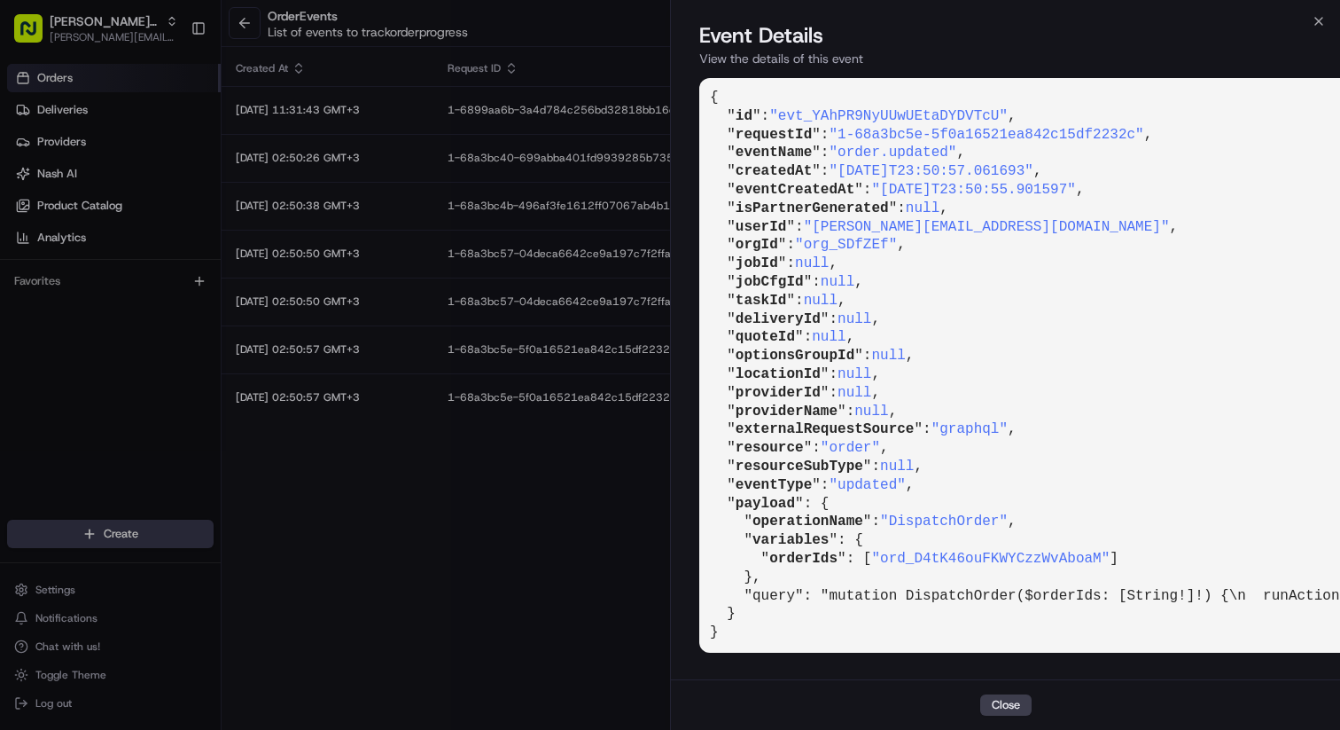
scroll to position [13, 0]
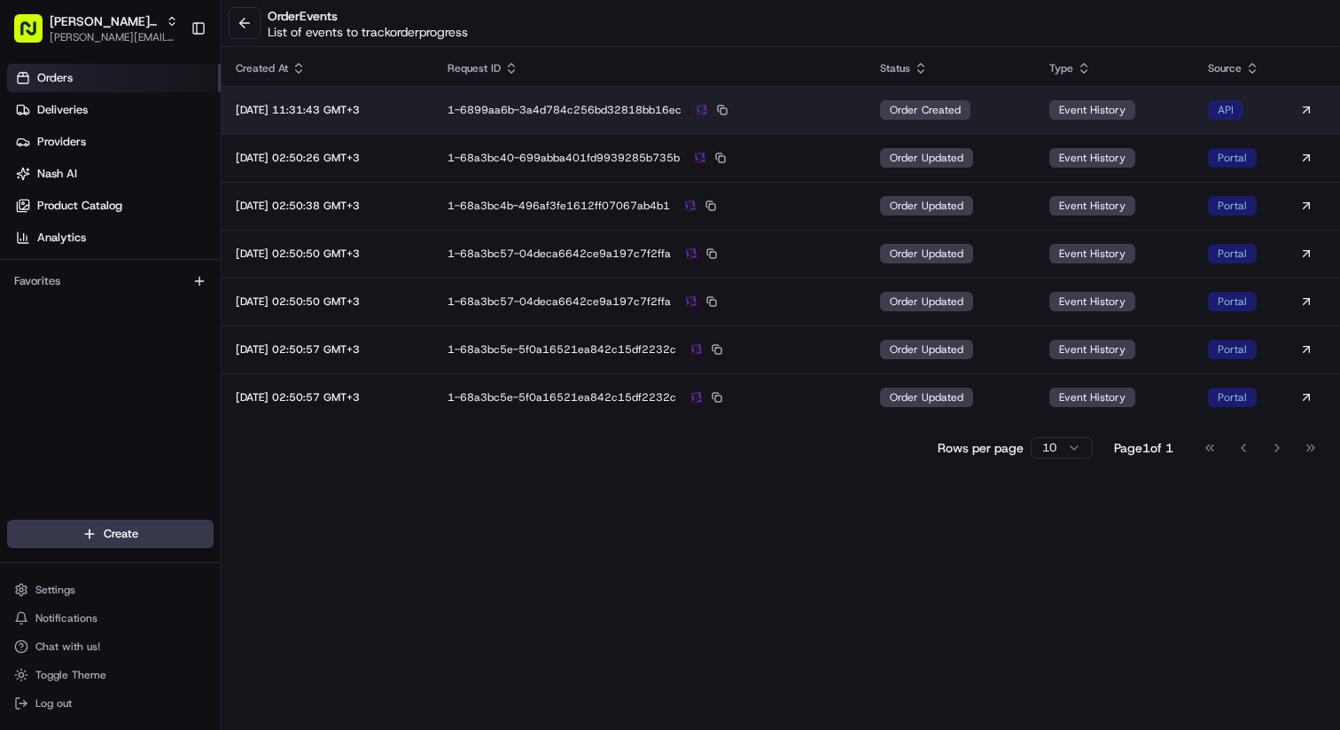
click at [850, 100] on td "1-6899aa6b-3a4d784c256bd32818bb16ec" at bounding box center [649, 110] width 433 height 48
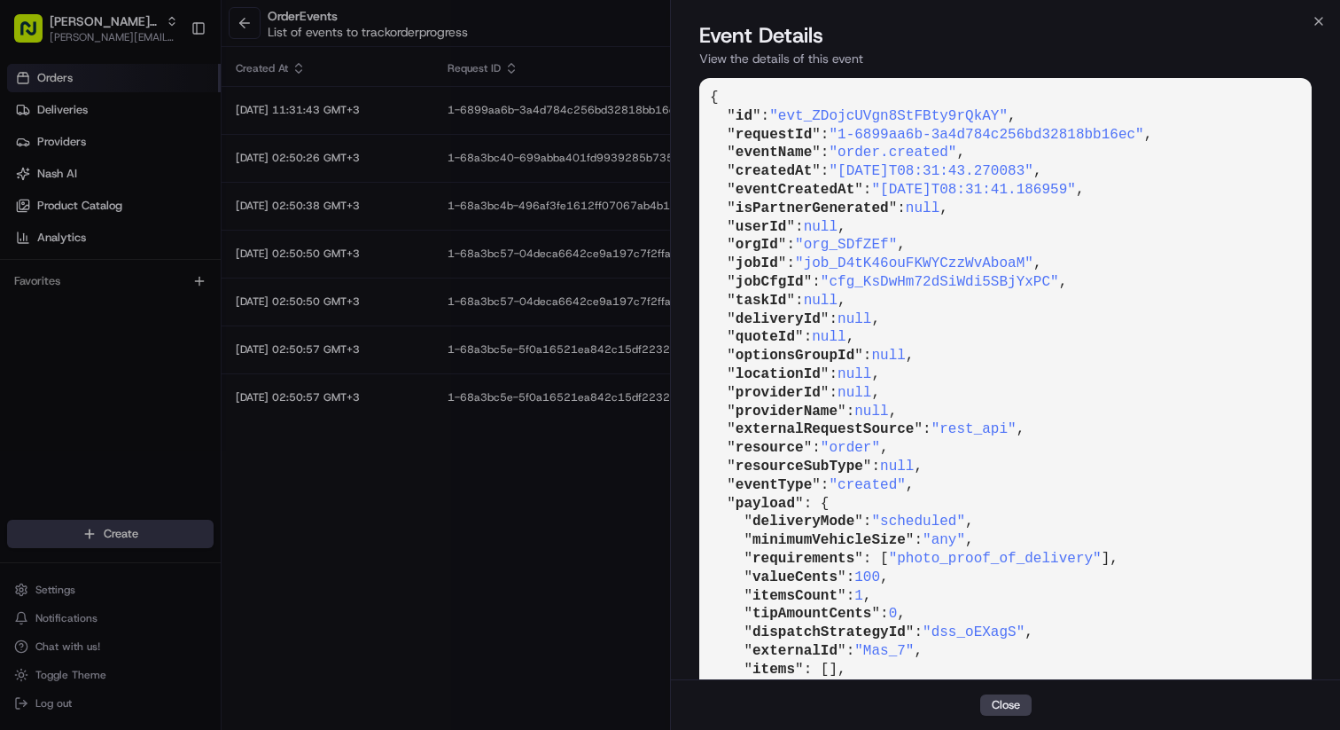
scroll to position [159, 0]
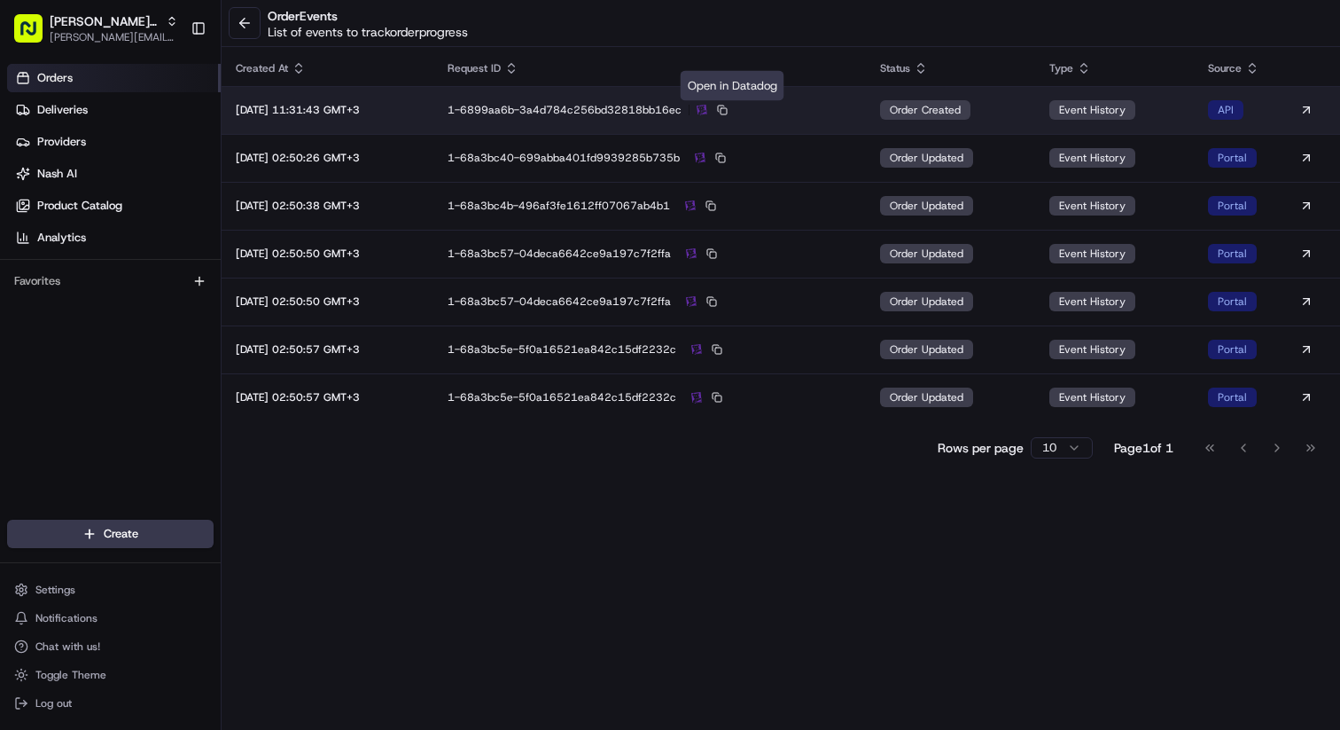
click at [707, 111] on img at bounding box center [702, 111] width 11 height 12
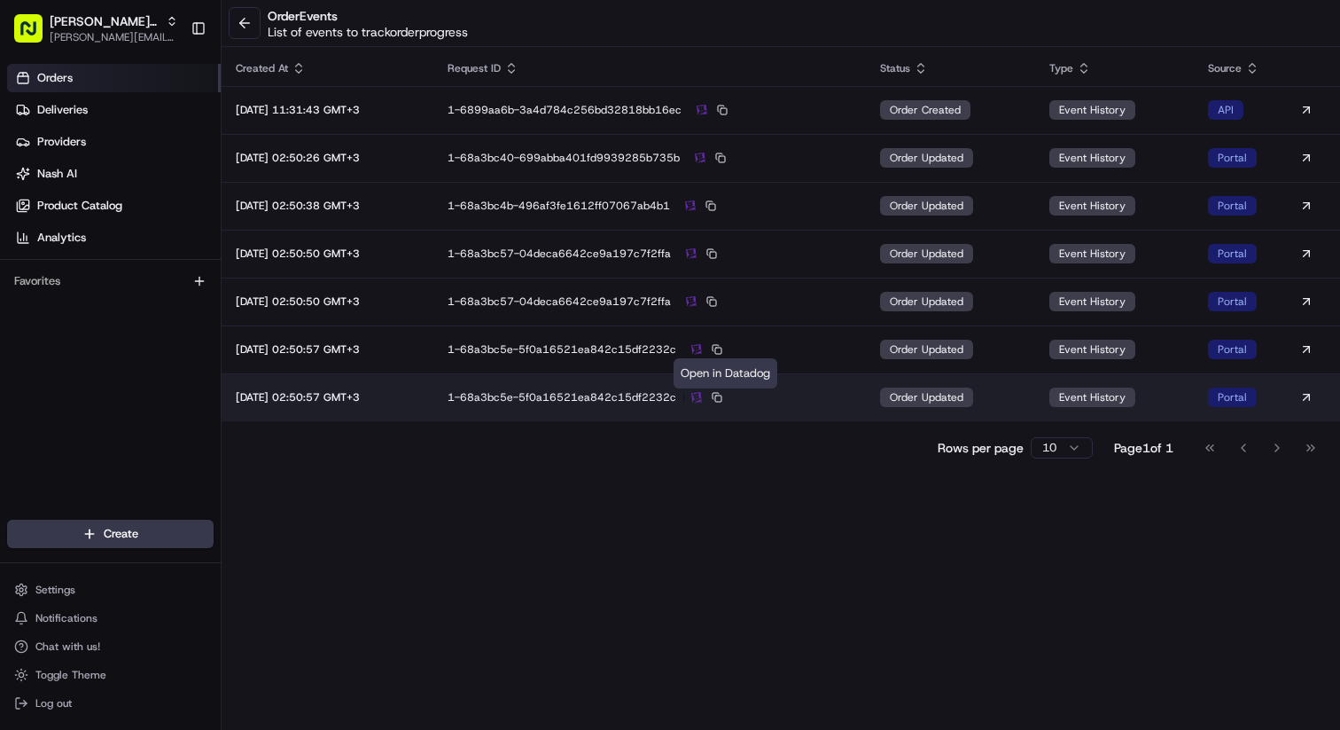
click at [702, 400] on img at bounding box center [696, 398] width 11 height 12
